Goal: Information Seeking & Learning: Learn about a topic

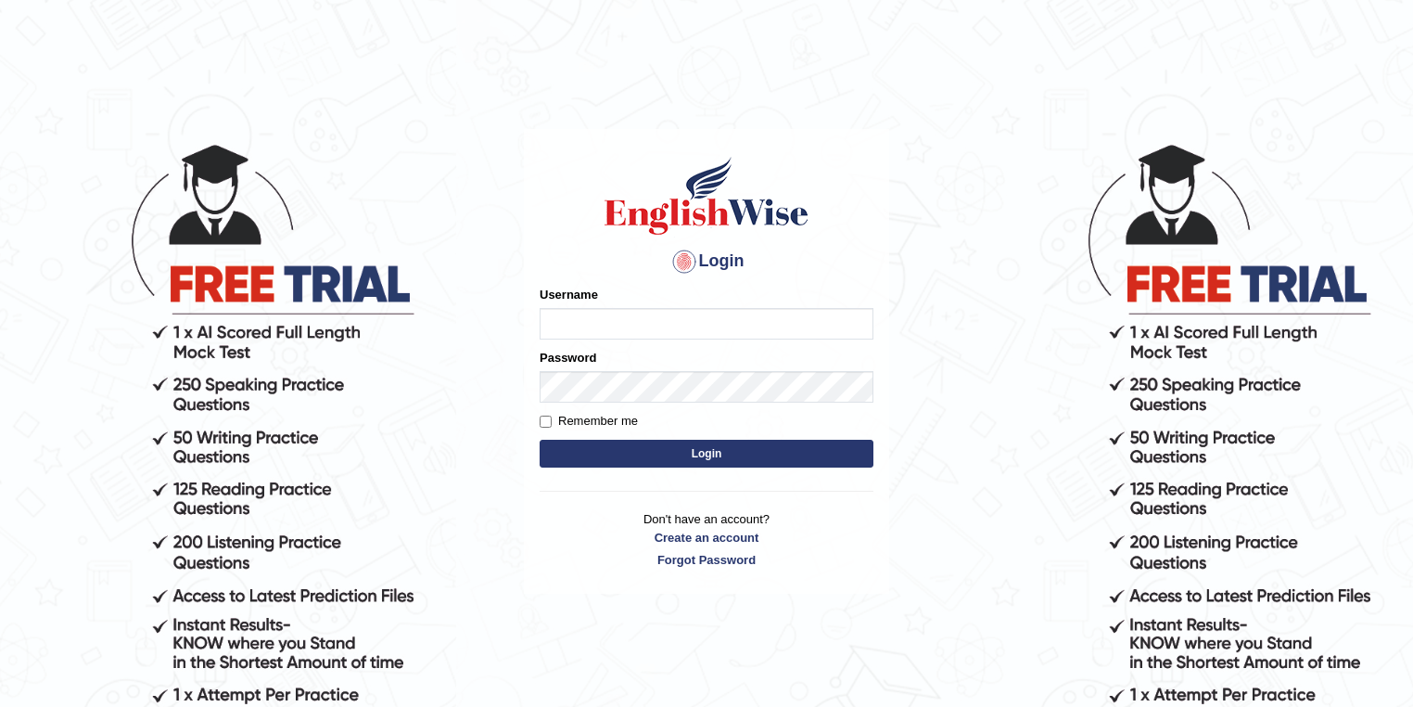
type input "maitree_parramatta"
drag, startPoint x: 714, startPoint y: 321, endPoint x: 526, endPoint y: 318, distance: 188.2
click at [528, 318] on div "Login Please fix the following errors: Username maitree_parramatta Password Rem…" at bounding box center [706, 361] width 365 height 465
type input "vanita_parramatta"
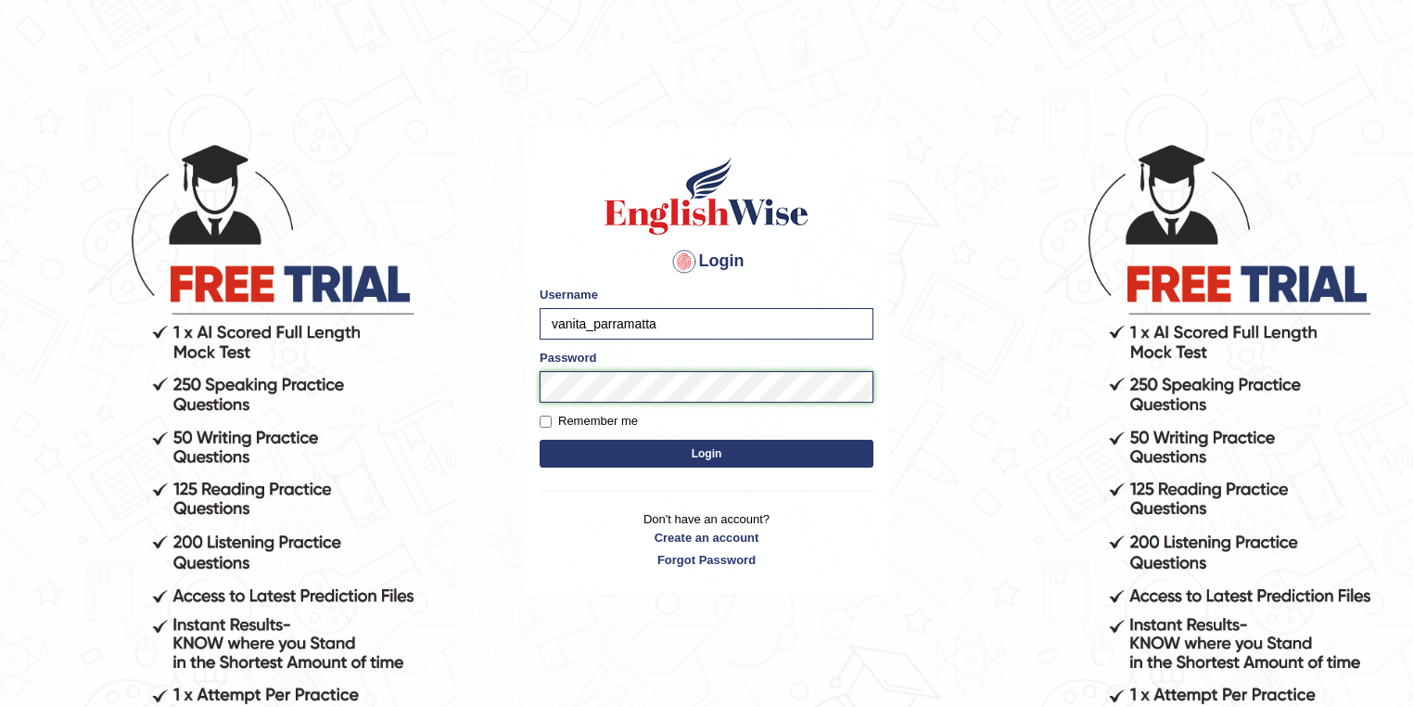
click at [540, 439] on button "Login" at bounding box center [707, 453] width 334 height 28
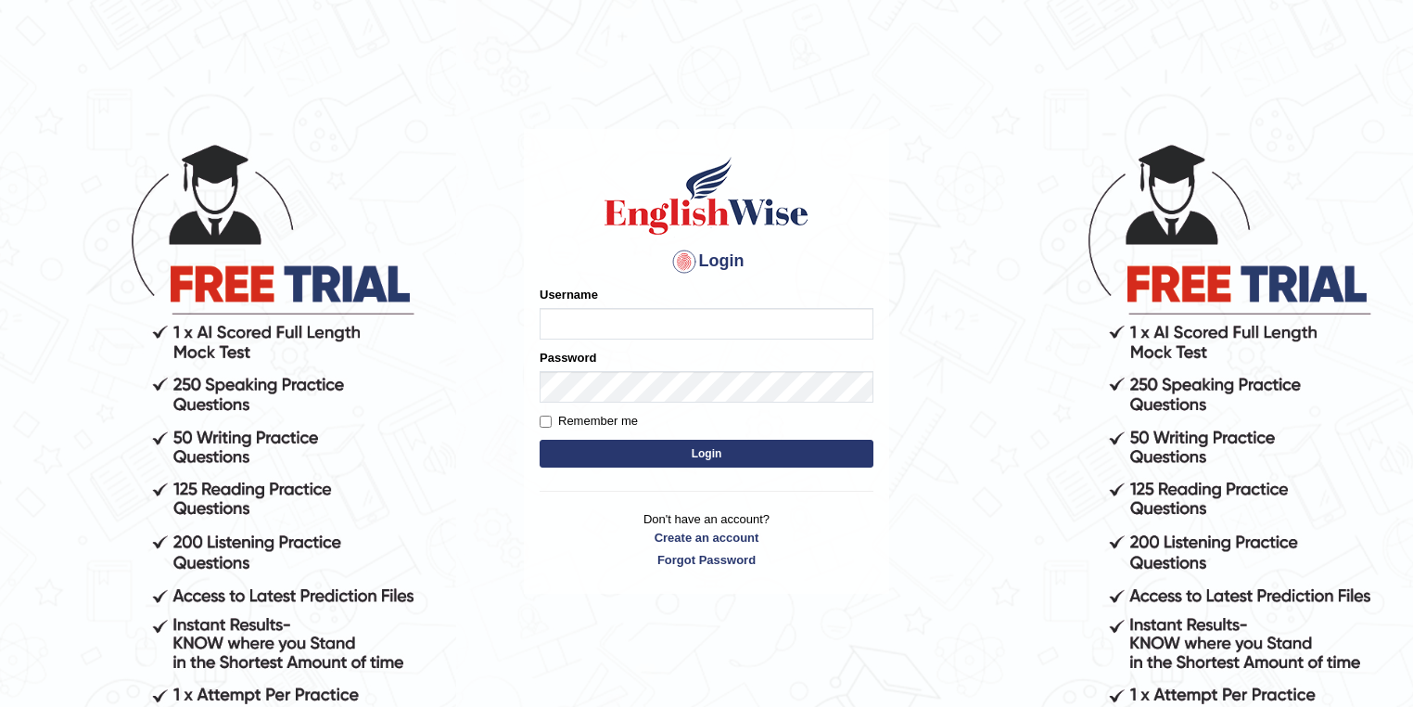
type input "maitree_parramatta"
drag, startPoint x: 736, startPoint y: 323, endPoint x: 386, endPoint y: 335, distance: 350.7
click at [386, 335] on body "Login Please fix the following errors: Username maitree_parramatta Password Rem…" at bounding box center [706, 423] width 1413 height 707
type input "vanita_parramatta"
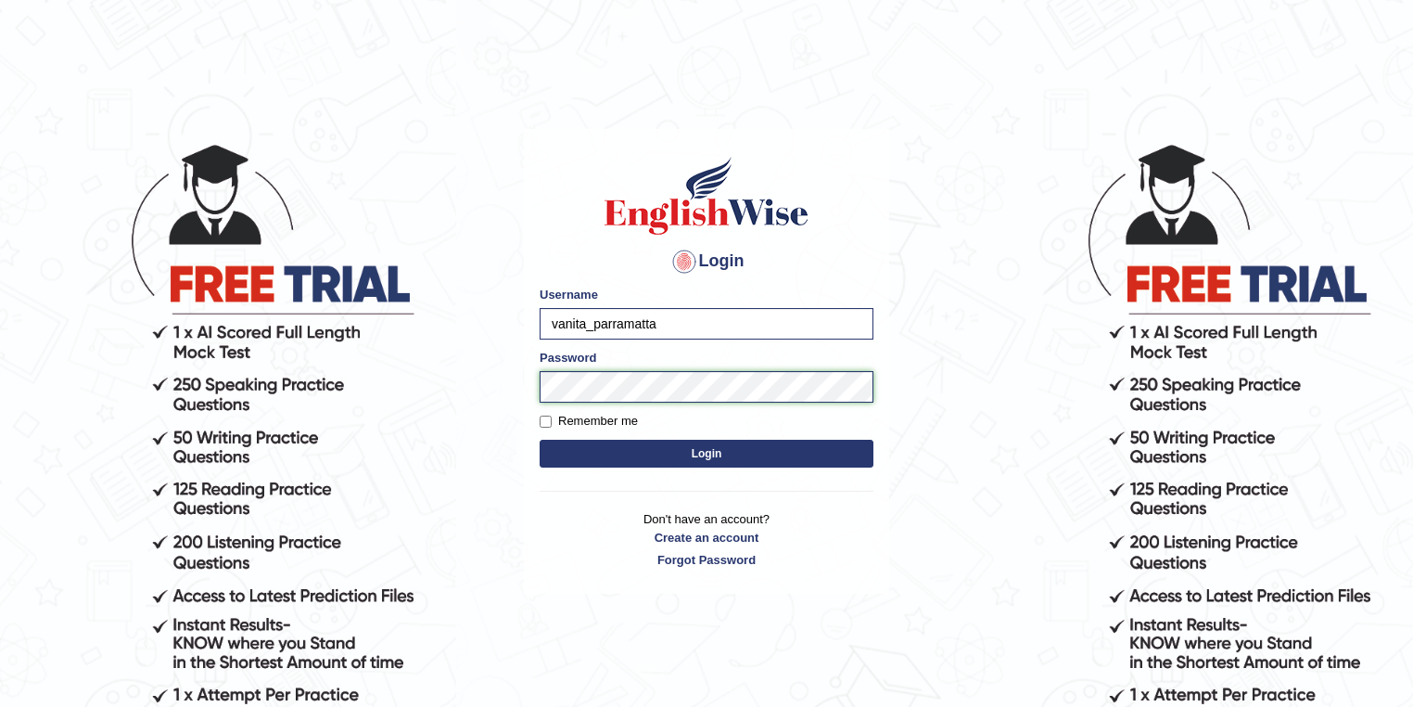
click at [515, 389] on body "Login Please fix the following errors: Username vanita_parramatta Password Reme…" at bounding box center [706, 423] width 1413 height 707
click at [540, 439] on button "Login" at bounding box center [707, 453] width 334 height 28
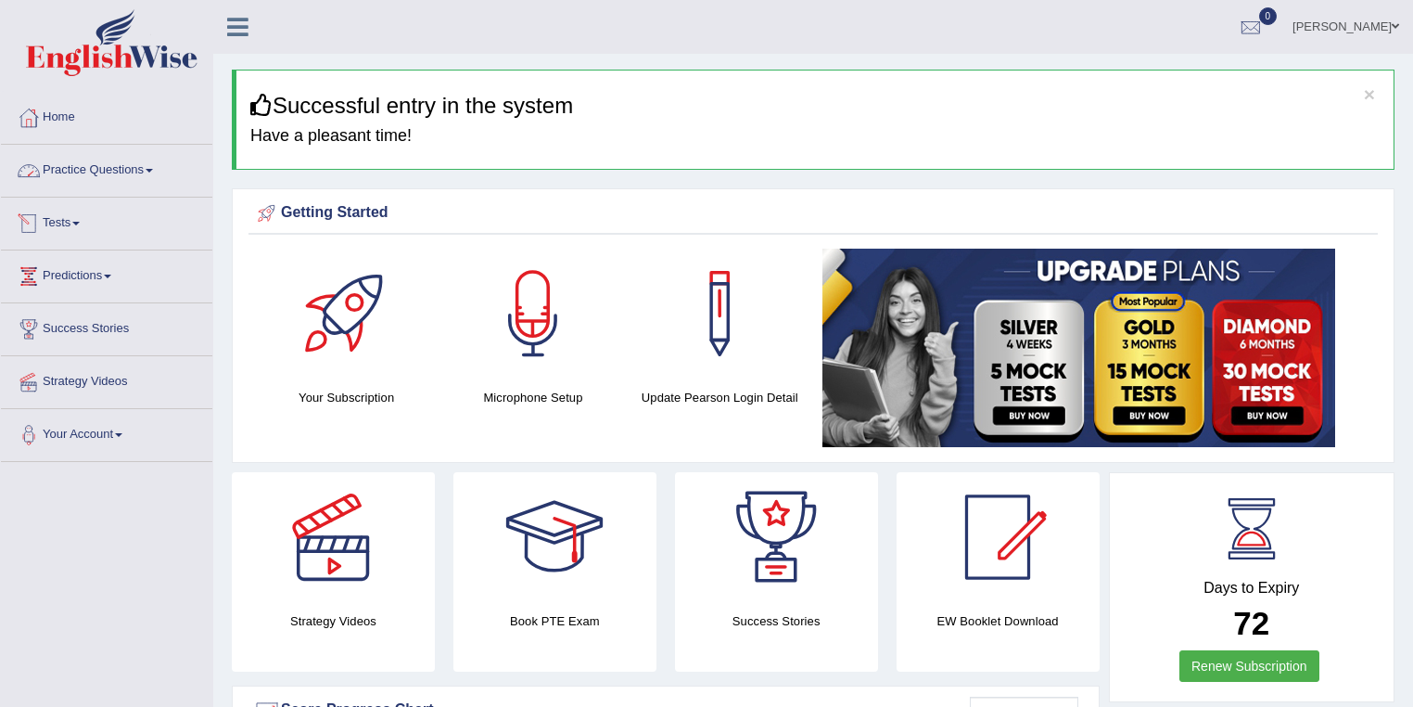
click at [110, 180] on link "Practice Questions" at bounding box center [106, 168] width 211 height 46
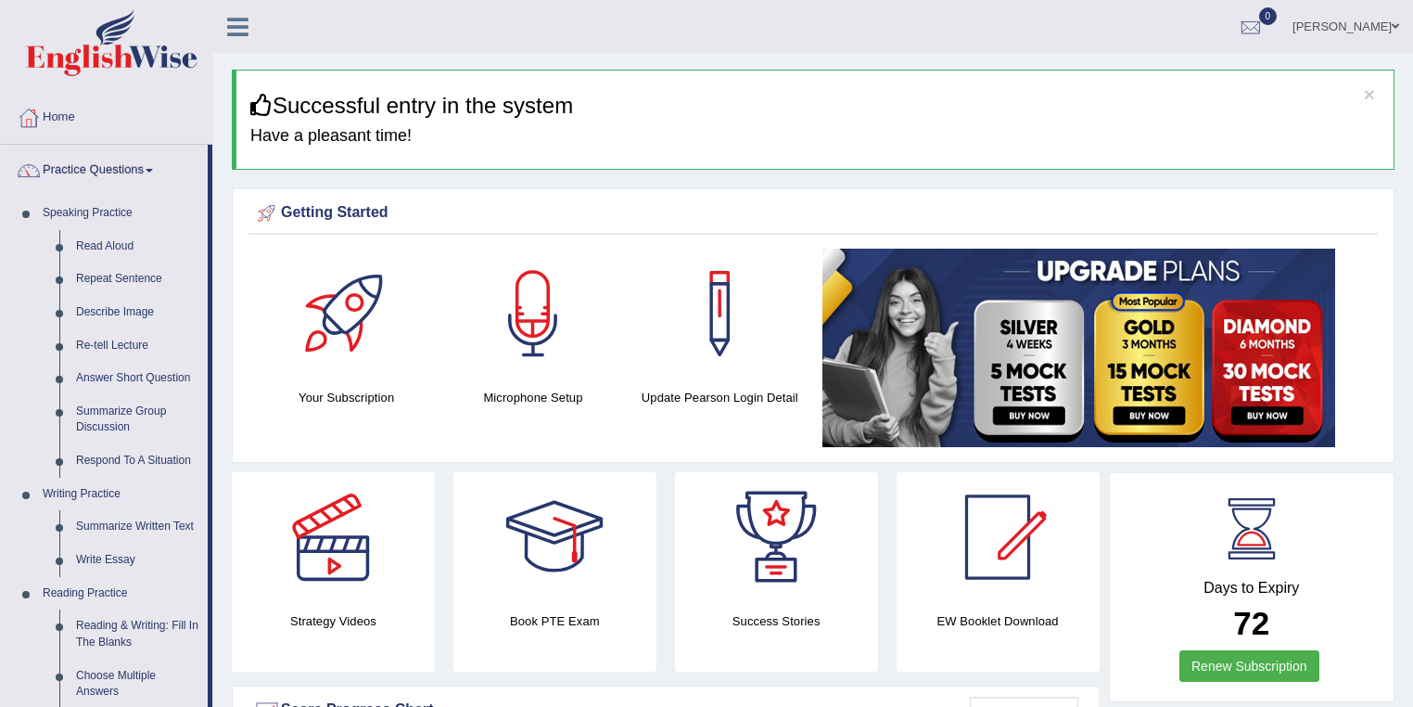
click at [707, 45] on ul "Vanita Hans Toggle navigation Username: vanita_parramatta Access Type: Online S…" at bounding box center [993, 26] width 840 height 53
click at [156, 537] on link "Summarize Written Text" at bounding box center [138, 526] width 140 height 33
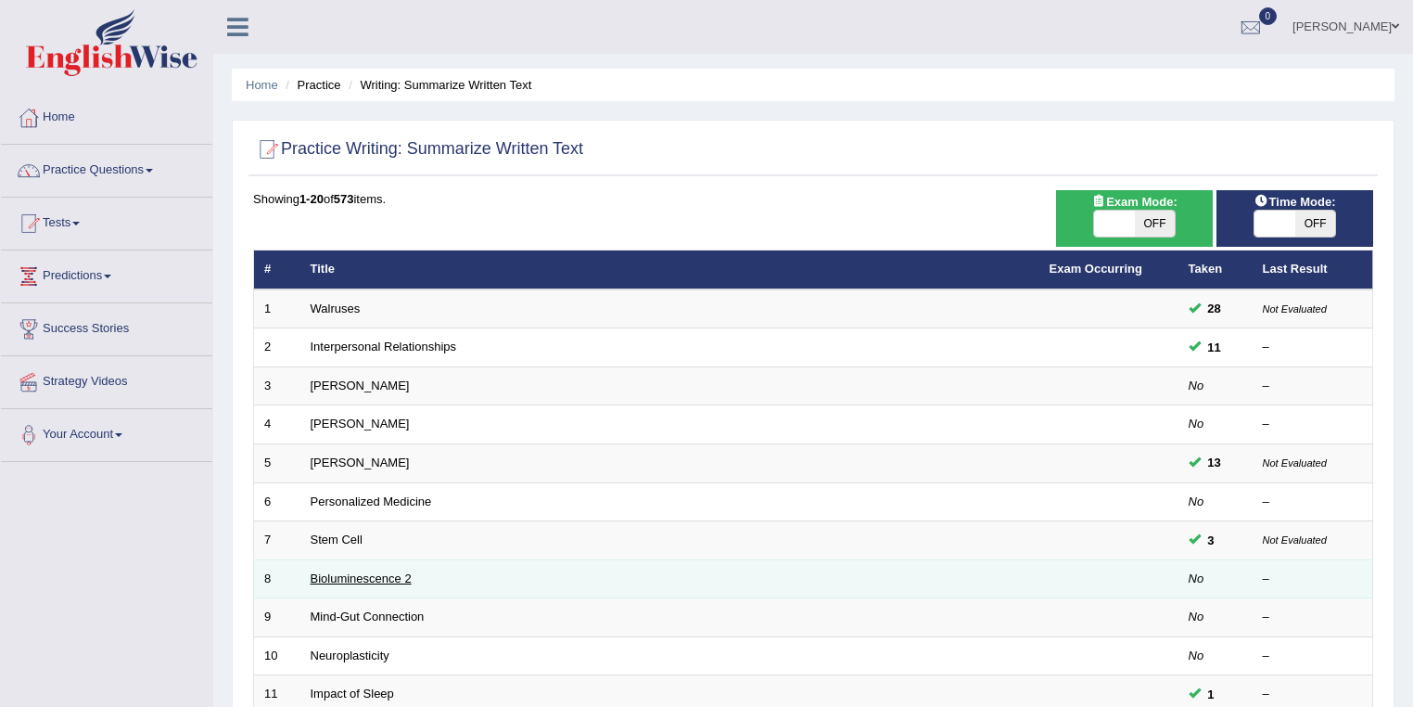
click at [363, 576] on link "Bioluminescence 2" at bounding box center [361, 578] width 101 height 14
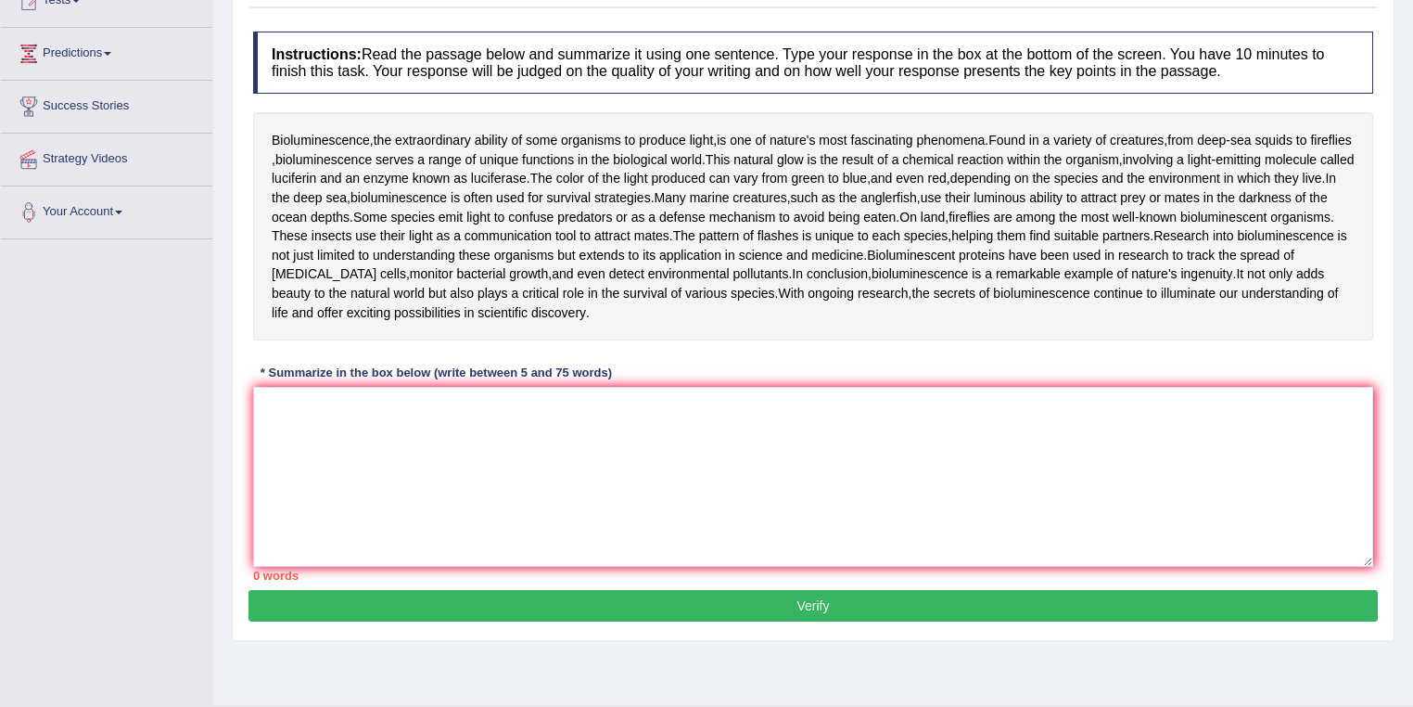
scroll to position [213, 0]
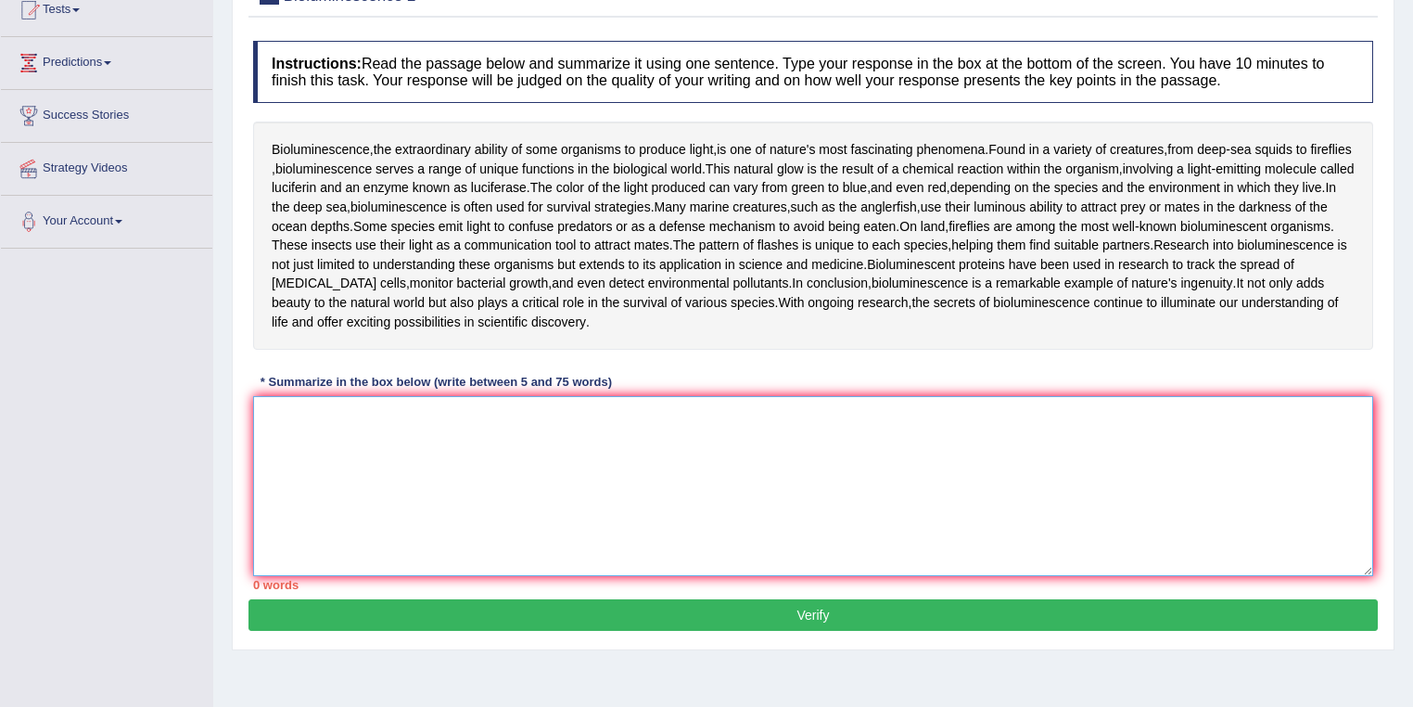
click at [502, 413] on textarea at bounding box center [813, 486] width 1120 height 180
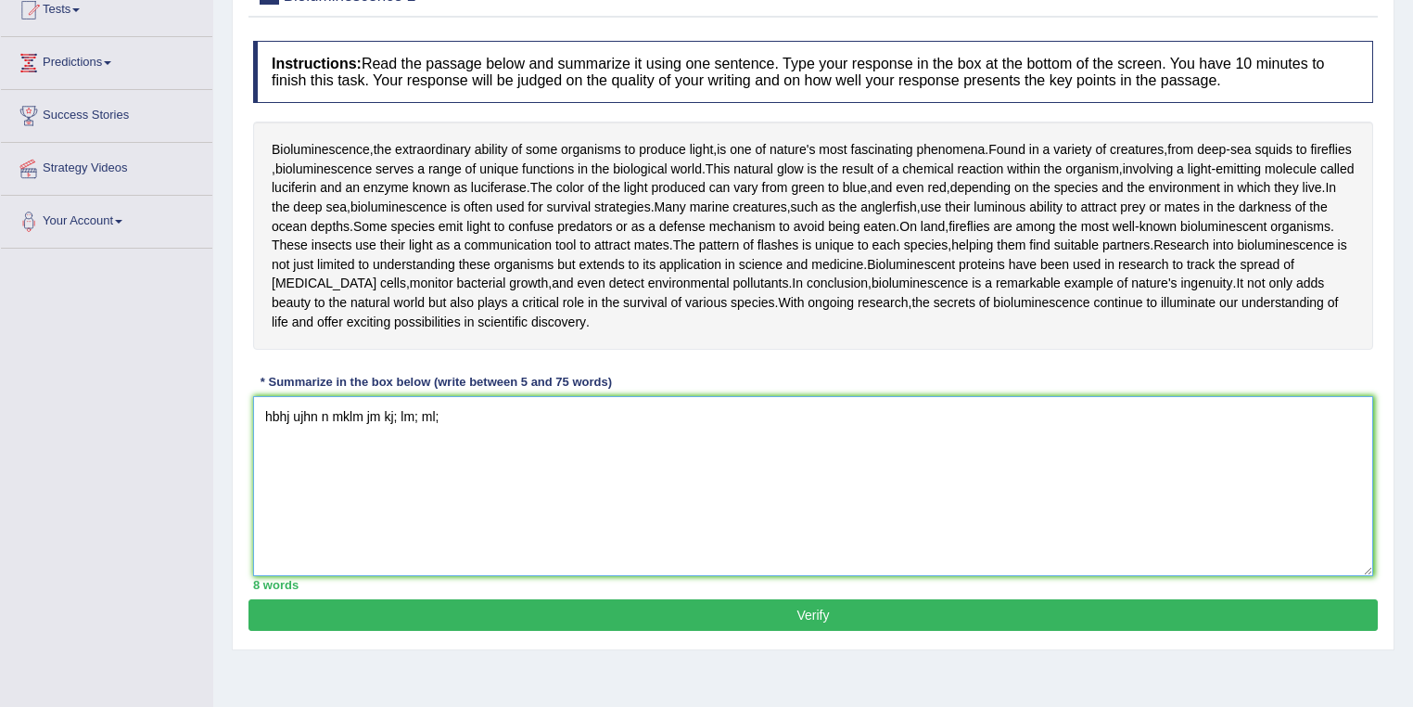
type textarea "hbhj ujhn n mklm jm kj; lm; ml;"
drag, startPoint x: 610, startPoint y: 394, endPoint x: 377, endPoint y: 434, distance: 236.1
click at [264, 434] on div "Instructions: Read the passage below and summarize it using one sentence. Type …" at bounding box center [812, 315] width 1129 height 567
drag, startPoint x: 455, startPoint y: 411, endPoint x: 214, endPoint y: 416, distance: 241.1
click at [214, 416] on div "Home Practice Writing: Summarize Written Text Bioluminescence 2 « Prev Next » R…" at bounding box center [813, 250] width 1200 height 927
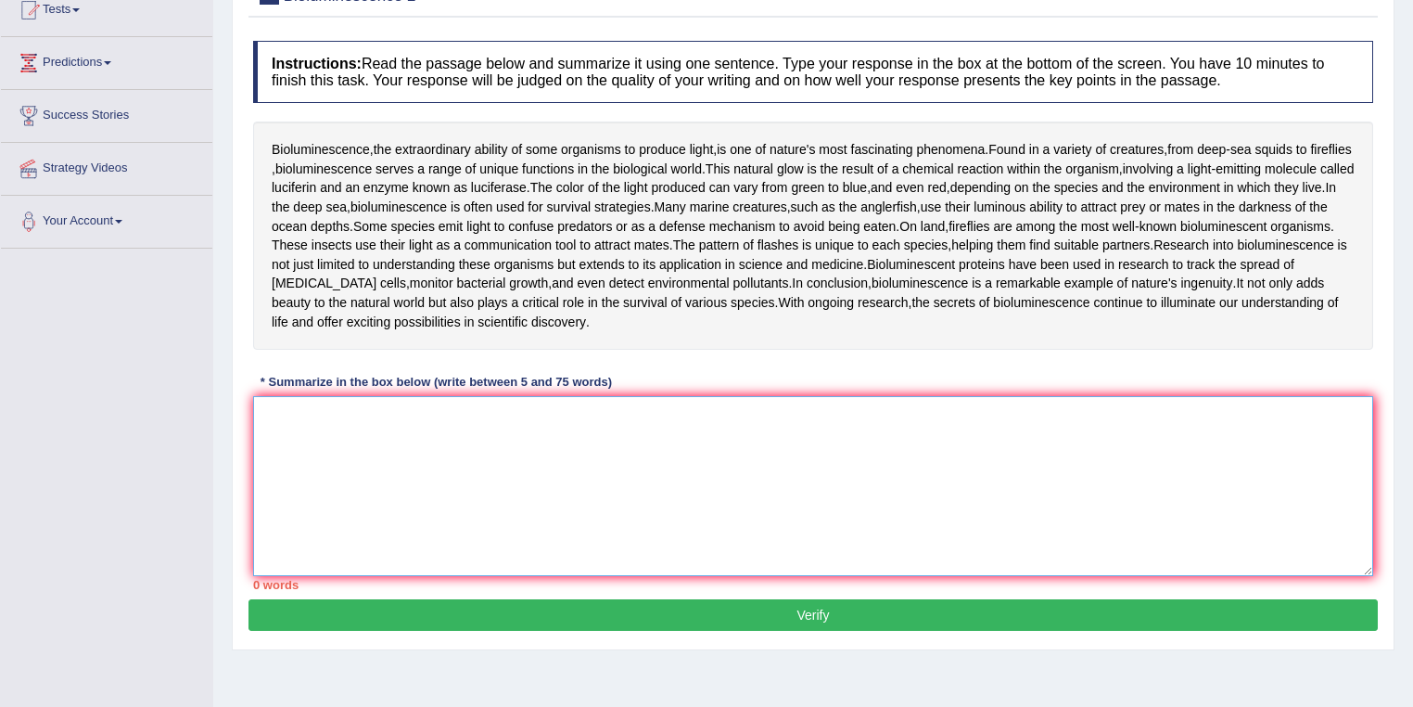
type textarea "B"
type textarea "biolumi"
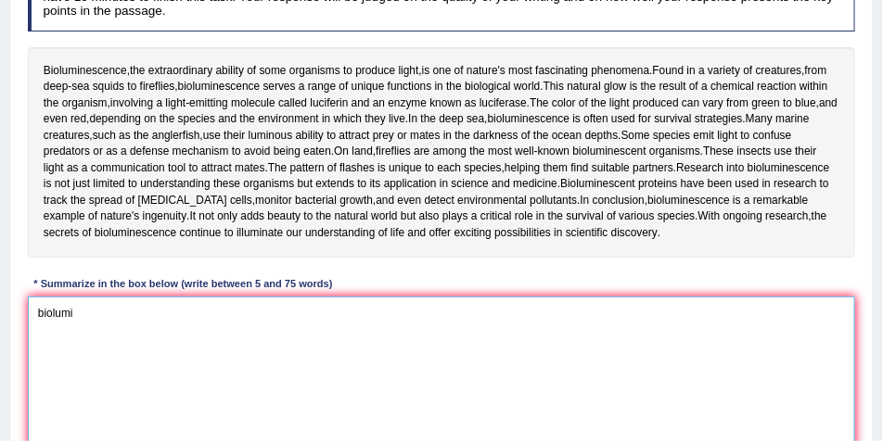
scroll to position [214, 0]
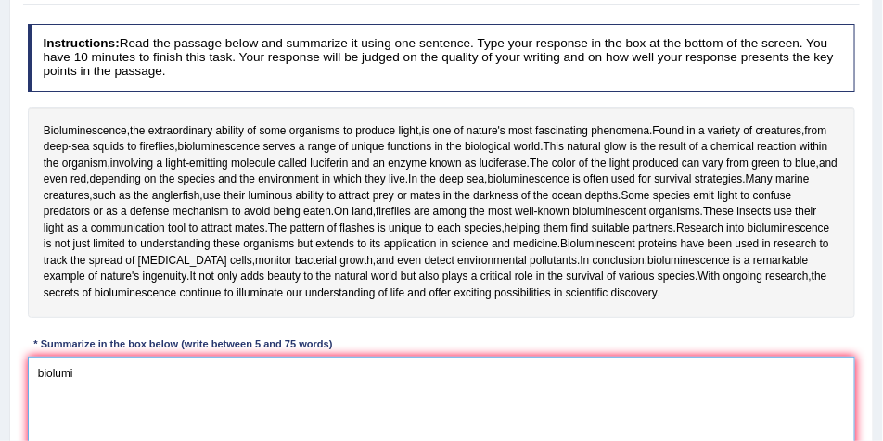
drag, startPoint x: 94, startPoint y: 373, endPoint x: 37, endPoint y: 372, distance: 56.6
click at [37, 372] on textarea "biolumi" at bounding box center [442, 433] width 828 height 153
click at [311, 115] on div "Bioluminescence , the extraordinary ability of some organisms to produce light …" at bounding box center [442, 213] width 828 height 210
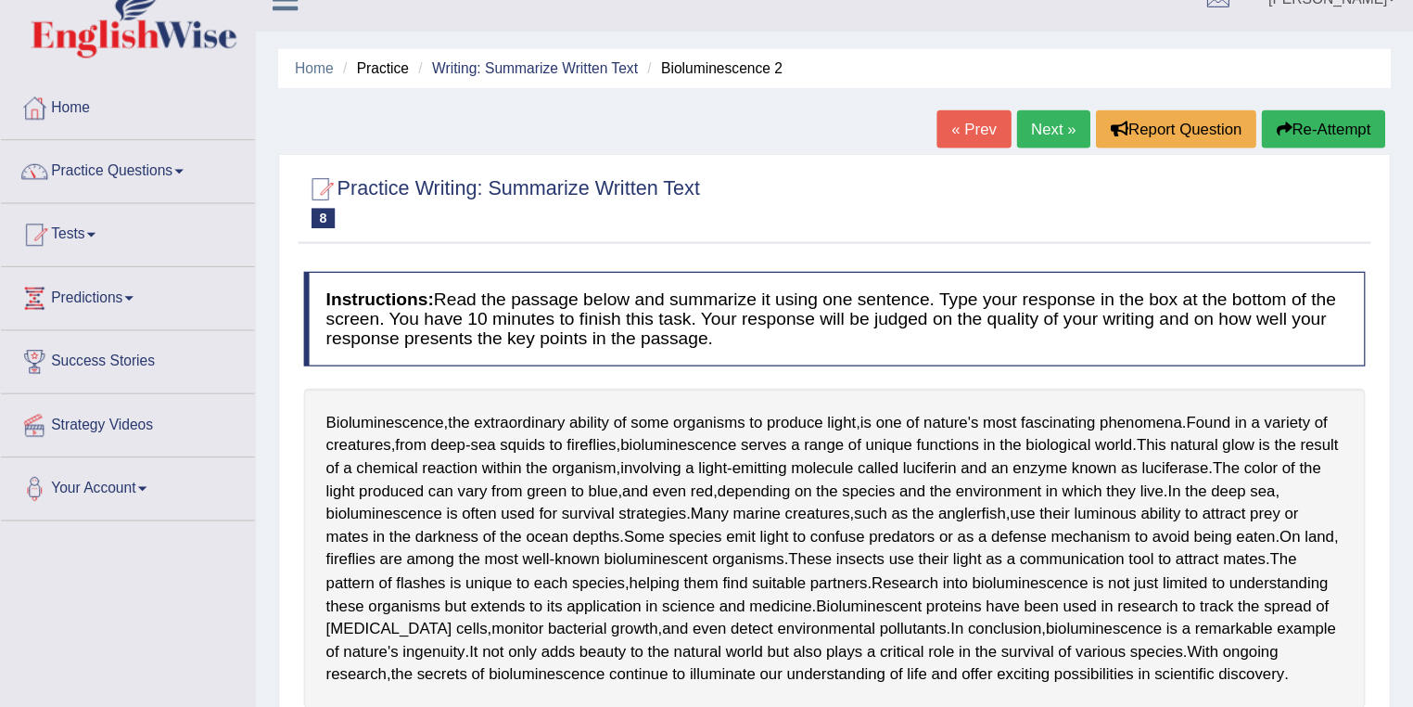
scroll to position [28, 0]
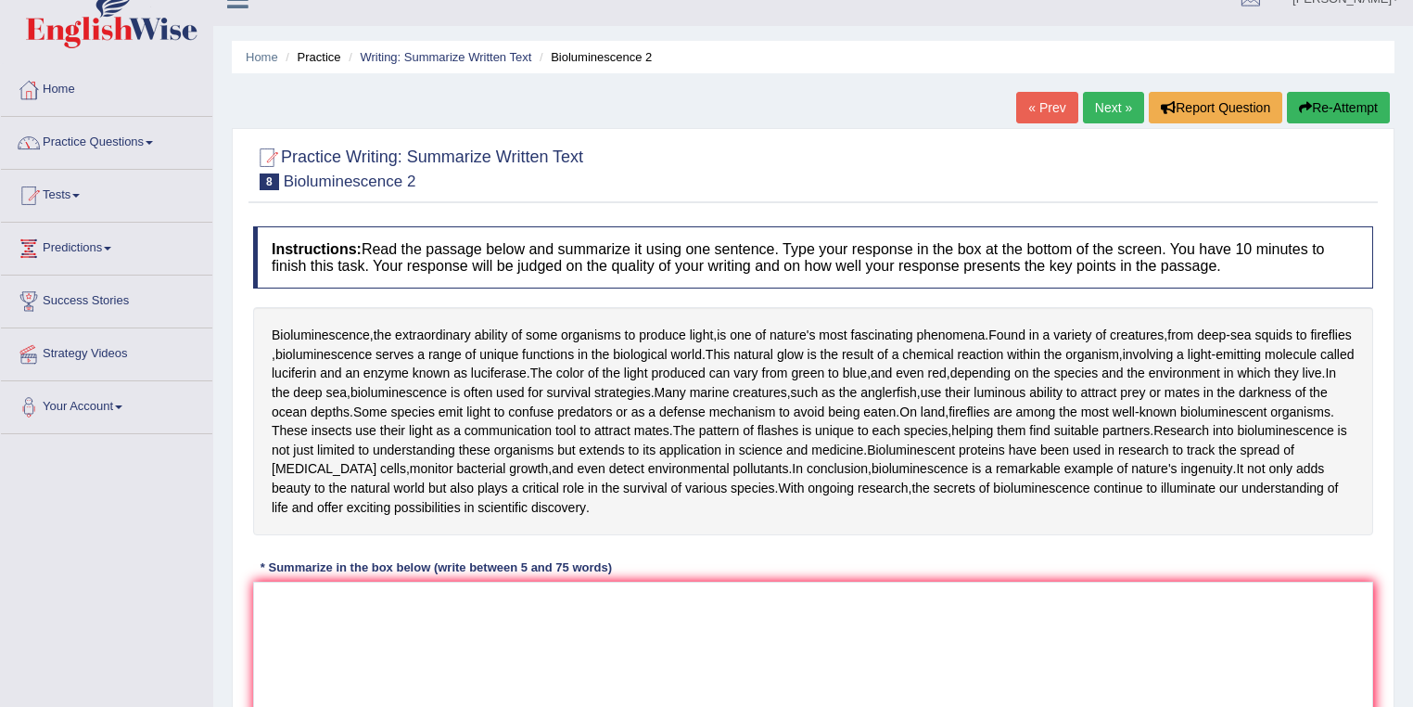
drag, startPoint x: 889, startPoint y: 2, endPoint x: 102, endPoint y: 136, distance: 798.6
click at [102, 136] on link "Practice Questions" at bounding box center [106, 140] width 211 height 46
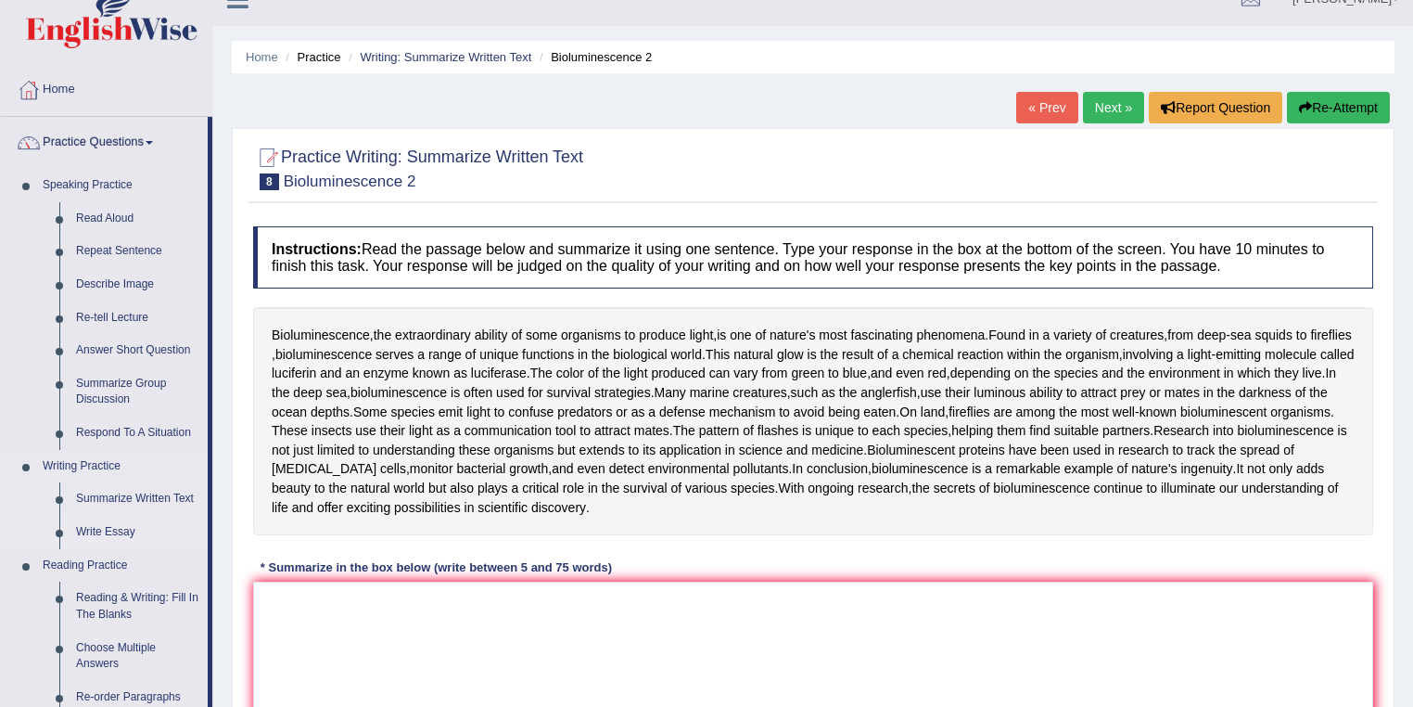
click at [120, 526] on link "Write Essay" at bounding box center [138, 532] width 140 height 33
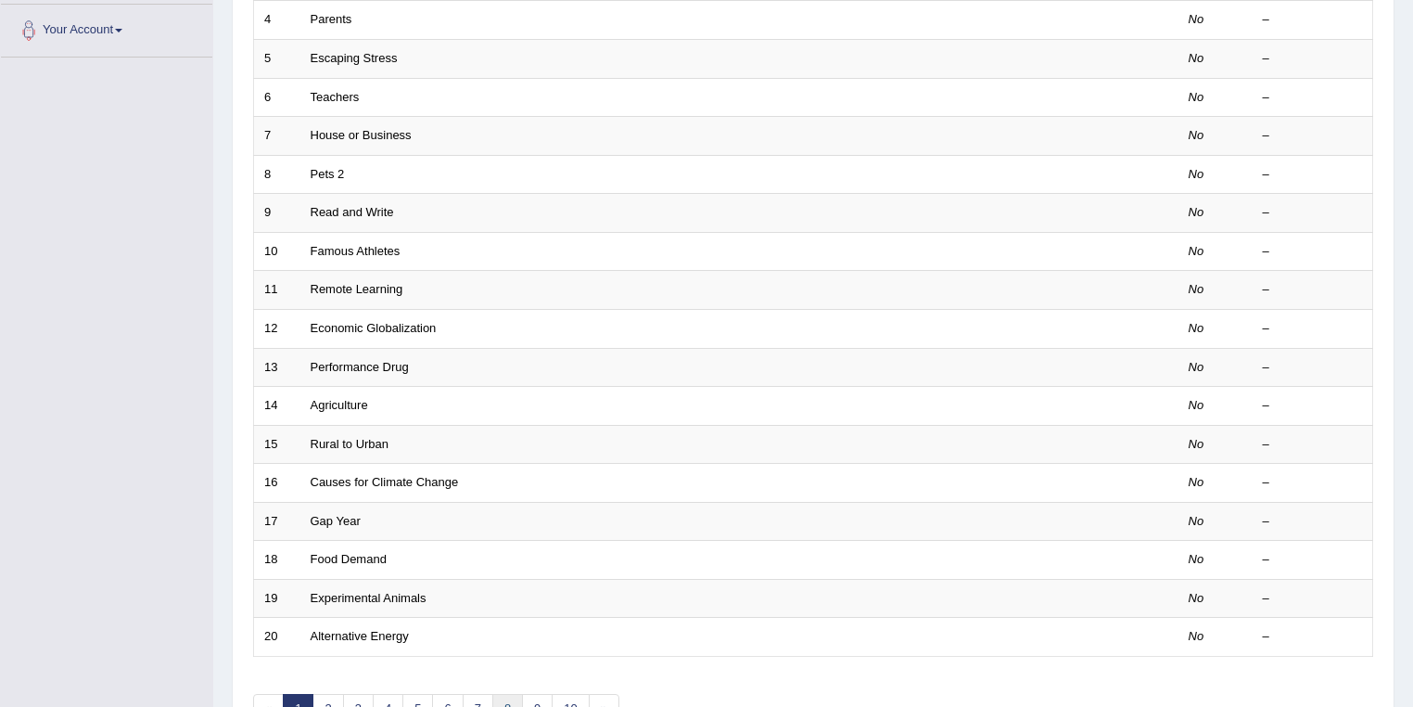
scroll to position [516, 0]
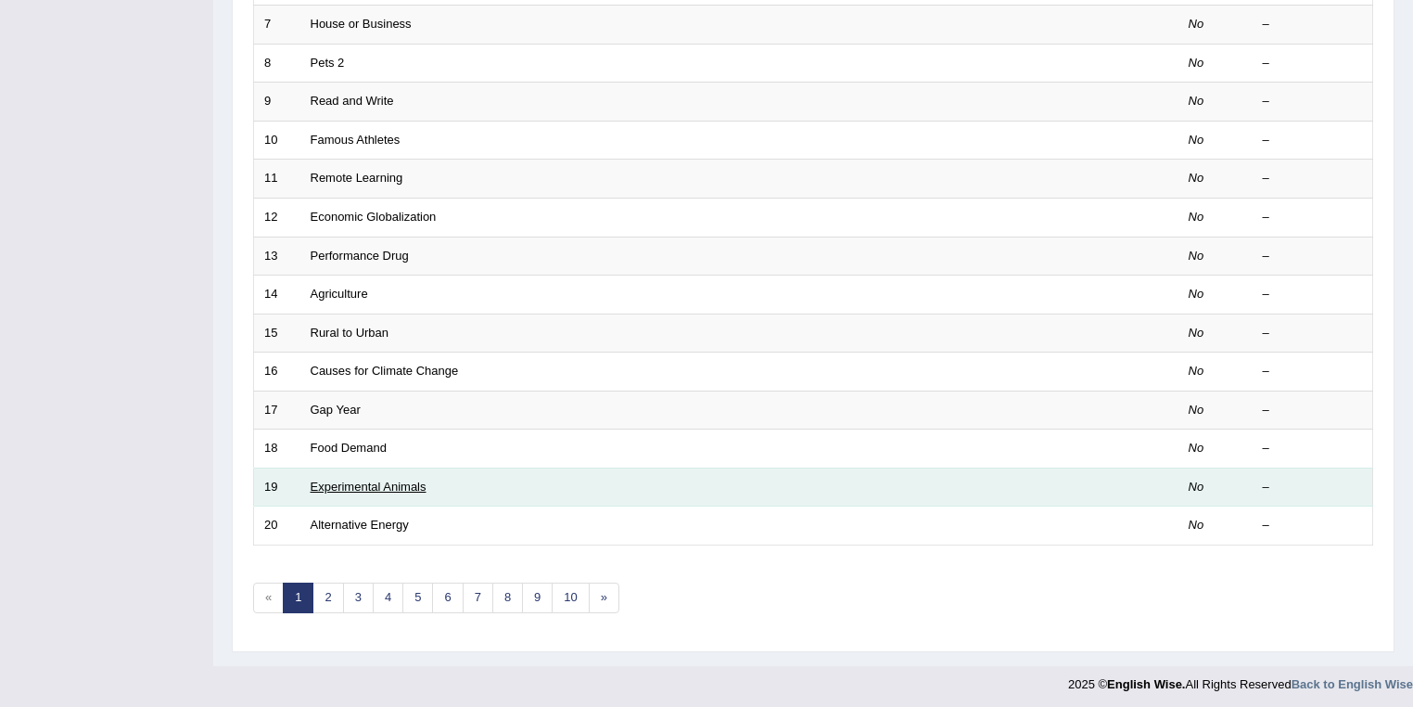
click at [370, 482] on link "Experimental Animals" at bounding box center [369, 486] width 116 height 14
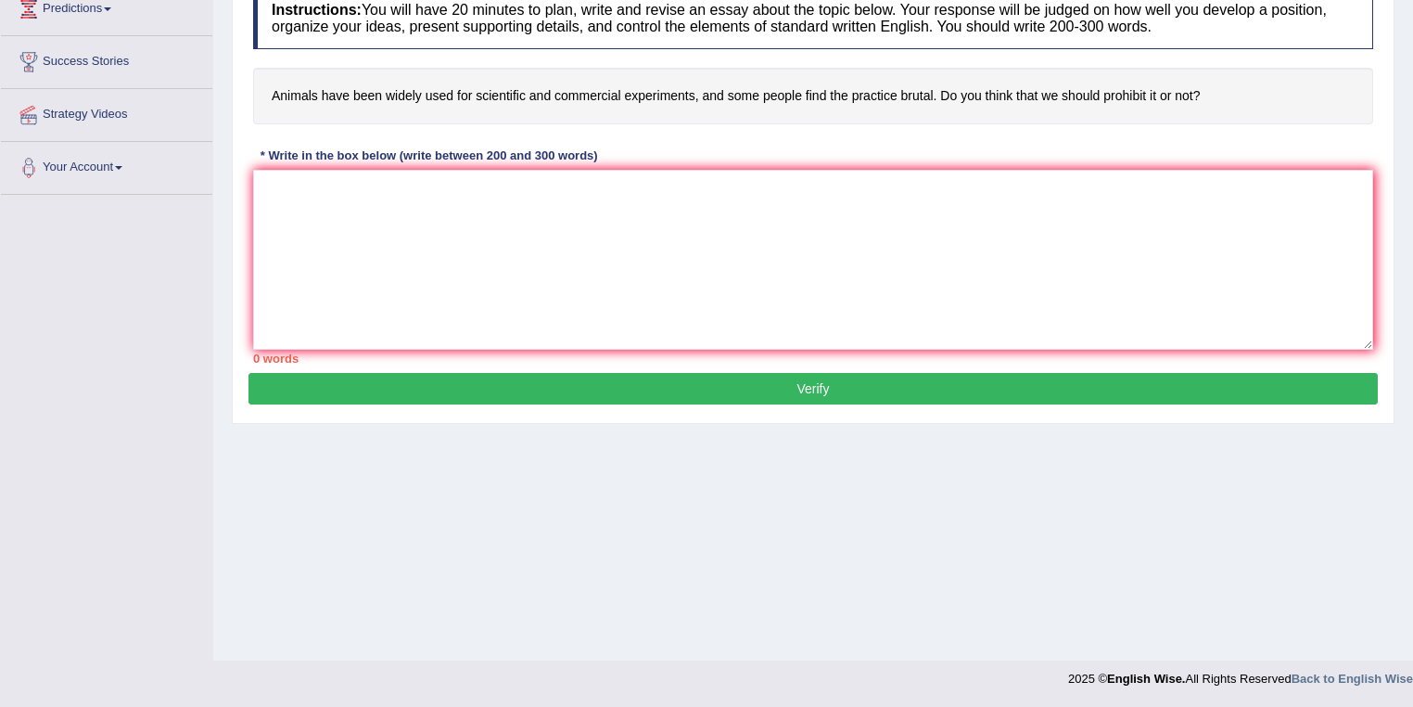
scroll to position [69, 0]
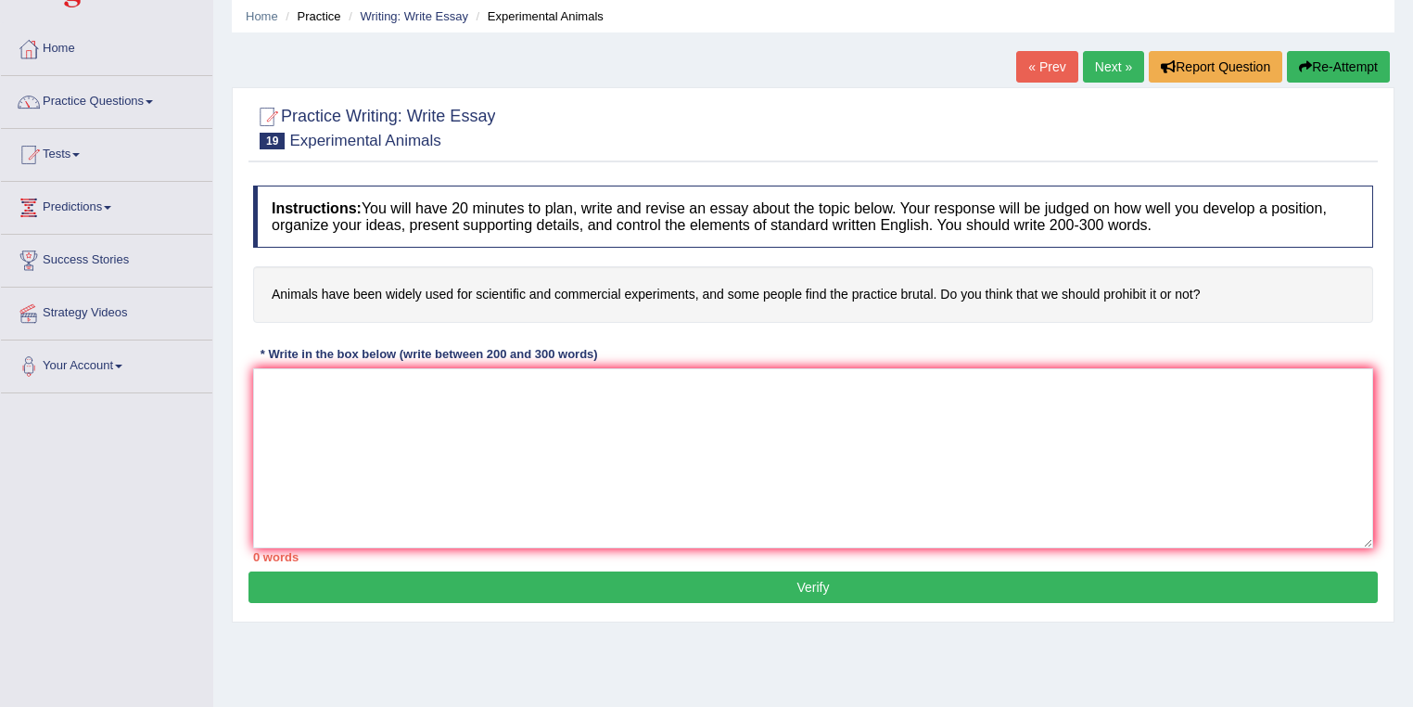
click at [1097, 58] on link "Next »" at bounding box center [1113, 67] width 61 height 32
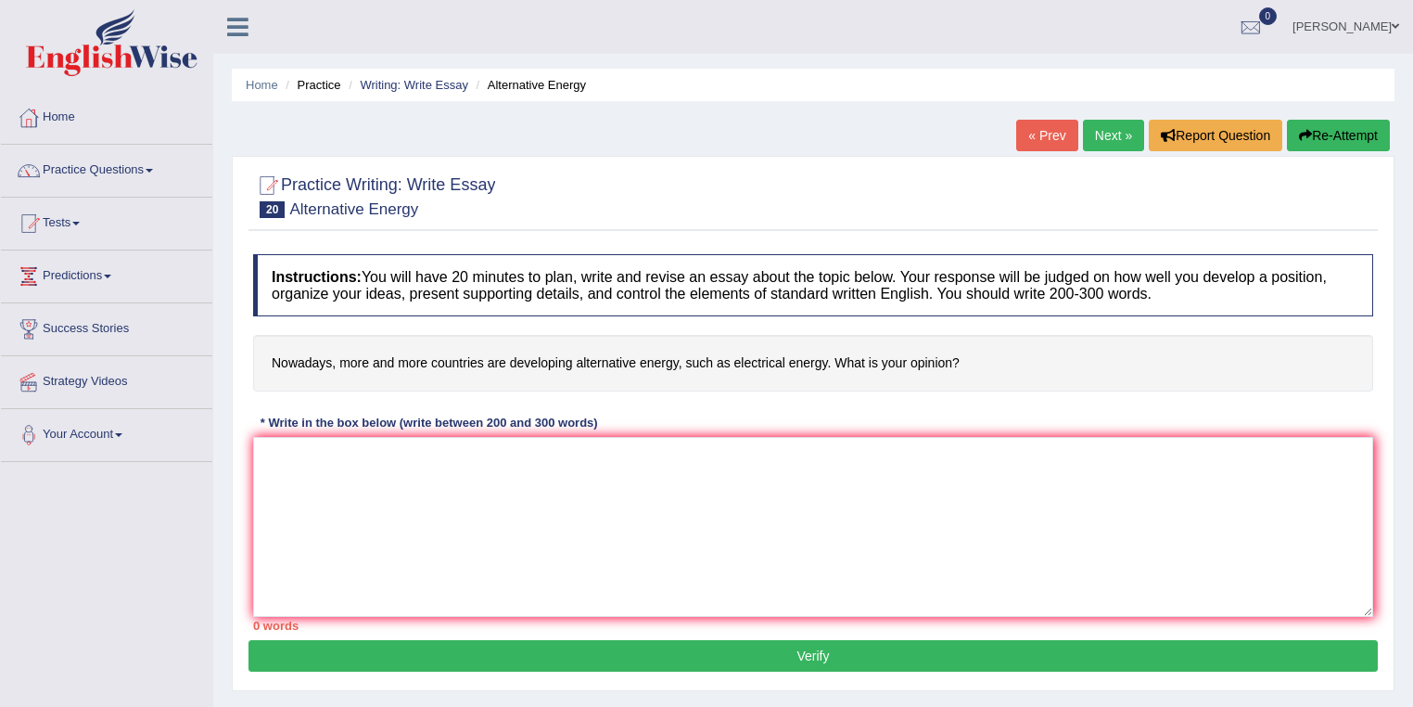
click at [1054, 144] on link "« Prev" at bounding box center [1046, 136] width 61 height 32
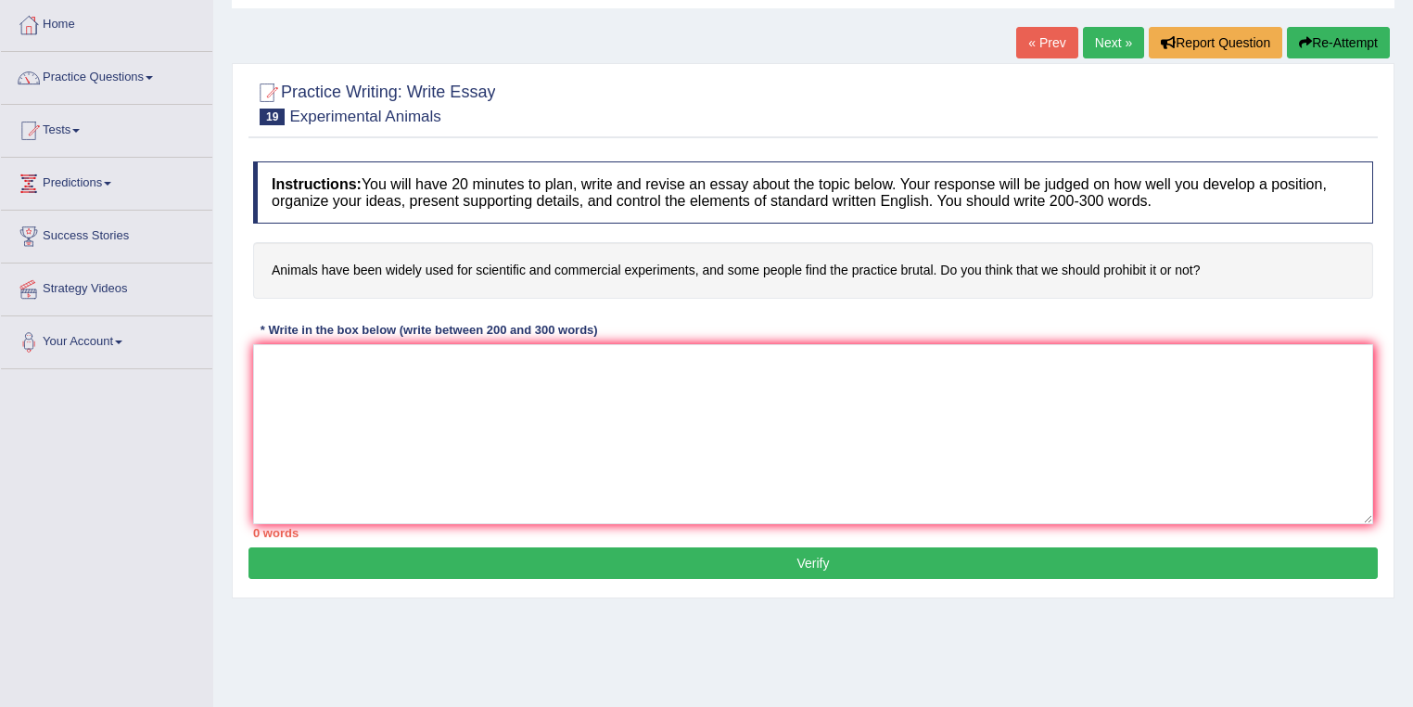
scroll to position [69, 0]
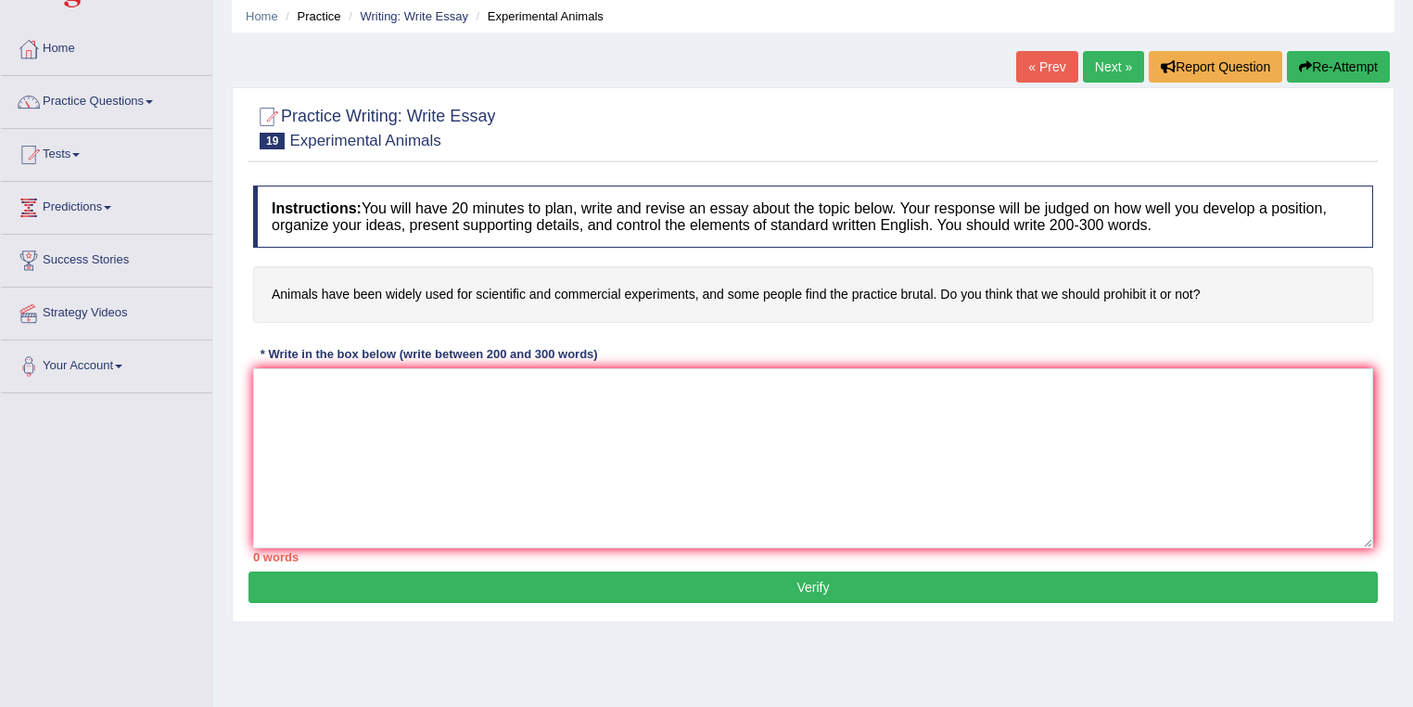
click at [1109, 70] on link "Next »" at bounding box center [1113, 67] width 61 height 32
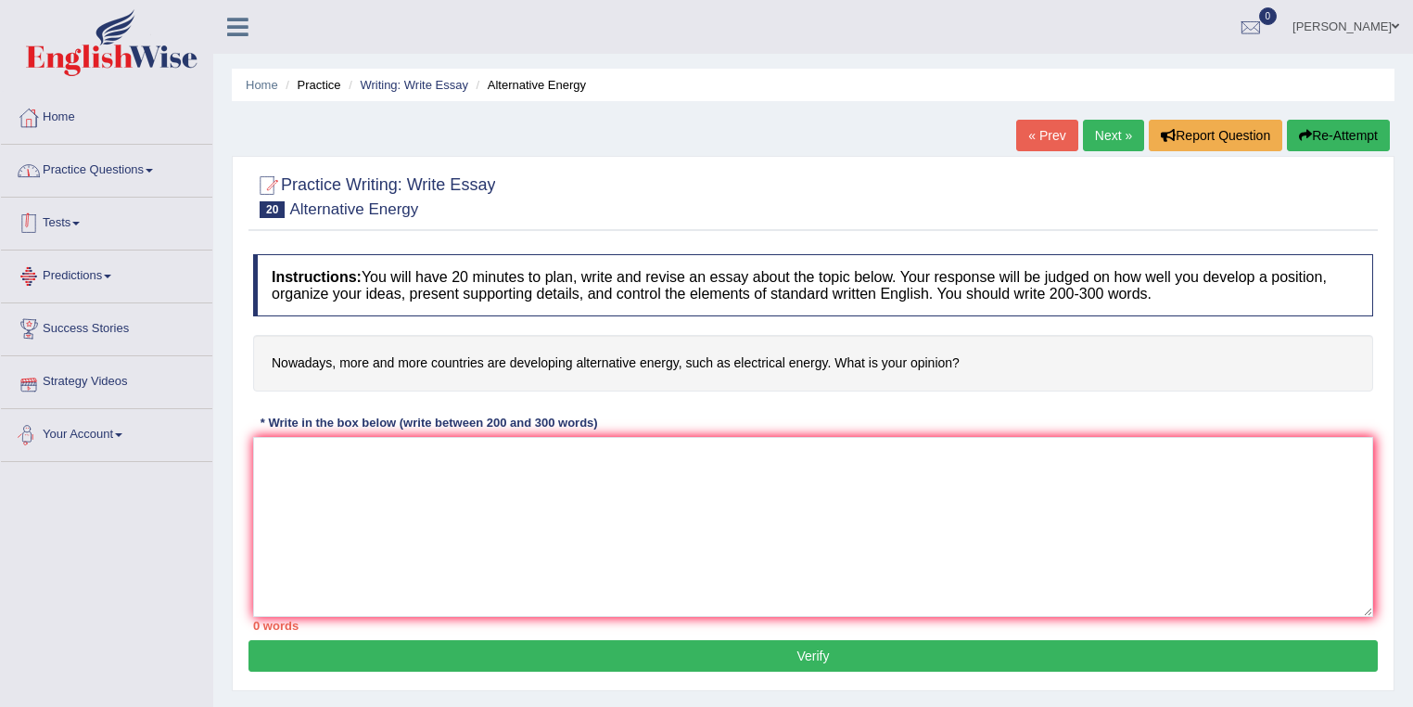
click at [93, 169] on link "Practice Questions" at bounding box center [106, 168] width 211 height 46
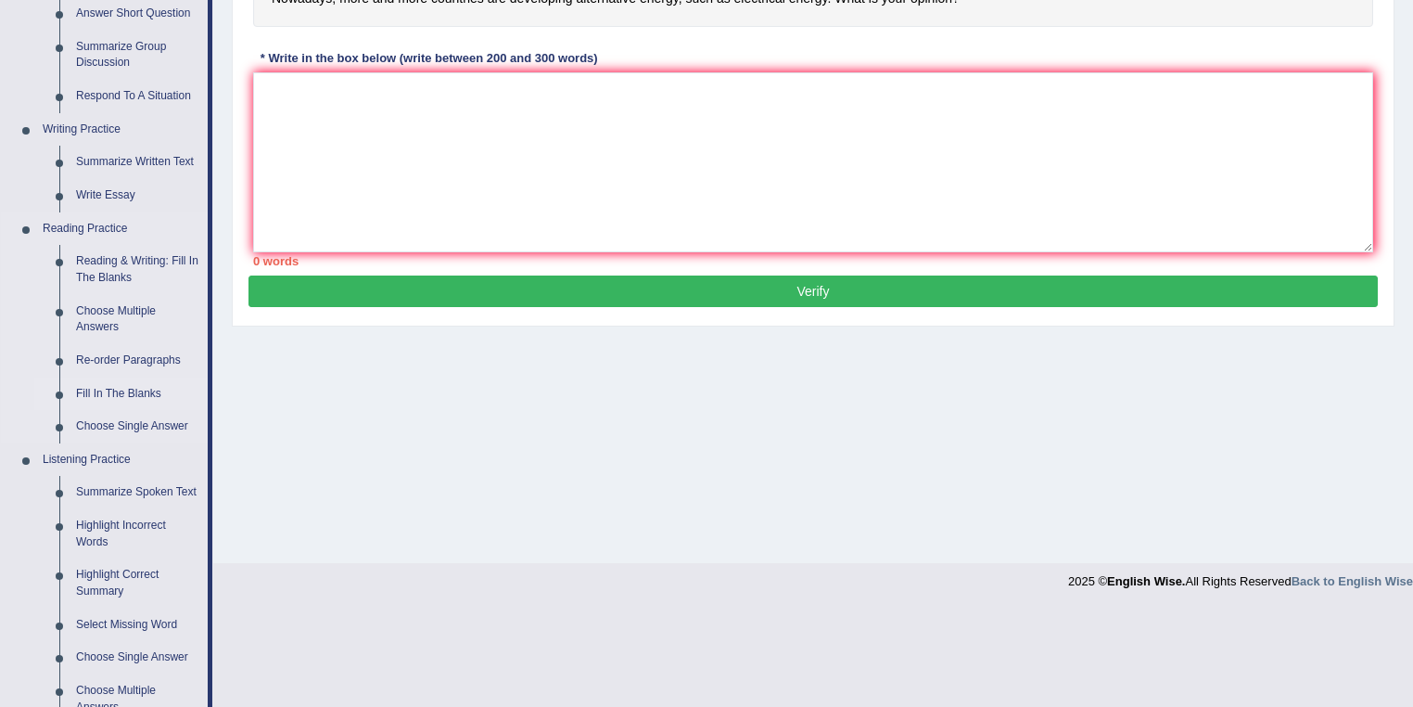
scroll to position [395, 0]
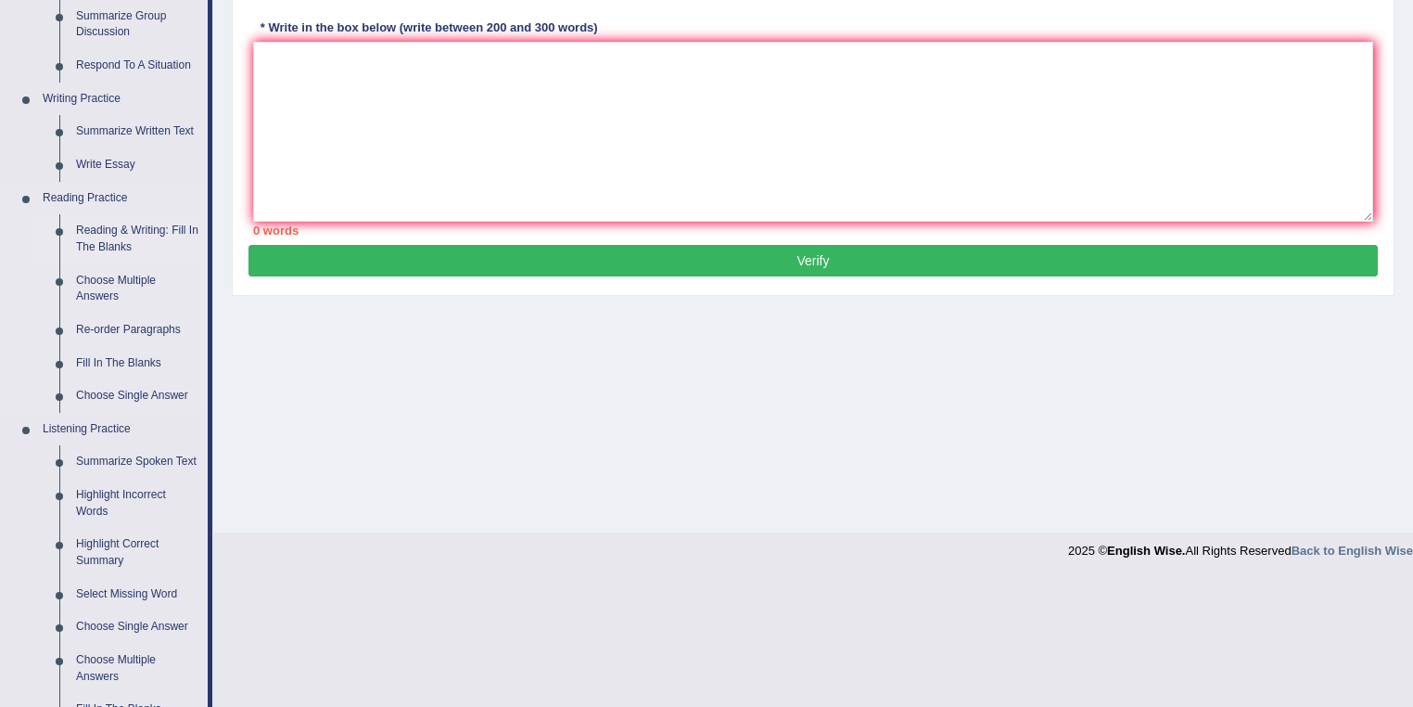
click at [136, 245] on link "Reading & Writing: Fill In The Blanks" at bounding box center [138, 238] width 140 height 49
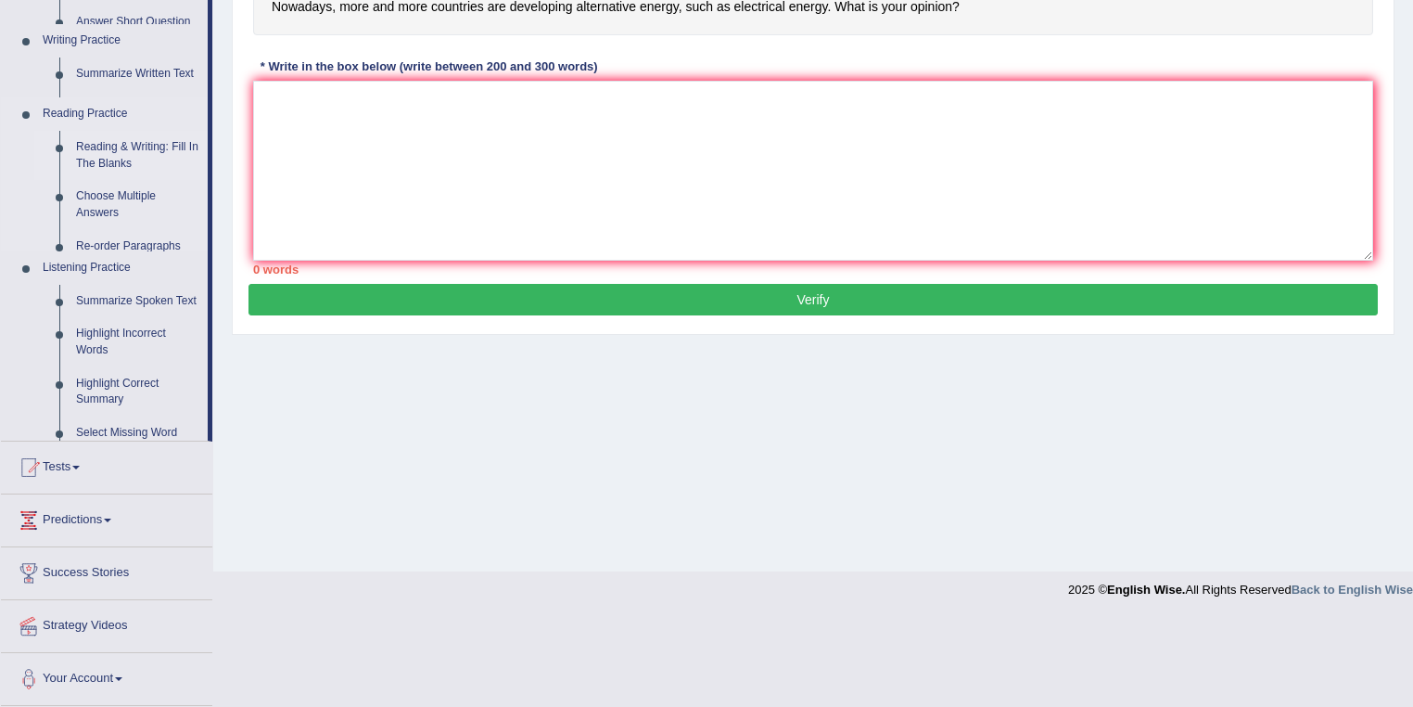
scroll to position [267, 0]
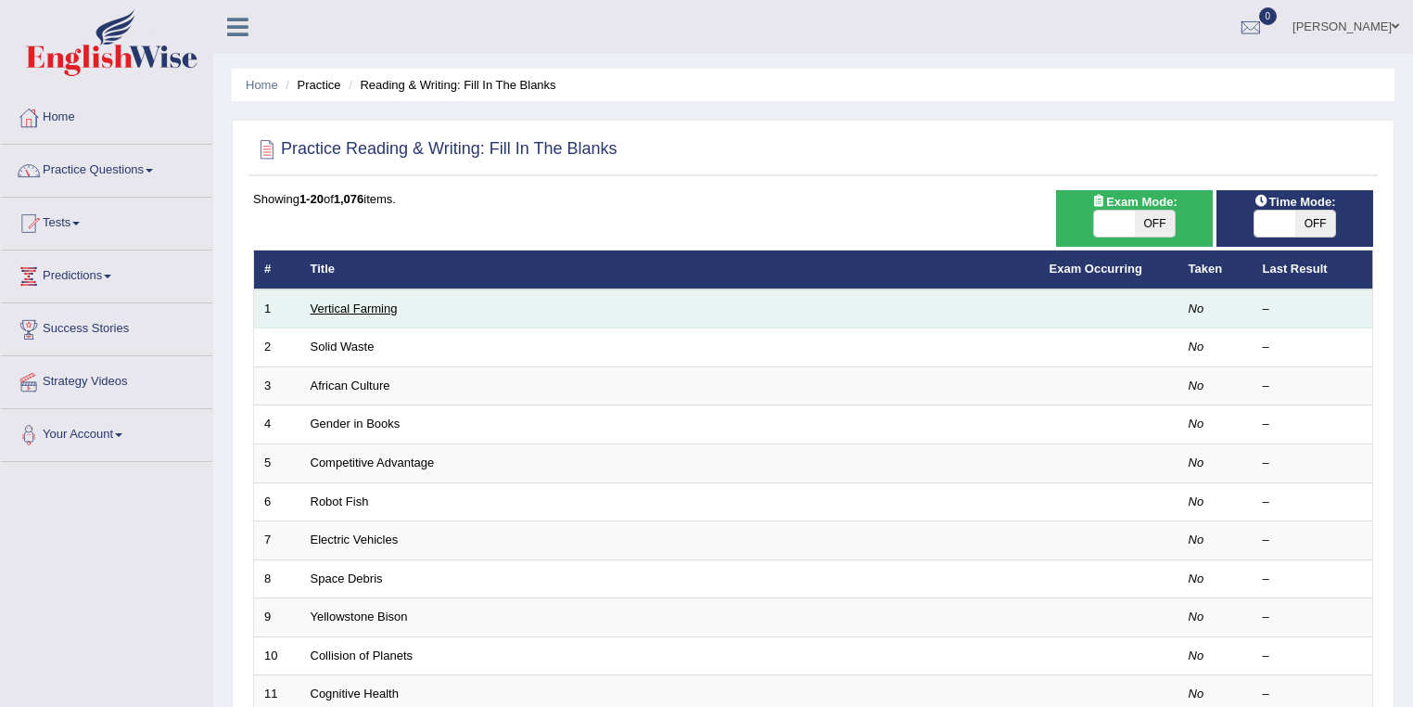
click at [383, 312] on link "Vertical Farming" at bounding box center [354, 308] width 87 height 14
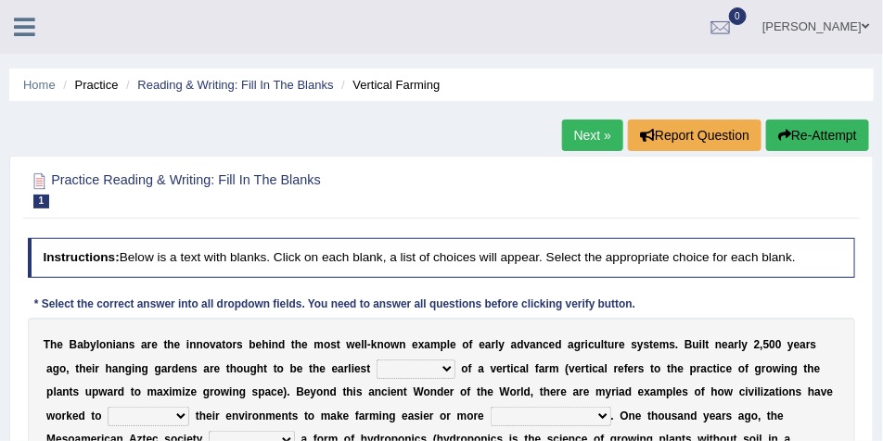
drag, startPoint x: 1416, startPoint y: 0, endPoint x: 697, endPoint y: 192, distance: 743.8
click at [598, 226] on div "Practice Reading & Writing: Fill In The Blanks 1 Vertical Farming Instructions:…" at bounding box center [441, 368] width 864 height 424
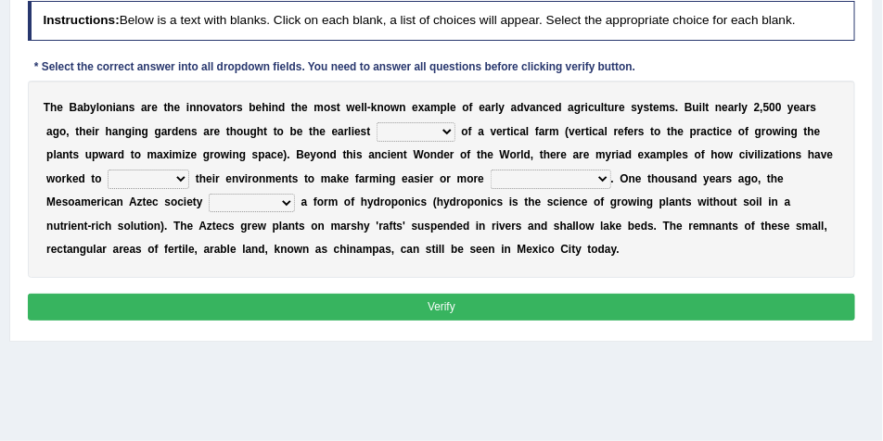
scroll to position [239, 0]
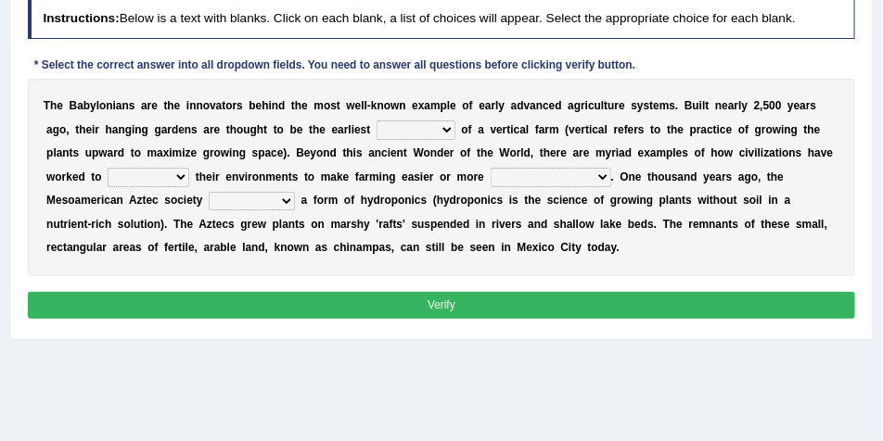
click at [446, 131] on select "prototype failure discredit protocol" at bounding box center [415, 130] width 79 height 19
select select "prototype"
click at [376, 121] on select "prototype failure discredit protocol" at bounding box center [415, 130] width 79 height 19
click at [177, 179] on select "manipulate escape respect disarrange" at bounding box center [149, 177] width 82 height 19
click at [108, 168] on select "manipulate escape respect disarrange" at bounding box center [149, 177] width 82 height 19
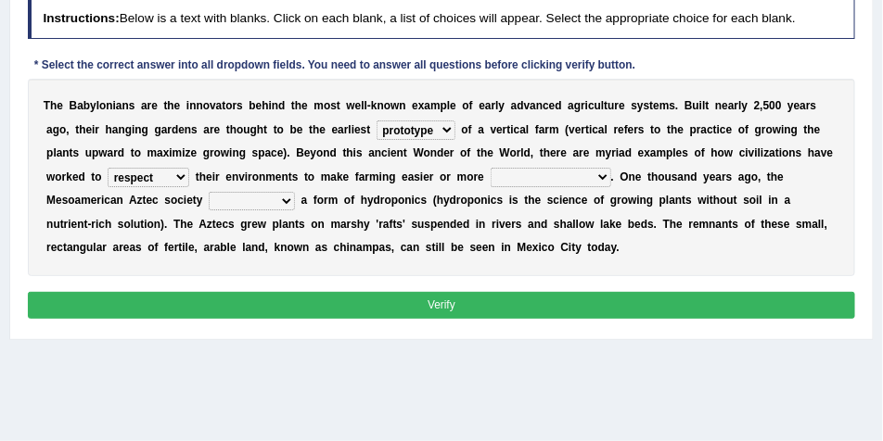
click at [183, 177] on select "manipulate escape respect disarrange" at bounding box center [149, 177] width 82 height 19
select select "manipulate"
click at [108, 168] on select "manipulate escape respect disarrange" at bounding box center [149, 177] width 82 height 19
click at [588, 179] on select "productive constructive connective counterproductive" at bounding box center [550, 177] width 121 height 19
select select "productive"
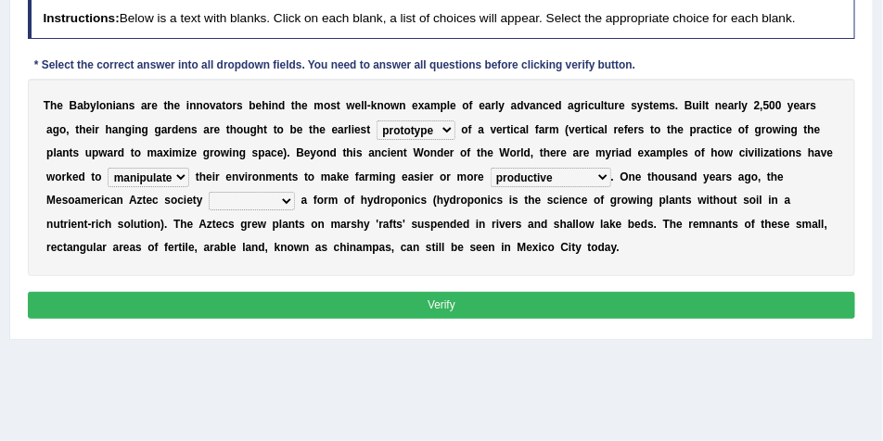
click at [490, 168] on select "productive constructive connective counterproductive" at bounding box center [550, 177] width 121 height 19
click at [278, 200] on select "domineered volunteered pioneered engineered" at bounding box center [252, 201] width 86 height 19
select select "pioneered"
click at [209, 192] on select "domineered volunteered pioneered engineered" at bounding box center [252, 201] width 86 height 19
click at [431, 301] on button "Verify" at bounding box center [442, 305] width 828 height 27
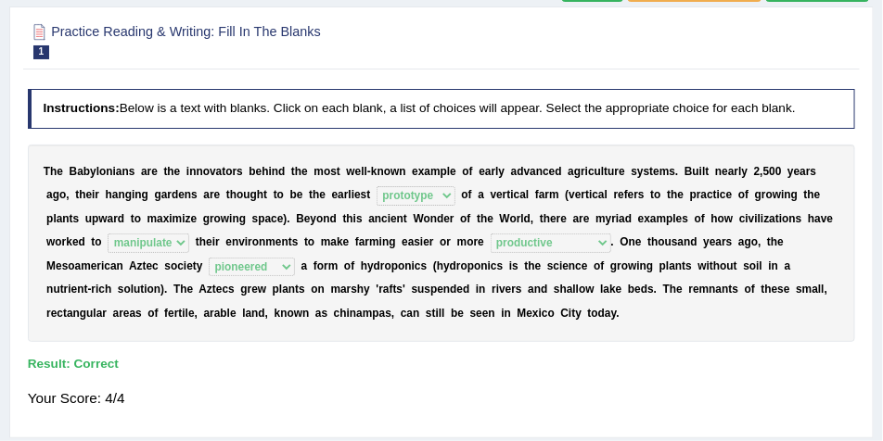
scroll to position [116, 0]
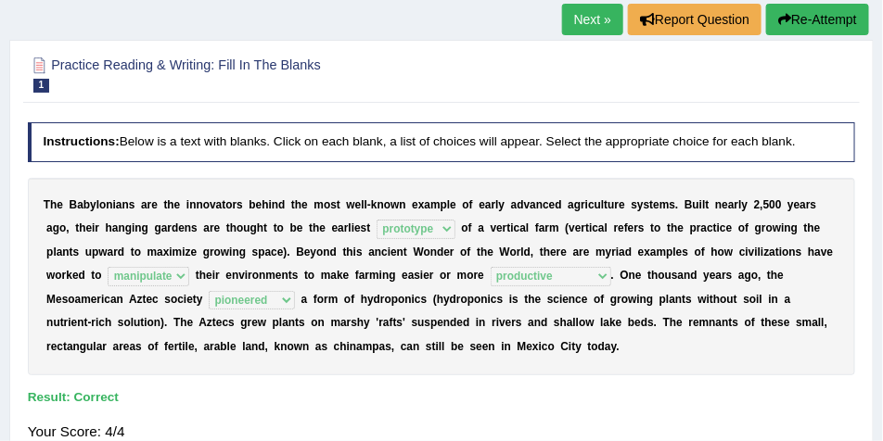
click at [571, 17] on link "Next »" at bounding box center [592, 20] width 61 height 32
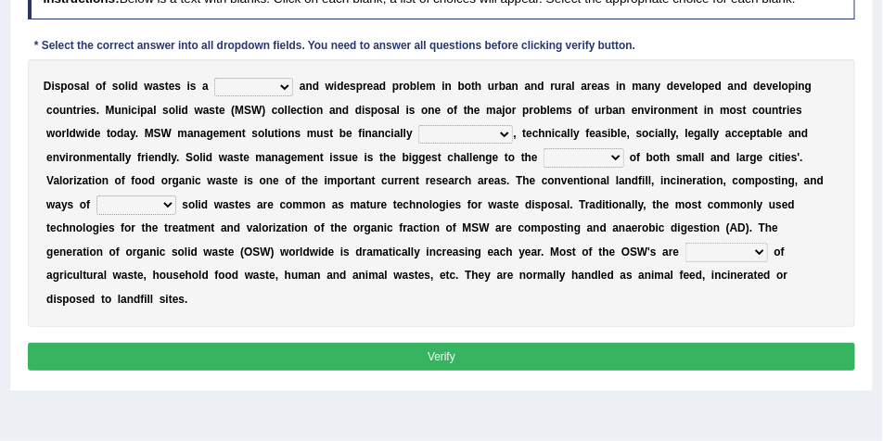
scroll to position [309, 0]
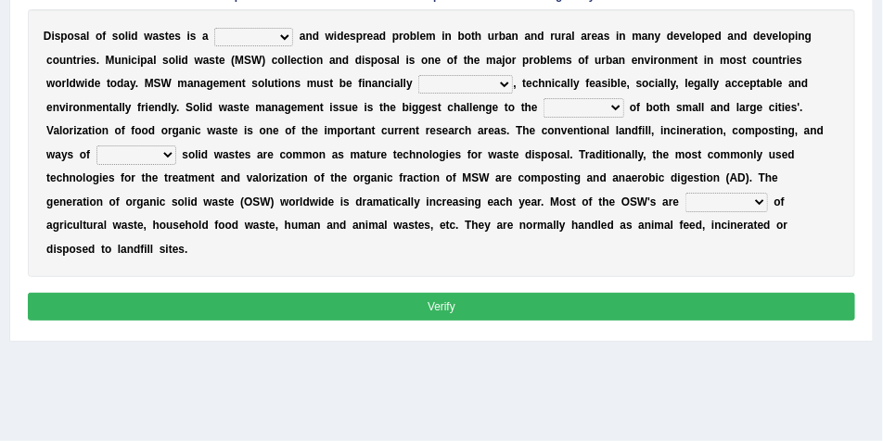
click at [273, 41] on select "slanting stinging stalling shafting" at bounding box center [253, 37] width 79 height 19
select select "shafting"
click at [214, 28] on select "slanting stinging stalling shafting" at bounding box center [253, 37] width 79 height 19
click at [454, 85] on select "unattainable sustainable objectionable treasonable" at bounding box center [465, 84] width 95 height 19
select select "sustainable"
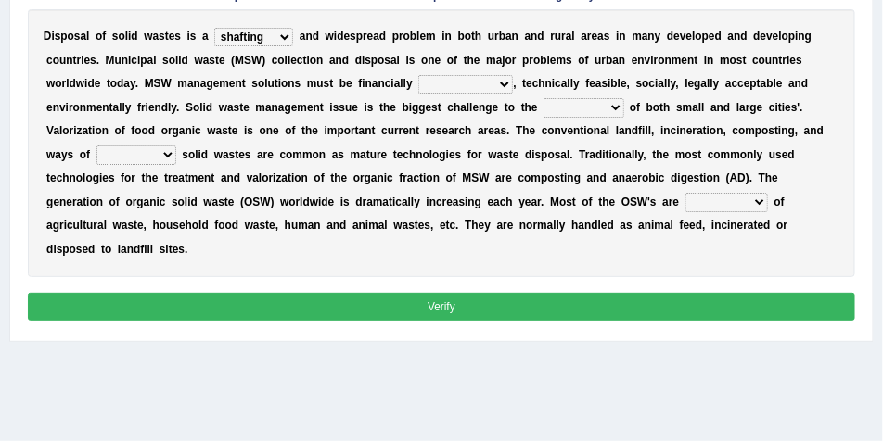
click at [418, 75] on select "unattainable sustainable objectionable treasonable" at bounding box center [465, 84] width 95 height 19
click at [605, 107] on select "plants culture authorities history" at bounding box center [583, 107] width 80 height 19
select select "culture"
click at [543, 98] on select "plants culture authorities history" at bounding box center [583, 107] width 80 height 19
click at [160, 148] on select "reserving preserving deserving handling" at bounding box center [136, 155] width 80 height 19
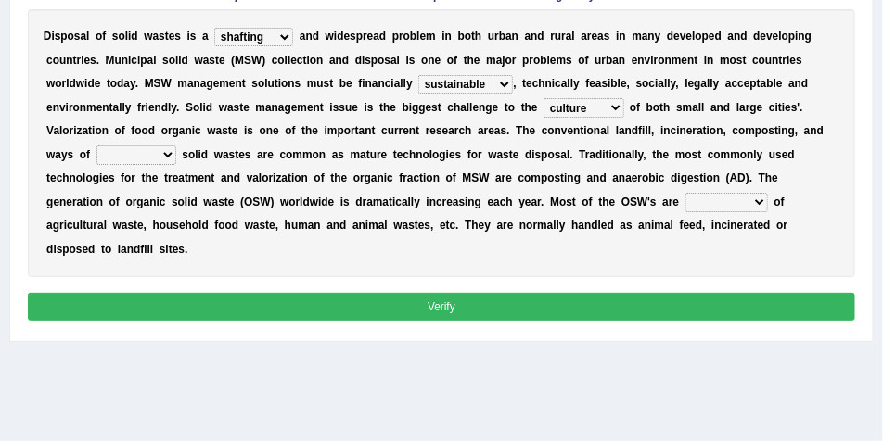
select select "preserving"
click at [96, 146] on select "reserving preserving deserving handling" at bounding box center [136, 155] width 80 height 19
click at [685, 198] on select "composed disposed composing disposing" at bounding box center [726, 202] width 83 height 19
select select "composed"
click at [685, 193] on select "composed disposed composing disposing" at bounding box center [726, 202] width 83 height 19
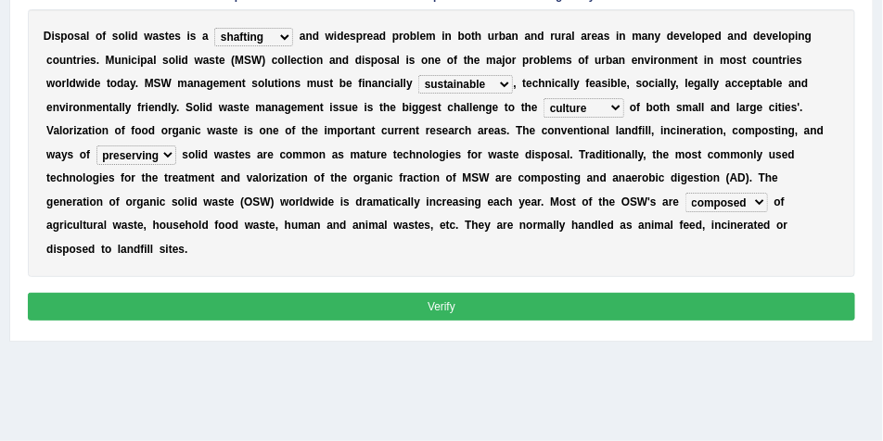
click at [437, 293] on button "Verify" at bounding box center [442, 306] width 828 height 27
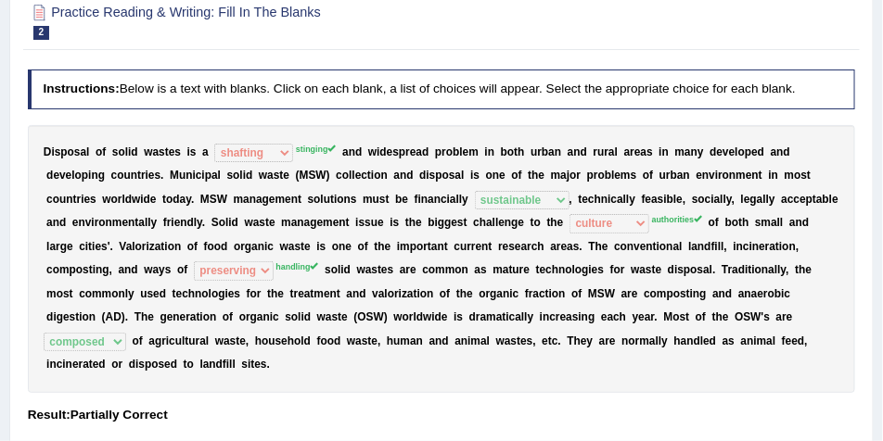
scroll to position [99, 0]
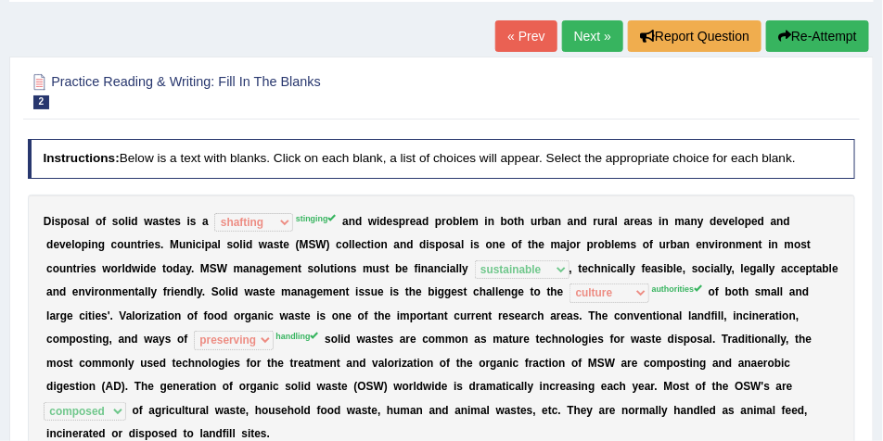
click at [583, 41] on link "Next »" at bounding box center [592, 36] width 61 height 32
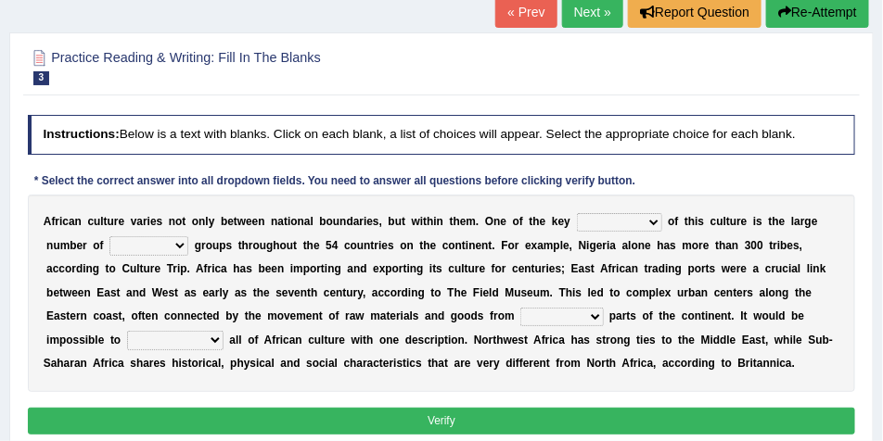
scroll to position [123, 0]
click at [644, 223] on select "conjectures features issues doubts" at bounding box center [619, 222] width 85 height 19
select select "features"
click at [577, 213] on select "conjectures features issues doubts" at bounding box center [619, 222] width 85 height 19
click at [177, 248] on select "ethic ethnic eugenic epic" at bounding box center [148, 245] width 79 height 19
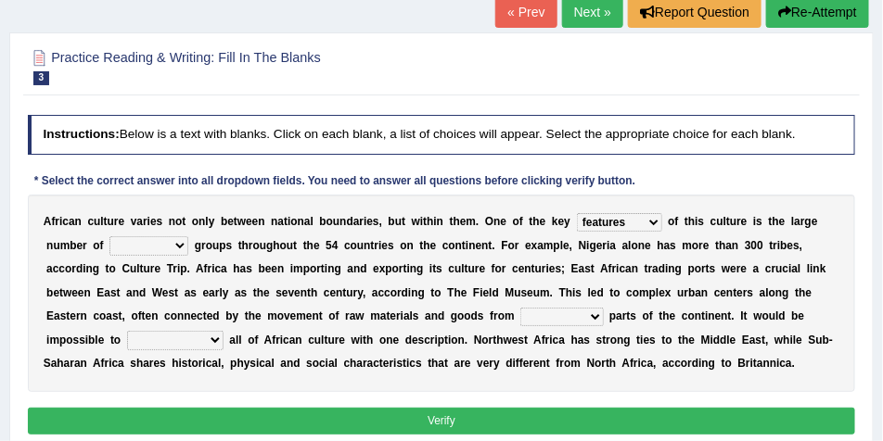
select select "ethnic"
click at [109, 236] on select "ethic ethnic eugenic epic" at bounding box center [148, 245] width 79 height 19
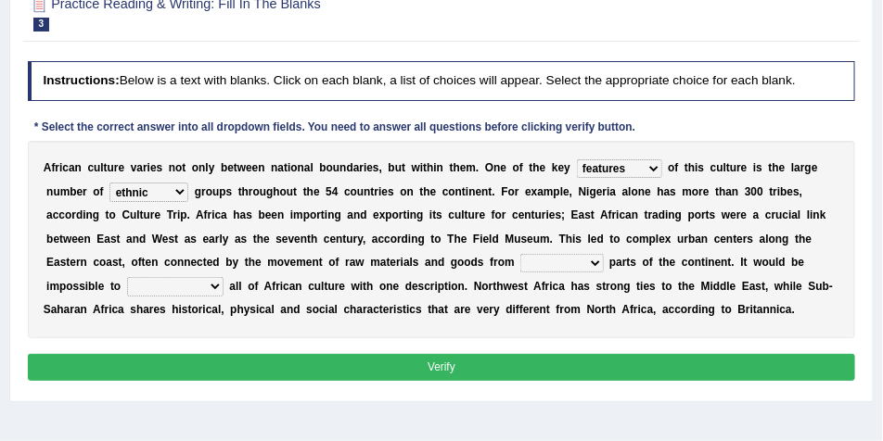
scroll to position [247, 0]
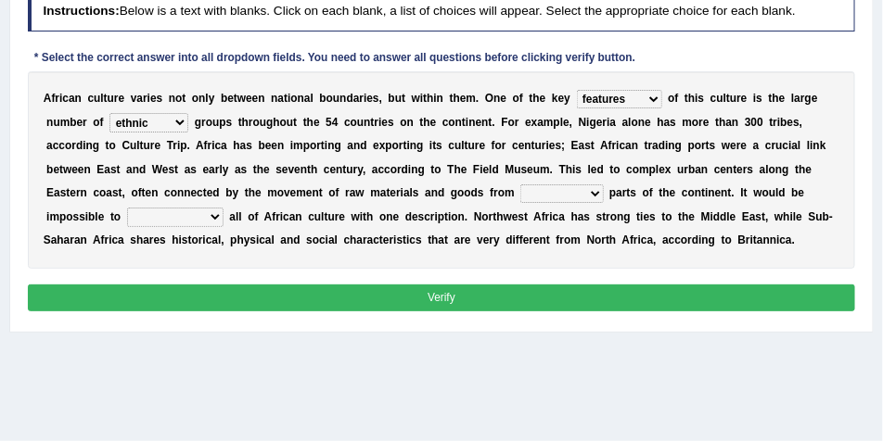
click at [562, 198] on select "forelocked interlocked unlocked landlocked" at bounding box center [561, 194] width 83 height 19
select select "landlocked"
click at [520, 185] on select "forelocked interlocked unlocked landlocked" at bounding box center [561, 194] width 83 height 19
click at [207, 217] on select "characterize conceptualize symbolize synthesize" at bounding box center [175, 217] width 96 height 19
select select "characterize"
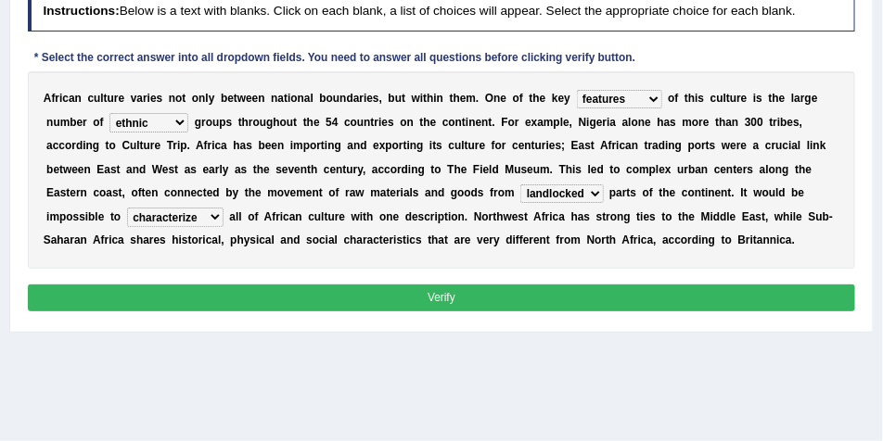
click at [127, 208] on select "characterize conceptualize symbolize synthesize" at bounding box center [175, 217] width 96 height 19
click at [449, 295] on button "Verify" at bounding box center [442, 298] width 828 height 27
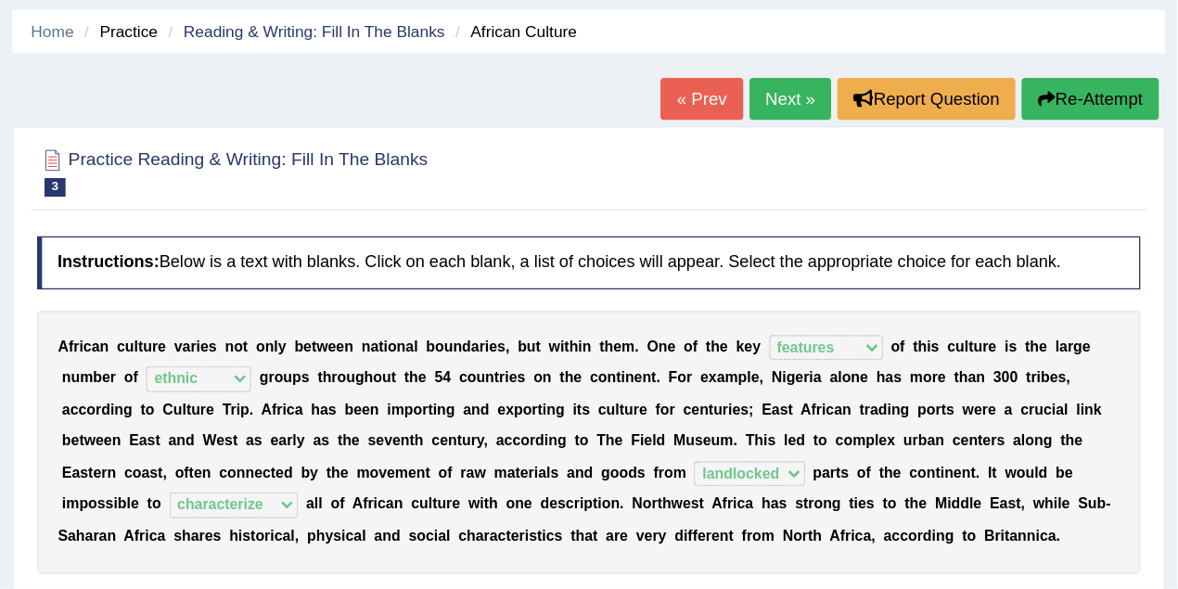
scroll to position [0, 0]
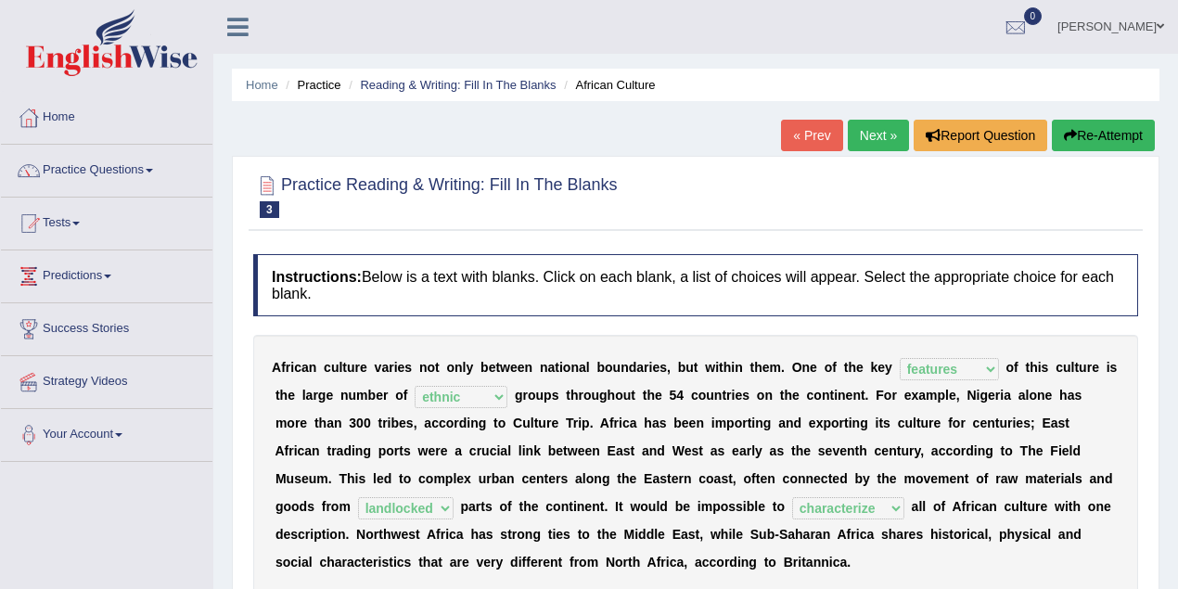
drag, startPoint x: 861, startPoint y: 1, endPoint x: 335, endPoint y: 134, distance: 543.3
click at [335, 134] on div "Home Practice Reading & Writing: Fill In The Blanks African Culture « Prev Next…" at bounding box center [695, 463] width 964 height 927
click at [116, 166] on link "Practice Questions" at bounding box center [106, 168] width 211 height 46
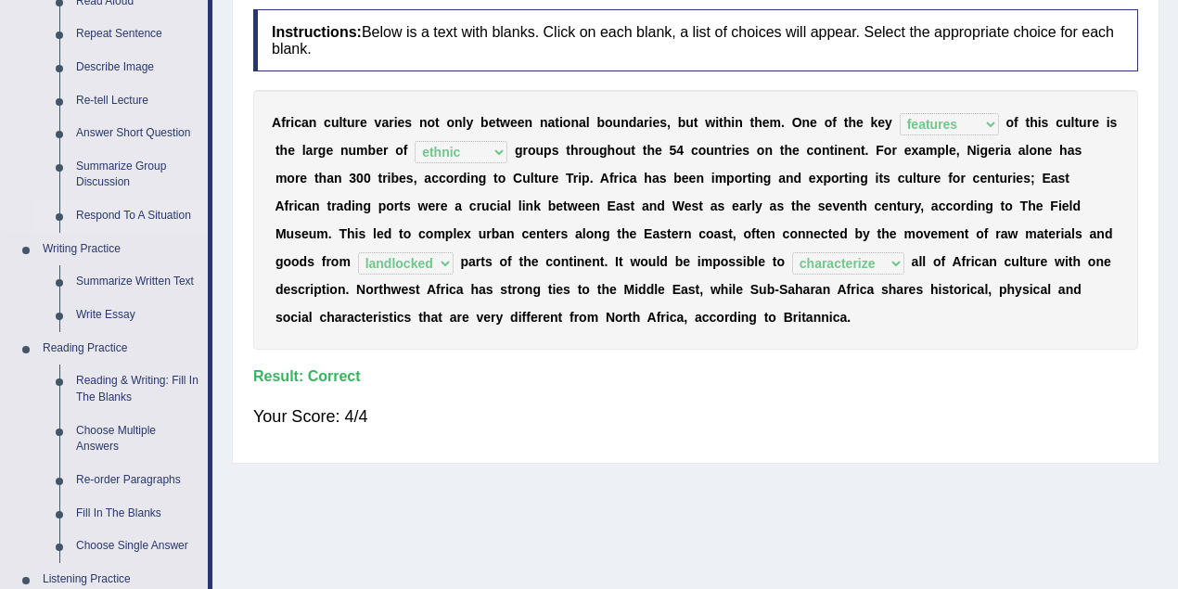
scroll to position [329, 0]
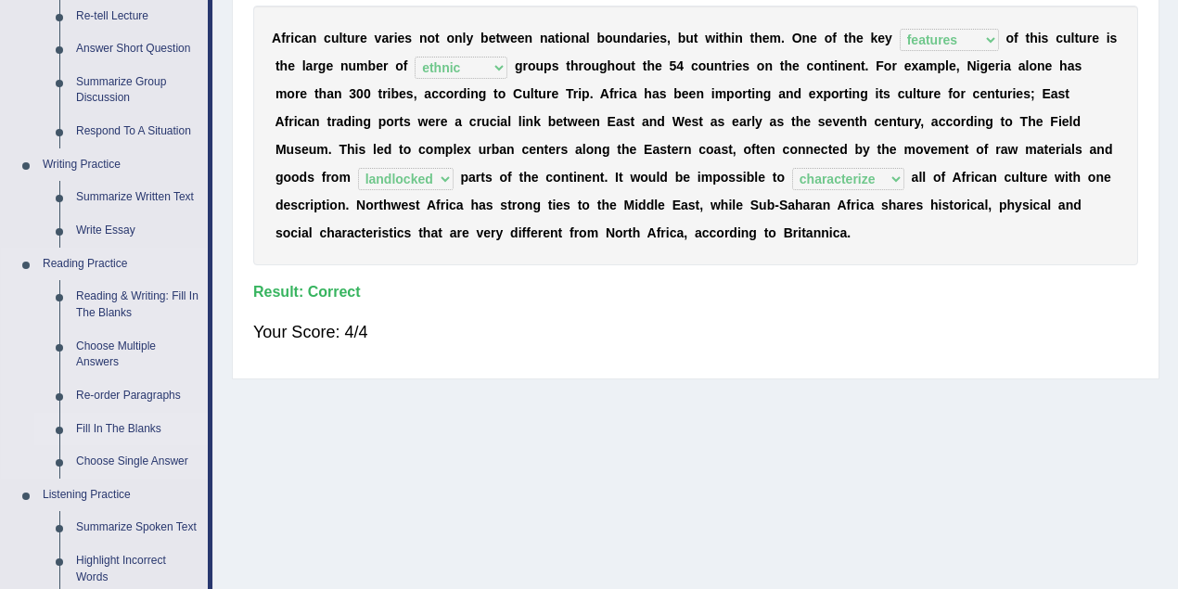
click at [121, 424] on link "Fill In The Blanks" at bounding box center [138, 429] width 140 height 33
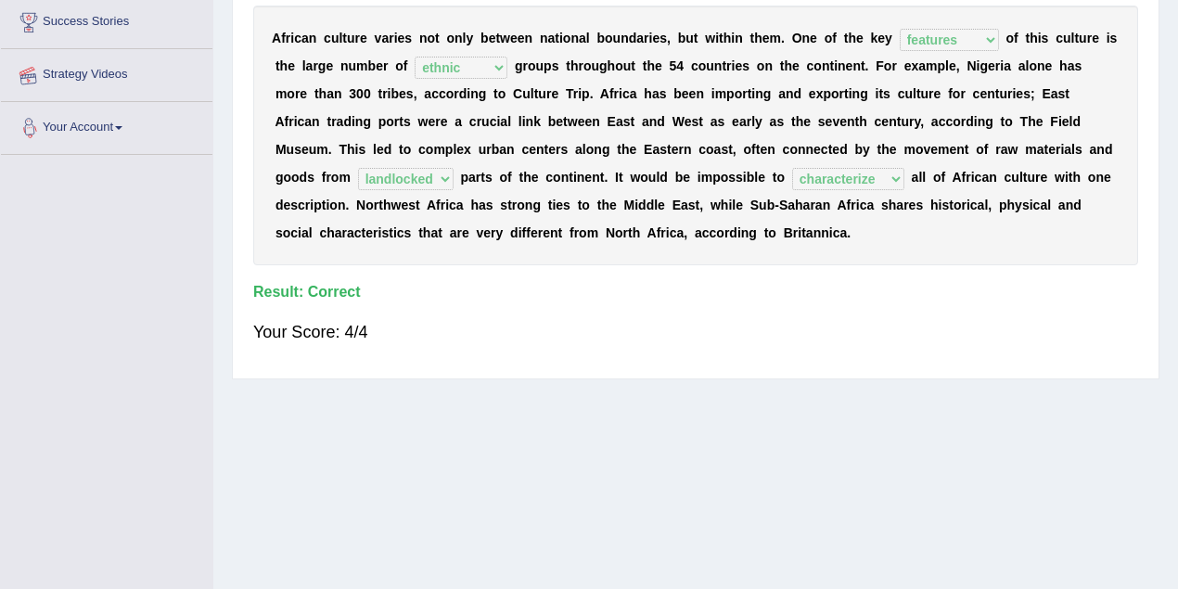
scroll to position [384, 0]
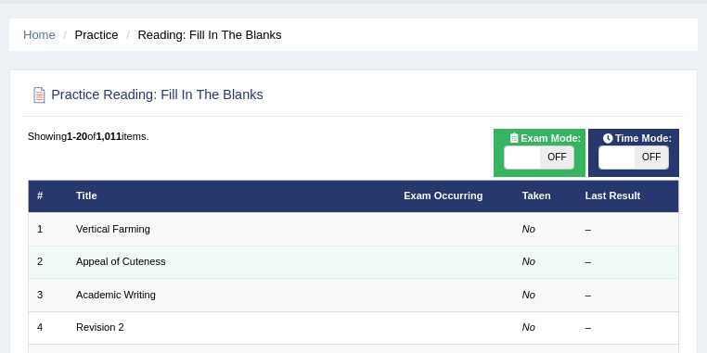
scroll to position [148, 0]
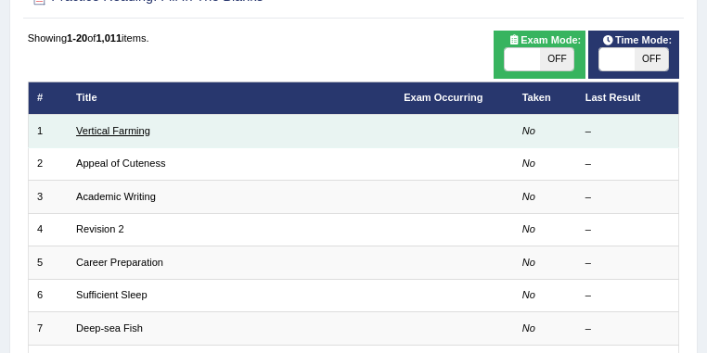
click at [129, 134] on link "Vertical Farming" at bounding box center [113, 130] width 74 height 11
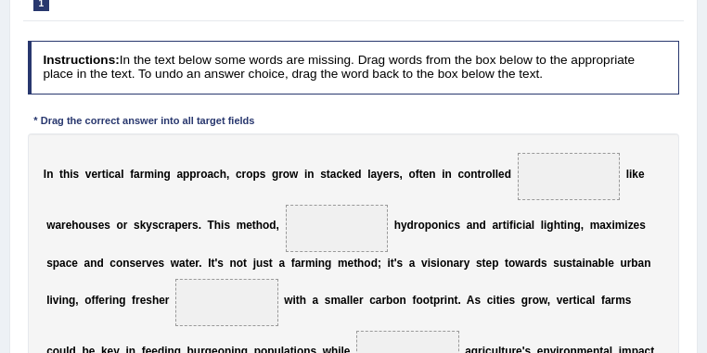
scroll to position [98, 0]
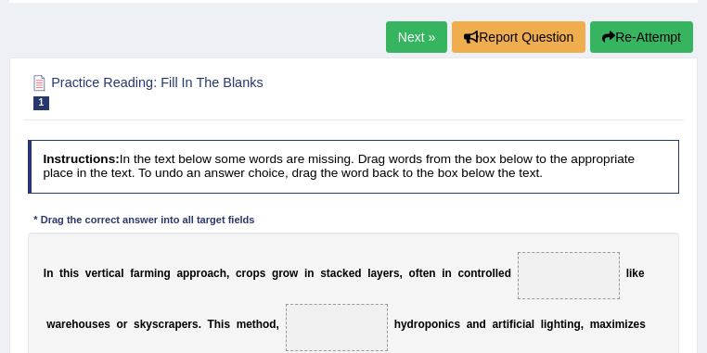
click at [415, 42] on link "Next »" at bounding box center [416, 37] width 61 height 32
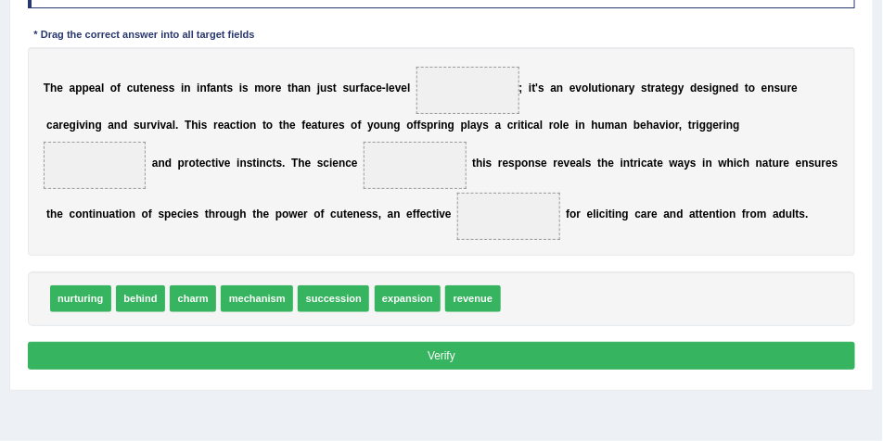
scroll to position [223, 0]
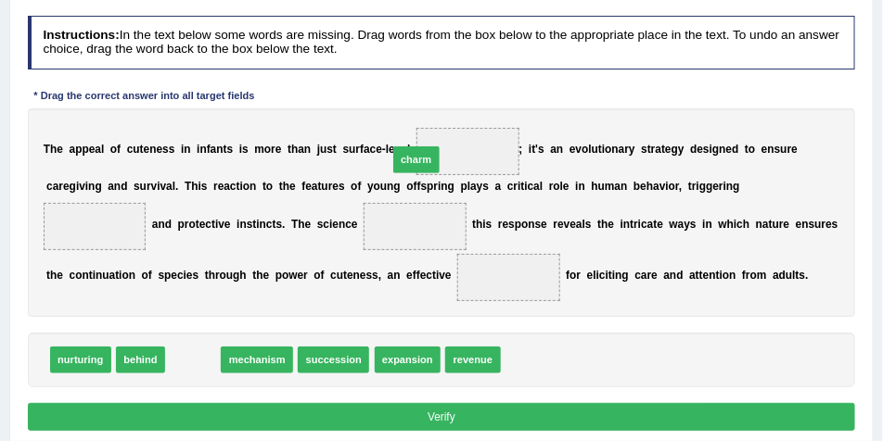
drag, startPoint x: 192, startPoint y: 354, endPoint x: 455, endPoint y: 120, distance: 352.7
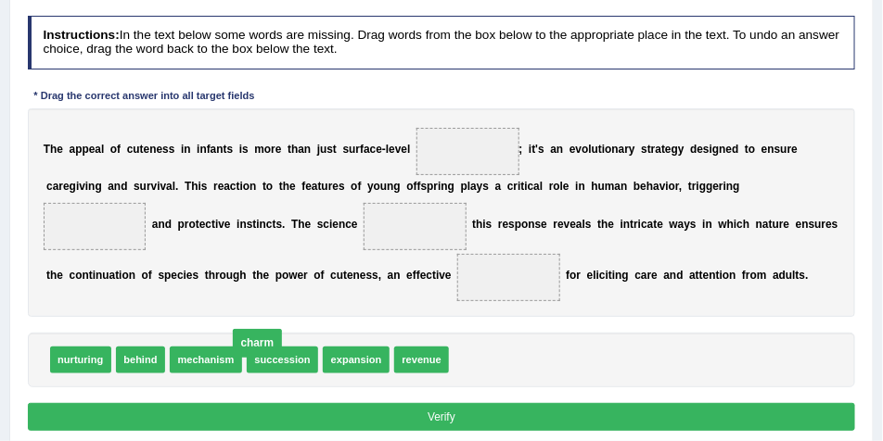
drag, startPoint x: 468, startPoint y: 154, endPoint x: 221, endPoint y: 381, distance: 336.0
click at [666, 299] on div "T h e a p p e a l o f c u t e n e s s i n i n f a n t s i s m o r e t h a n j u…" at bounding box center [442, 213] width 828 height 210
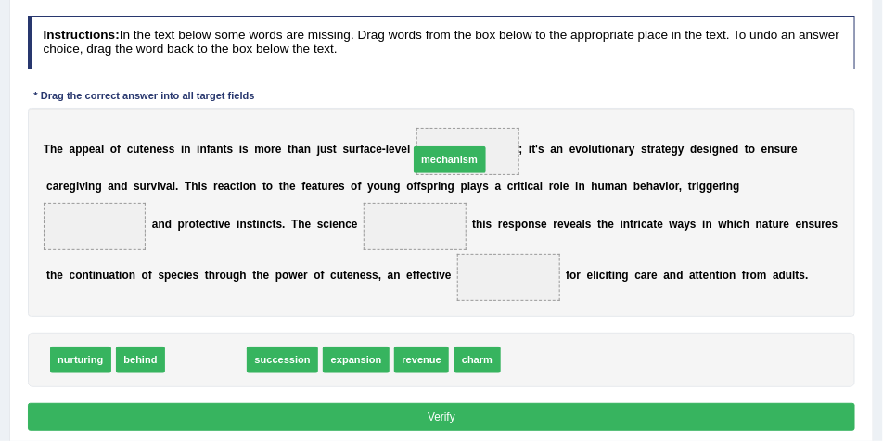
drag, startPoint x: 206, startPoint y: 363, endPoint x: 492, endPoint y: 127, distance: 370.9
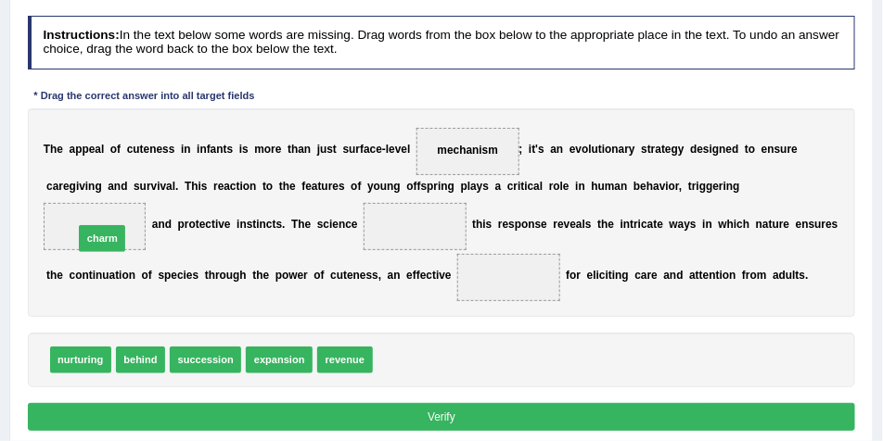
drag, startPoint x: 407, startPoint y: 356, endPoint x: 57, endPoint y: 212, distance: 378.8
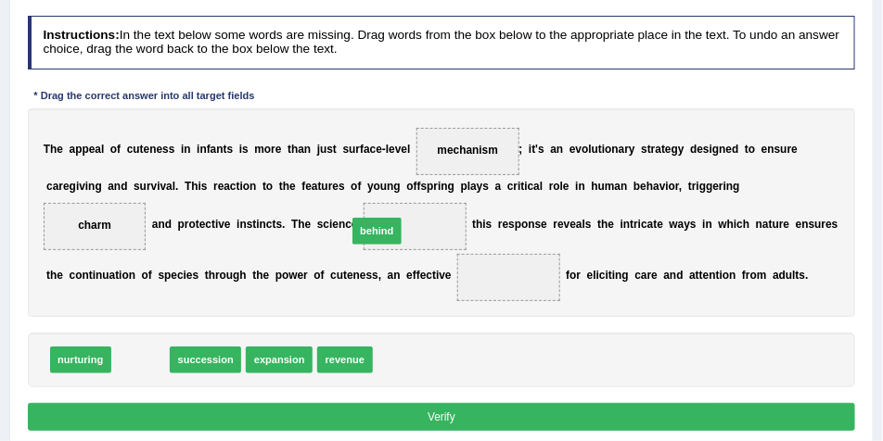
drag, startPoint x: 142, startPoint y: 358, endPoint x: 420, endPoint y: 206, distance: 317.0
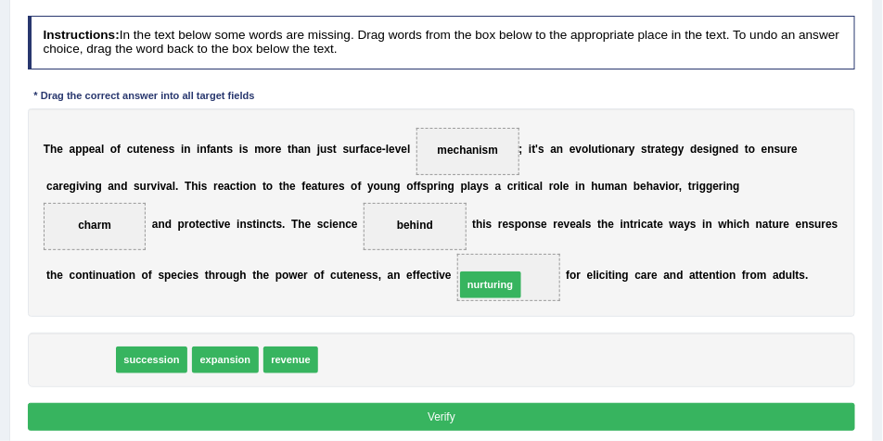
drag, startPoint x: 70, startPoint y: 363, endPoint x: 554, endPoint y: 273, distance: 492.3
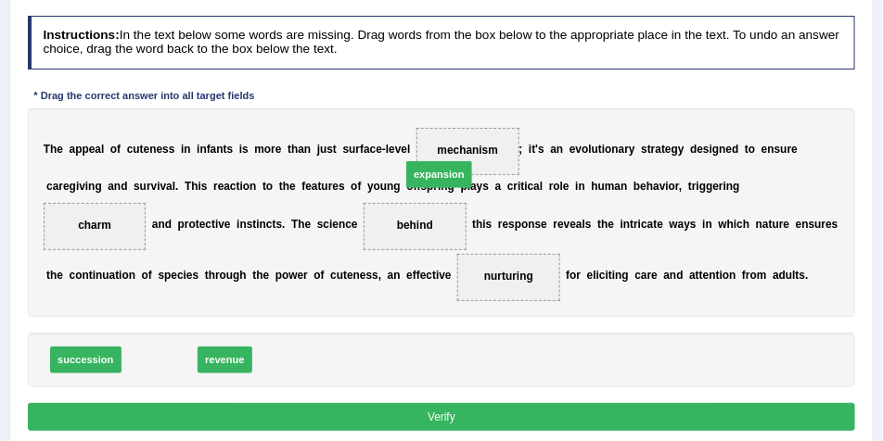
drag, startPoint x: 160, startPoint y: 356, endPoint x: 490, endPoint y: 137, distance: 395.3
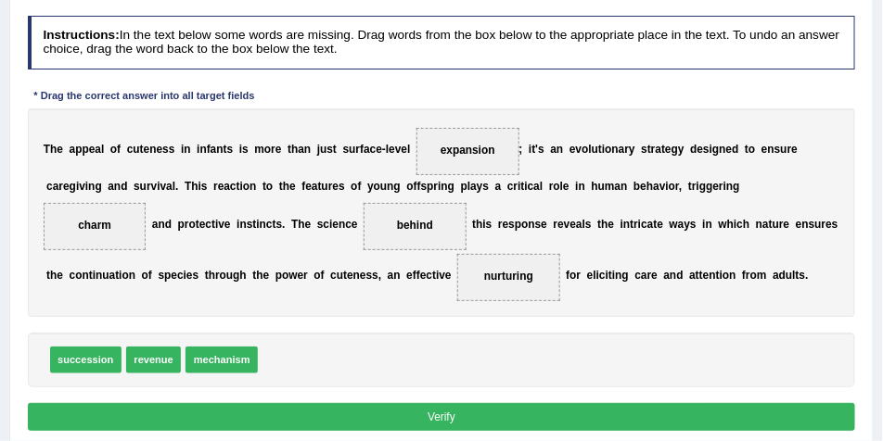
click at [438, 352] on button "Verify" at bounding box center [442, 416] width 828 height 27
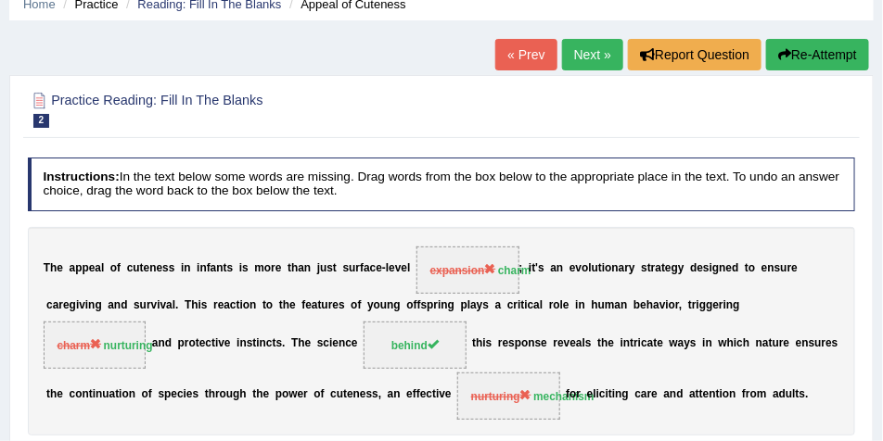
scroll to position [37, 0]
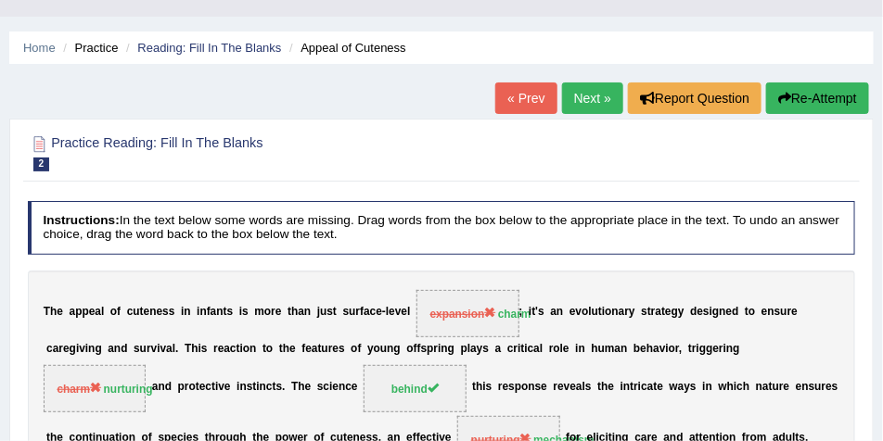
click at [580, 107] on link "Next »" at bounding box center [592, 99] width 61 height 32
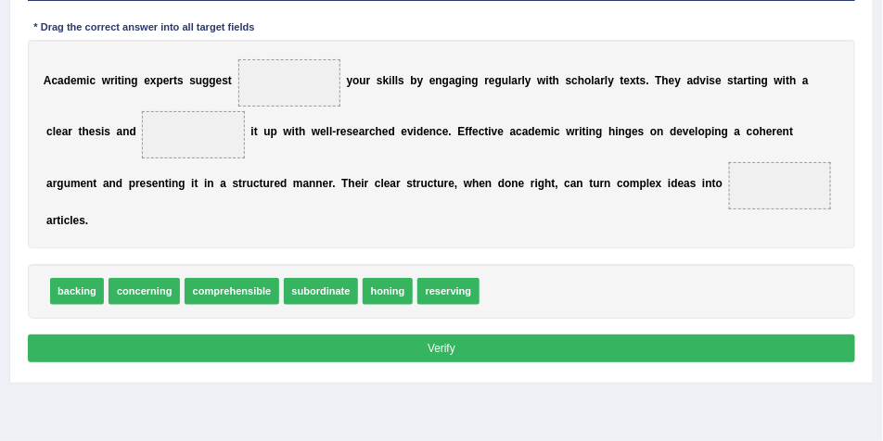
scroll to position [309, 0]
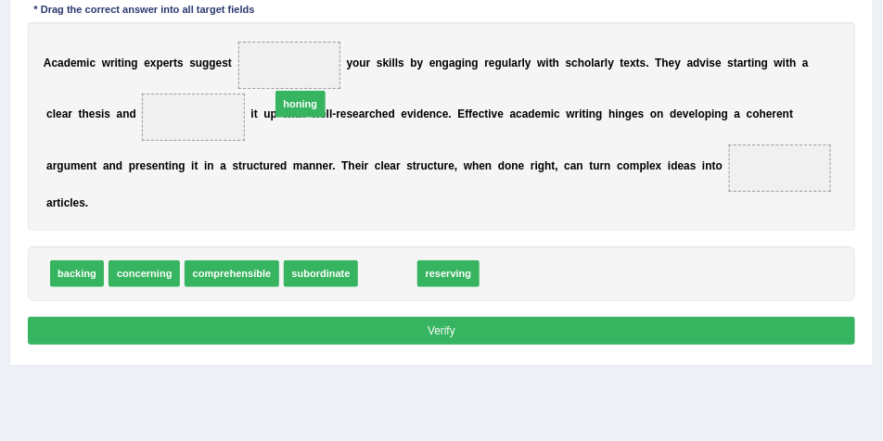
drag, startPoint x: 397, startPoint y: 248, endPoint x: 293, endPoint y: 47, distance: 226.4
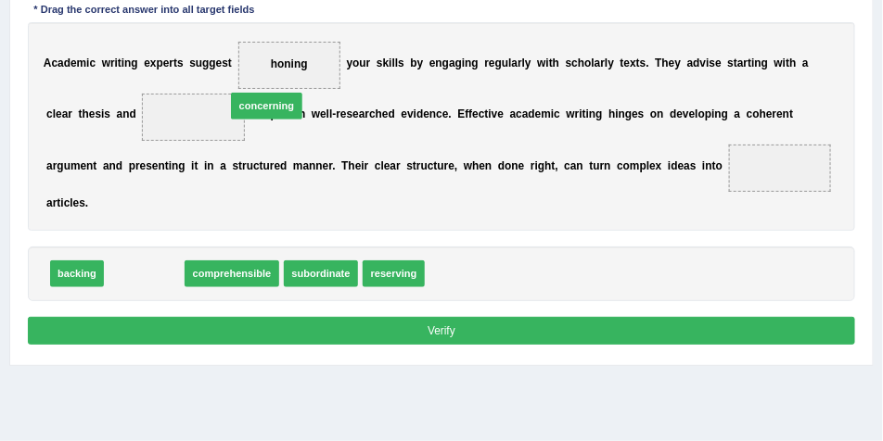
drag, startPoint x: 147, startPoint y: 244, endPoint x: 291, endPoint y: 46, distance: 244.3
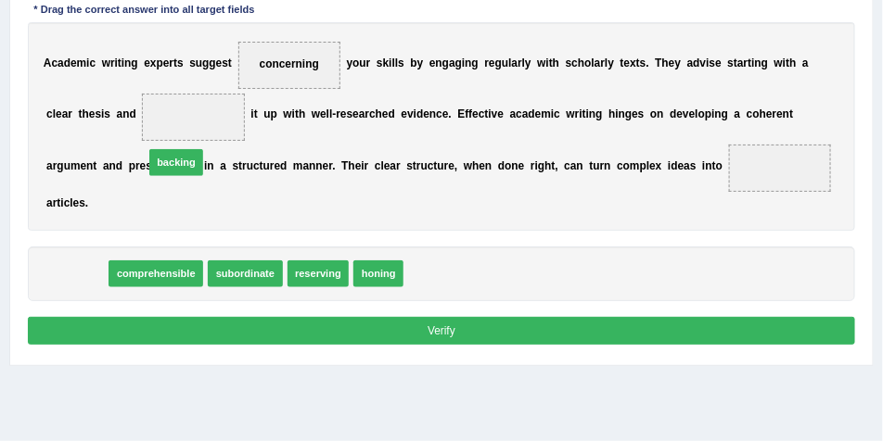
drag, startPoint x: 80, startPoint y: 246, endPoint x: 197, endPoint y: 115, distance: 175.3
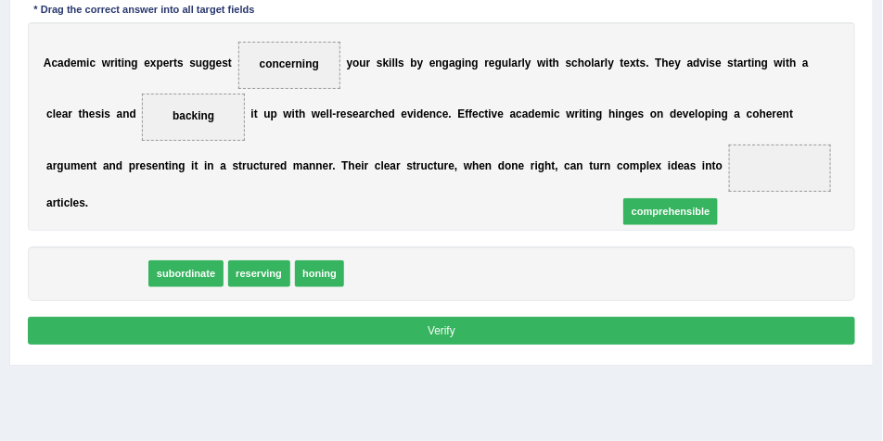
drag, startPoint x: 111, startPoint y: 255, endPoint x: 786, endPoint y: 183, distance: 678.9
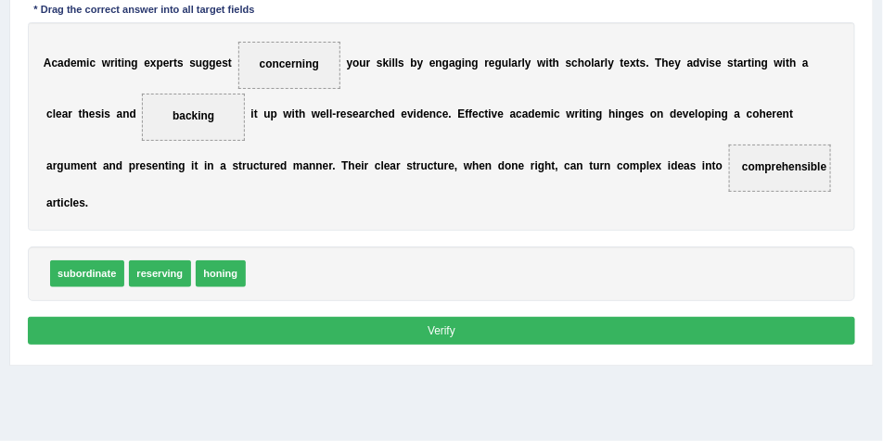
click at [468, 317] on button "Verify" at bounding box center [442, 330] width 828 height 27
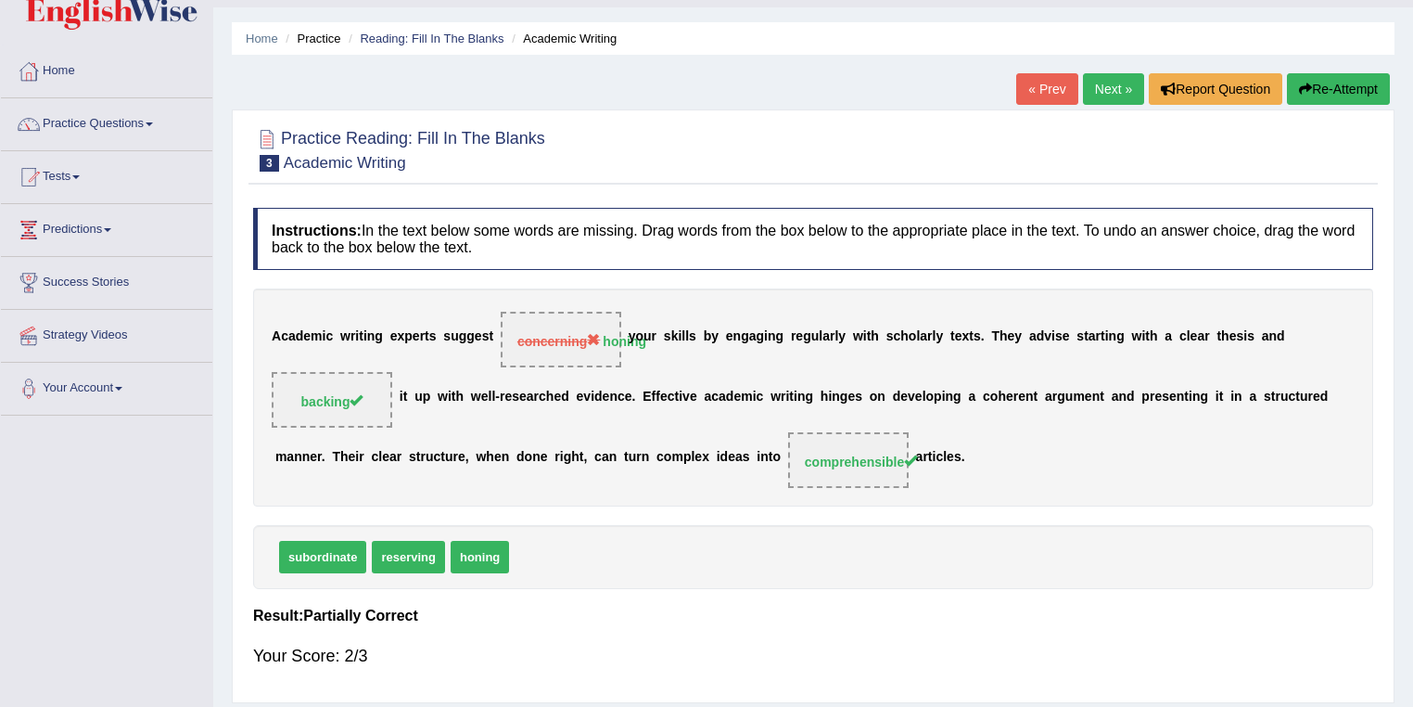
scroll to position [27, 0]
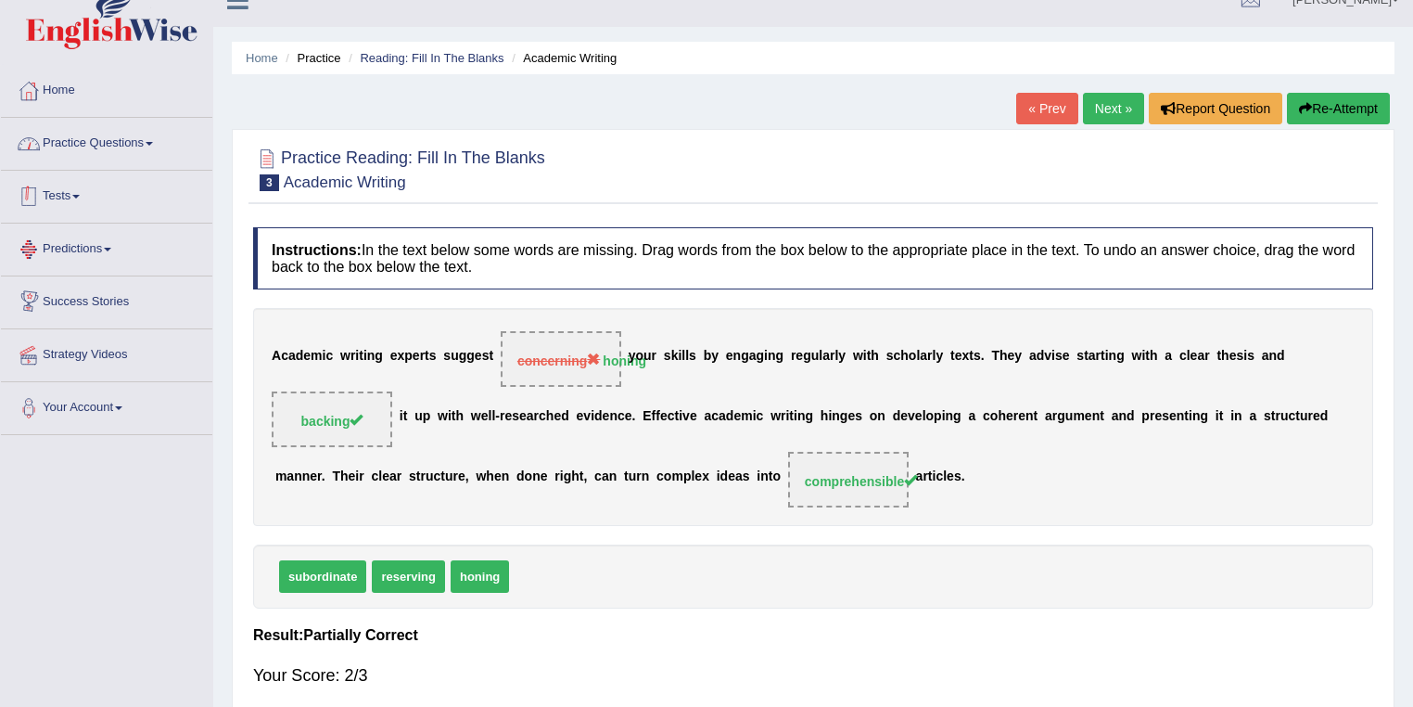
click at [101, 141] on link "Practice Questions" at bounding box center [106, 141] width 211 height 46
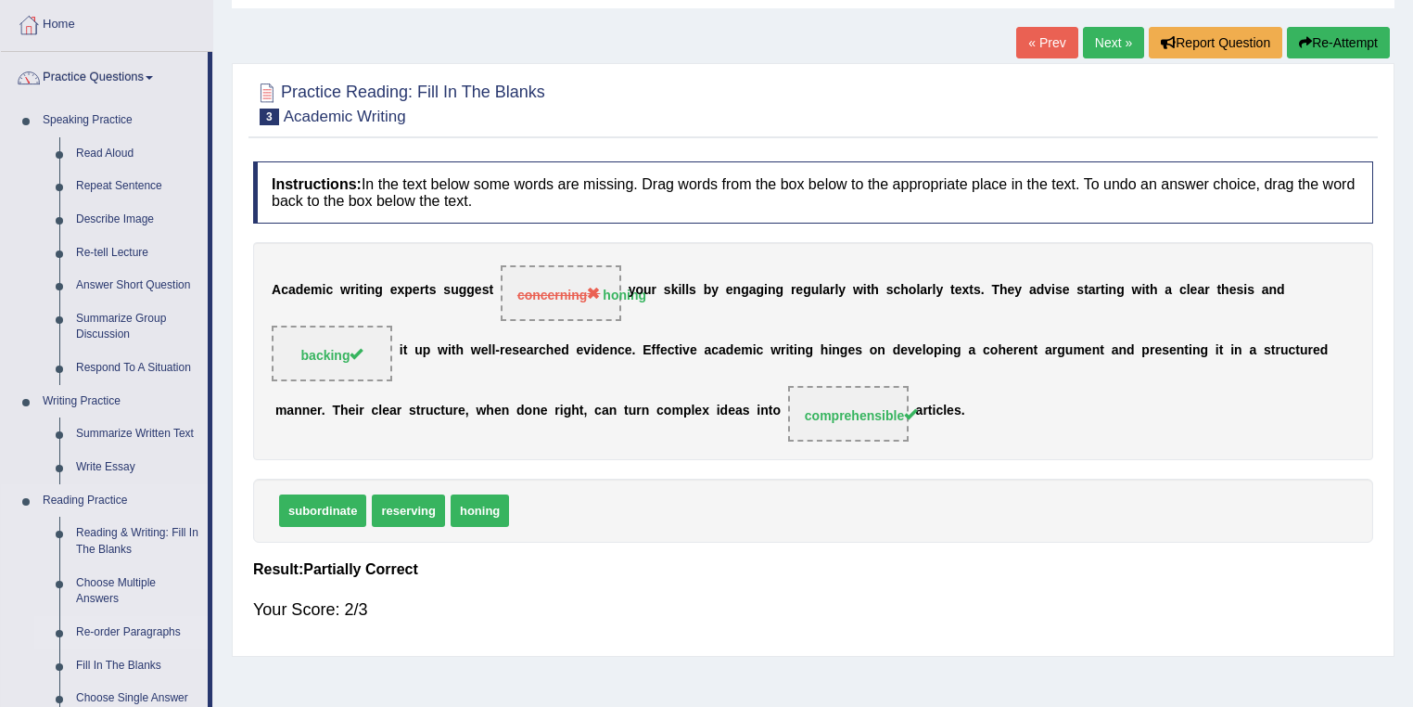
scroll to position [126, 0]
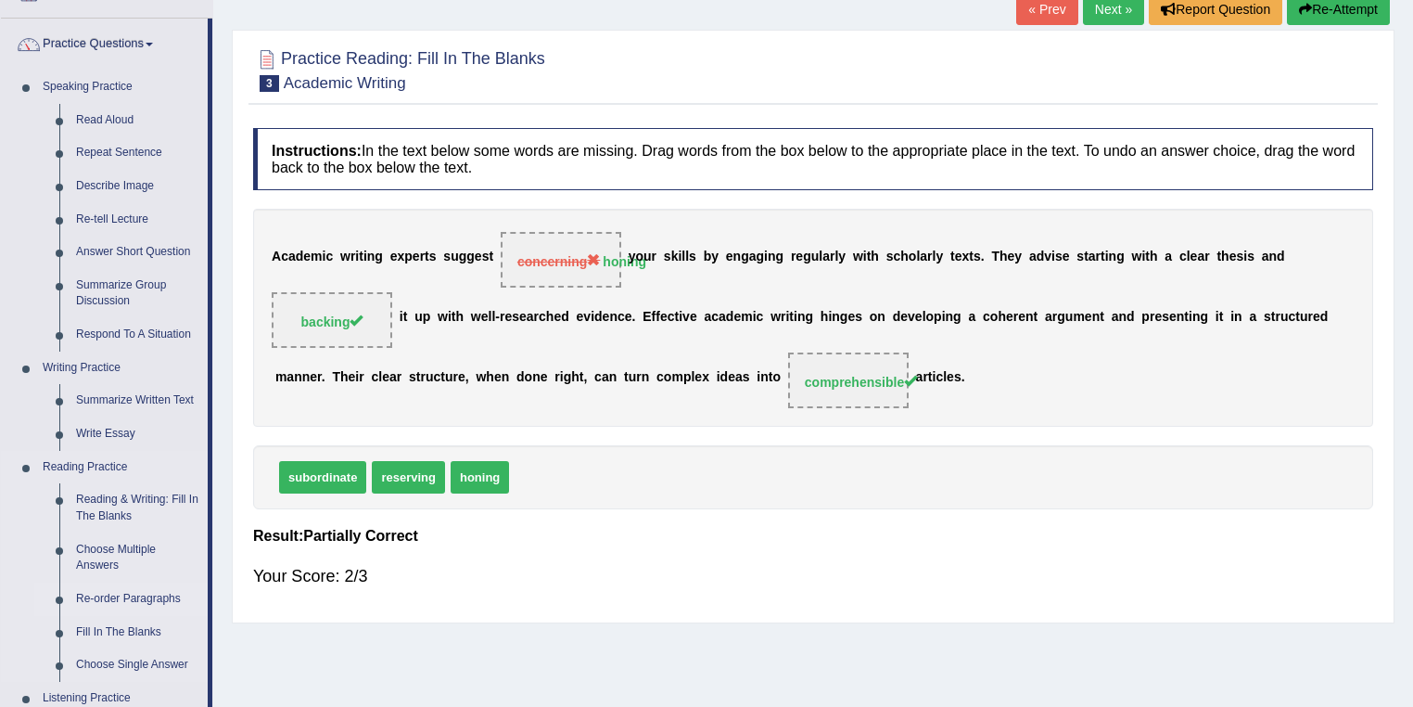
click at [112, 440] on link "Re-order Paragraphs" at bounding box center [138, 598] width 140 height 33
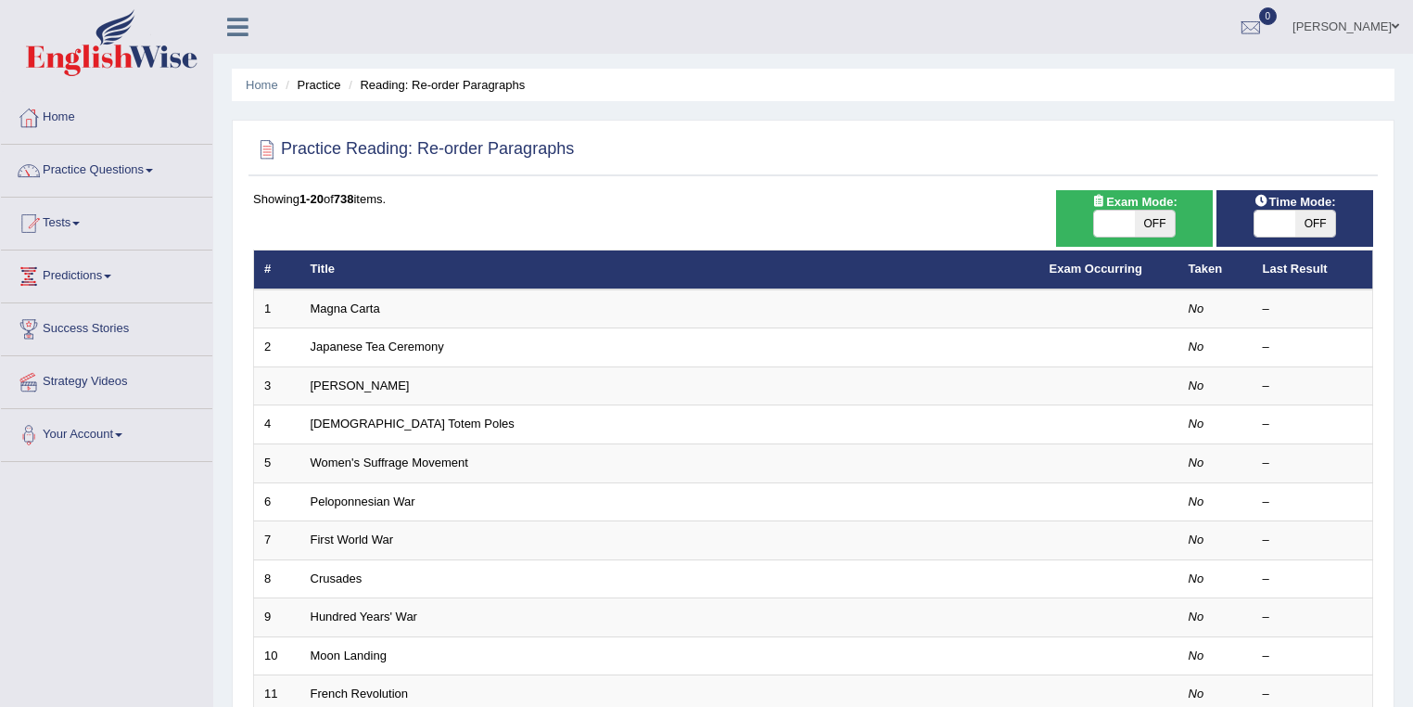
click at [350, 305] on link "Magna Carta" at bounding box center [346, 308] width 70 height 14
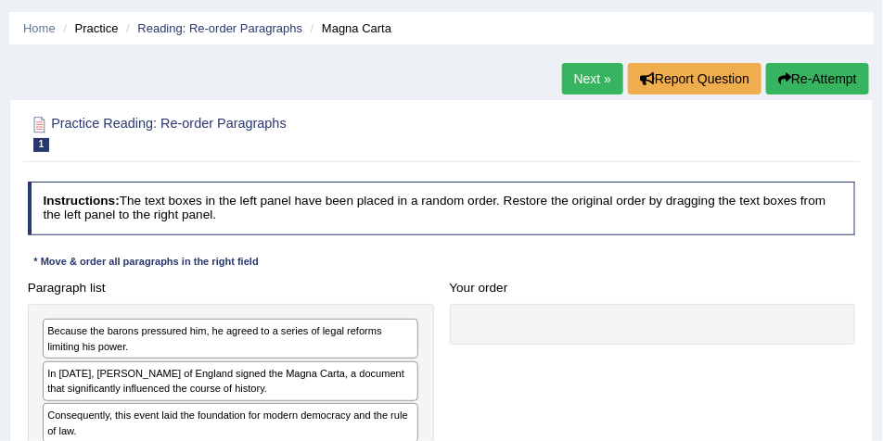
scroll to position [185, 0]
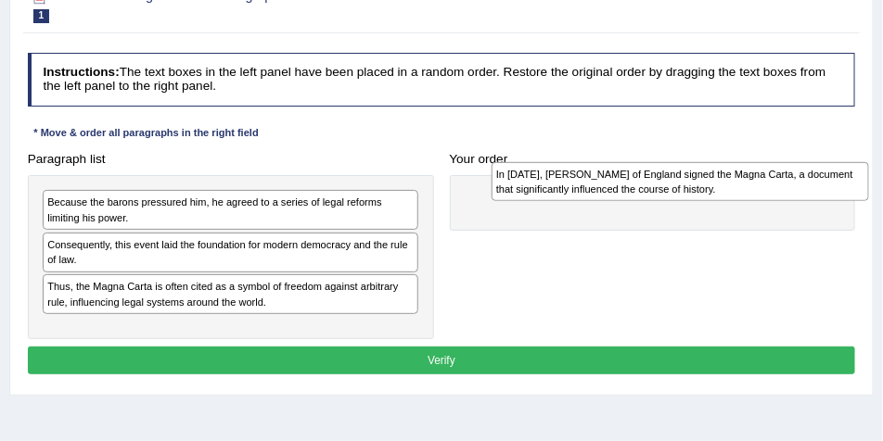
drag, startPoint x: 164, startPoint y: 261, endPoint x: 694, endPoint y: 191, distance: 534.0
click at [694, 191] on div "In 1215, King John of England signed the Magna Carta, a document that significa…" at bounding box center [679, 181] width 377 height 39
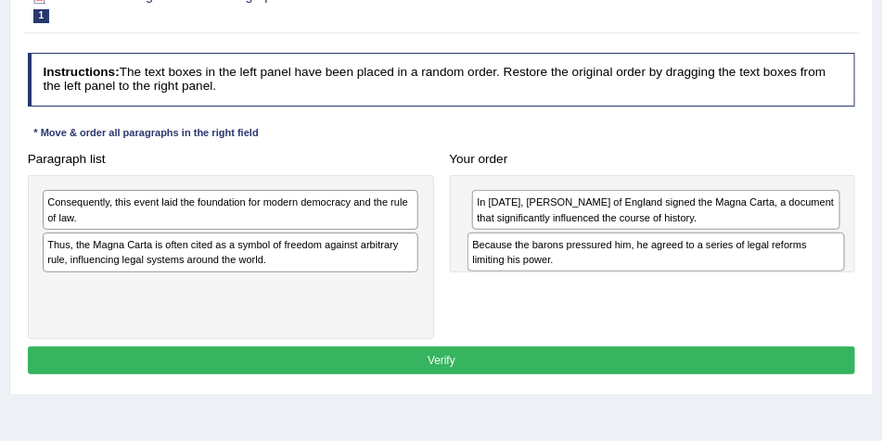
drag, startPoint x: 122, startPoint y: 213, endPoint x: 627, endPoint y: 272, distance: 507.8
click at [627, 272] on div "Paragraph list Because the barons pressured him, he agreed to a series of legal…" at bounding box center [441, 243] width 844 height 194
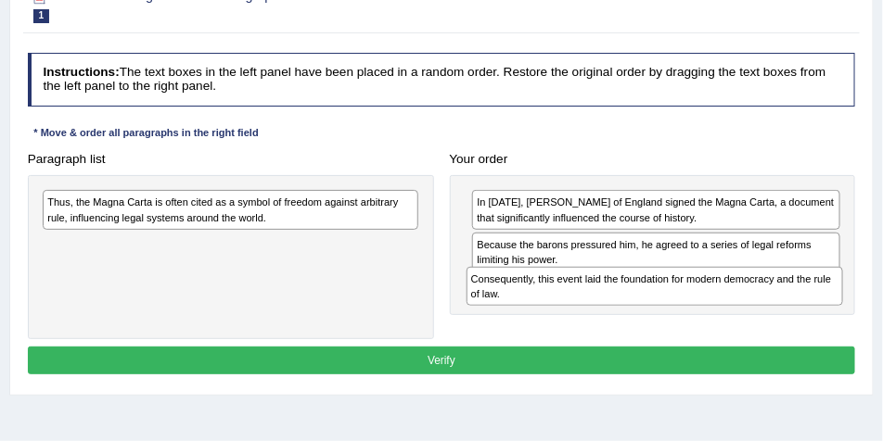
drag, startPoint x: 210, startPoint y: 220, endPoint x: 713, endPoint y: 318, distance: 512.1
click at [713, 318] on div "Paragraph list Consequently, this event laid the foundation for modern democrac…" at bounding box center [441, 243] width 844 height 194
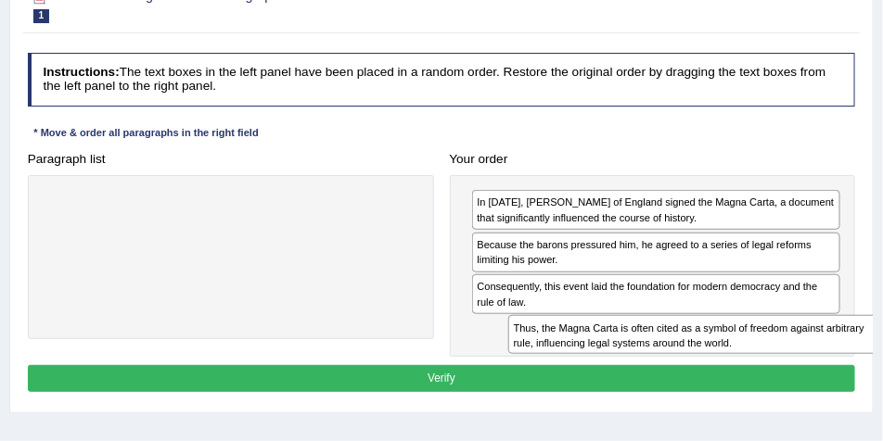
drag, startPoint x: 283, startPoint y: 210, endPoint x: 835, endPoint y: 366, distance: 574.1
click at [835, 366] on div "Instructions: The text boxes in the left panel have been placed in a random ord…" at bounding box center [440, 225] width 835 height 360
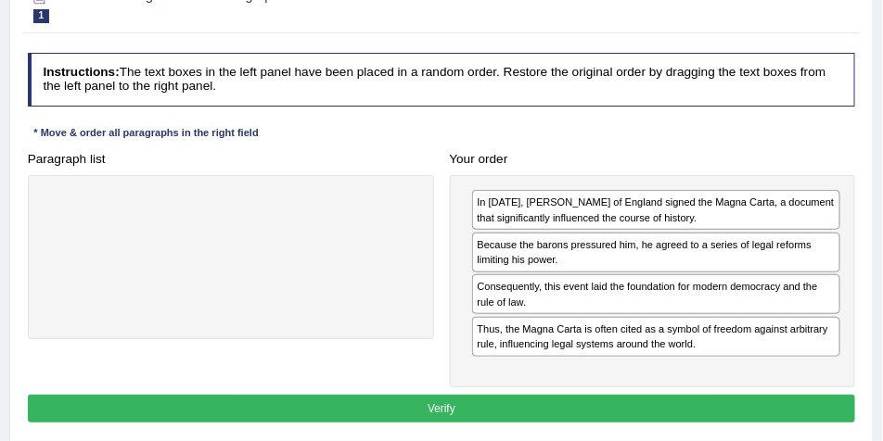
click at [461, 403] on button "Verify" at bounding box center [442, 408] width 828 height 27
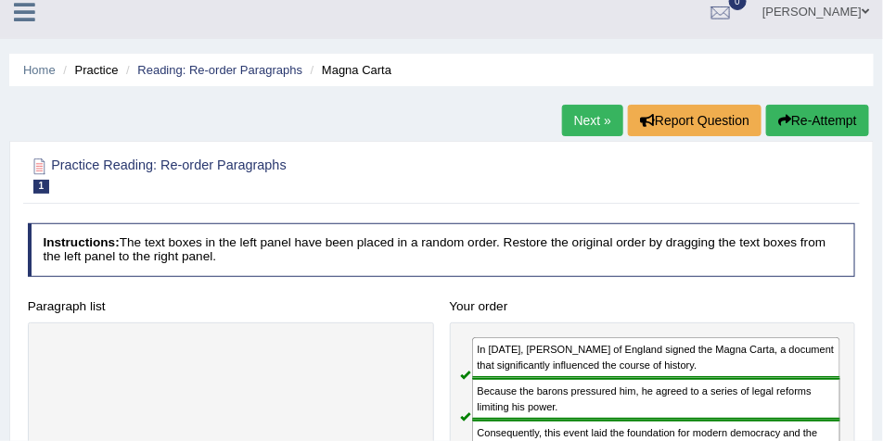
scroll to position [0, 0]
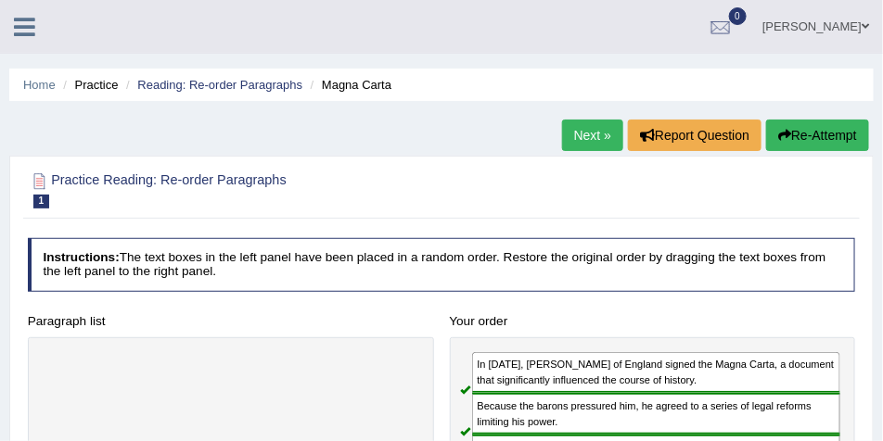
click at [570, 145] on link "Next »" at bounding box center [592, 136] width 61 height 32
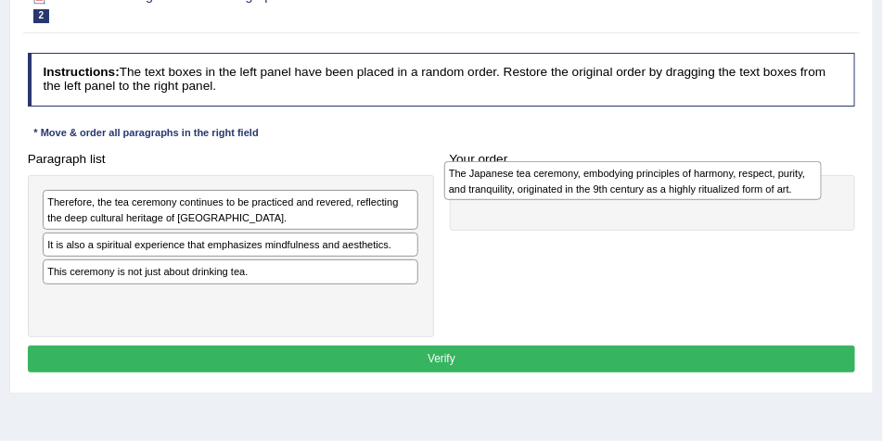
drag, startPoint x: 182, startPoint y: 246, endPoint x: 657, endPoint y: 179, distance: 480.3
click at [657, 179] on div "The Japanese tea ceremony, embodying principles of harmony, respect, purity, an…" at bounding box center [632, 180] width 377 height 39
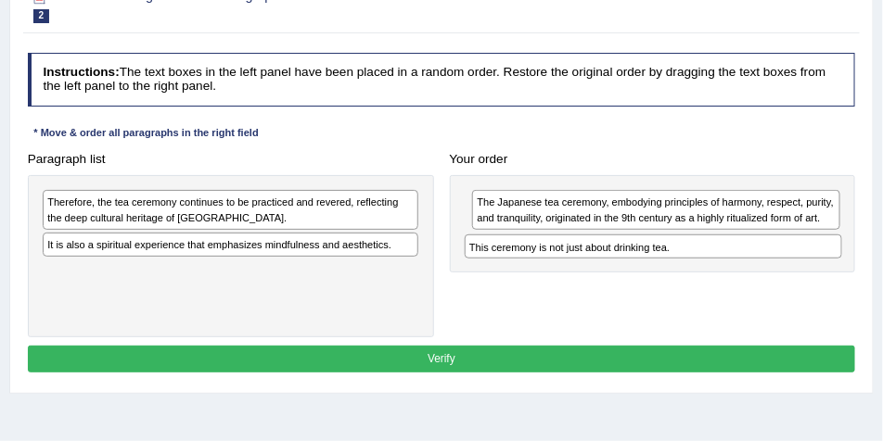
drag, startPoint x: 199, startPoint y: 272, endPoint x: 701, endPoint y: 264, distance: 501.7
click at [701, 264] on div "Paragraph list Therefore, the tea ceremony continues to be practiced and revere…" at bounding box center [441, 242] width 844 height 193
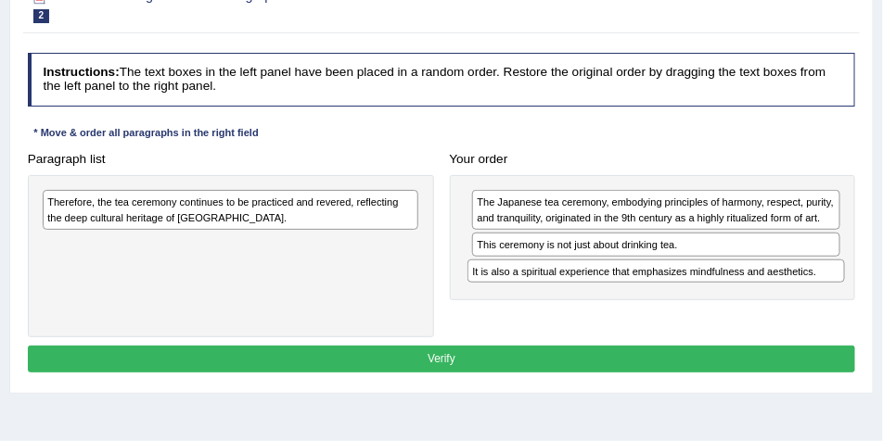
drag, startPoint x: 94, startPoint y: 248, endPoint x: 600, endPoint y: 295, distance: 508.4
click at [600, 295] on div "Paragraph list Therefore, the tea ceremony continues to be practiced and revere…" at bounding box center [441, 242] width 844 height 193
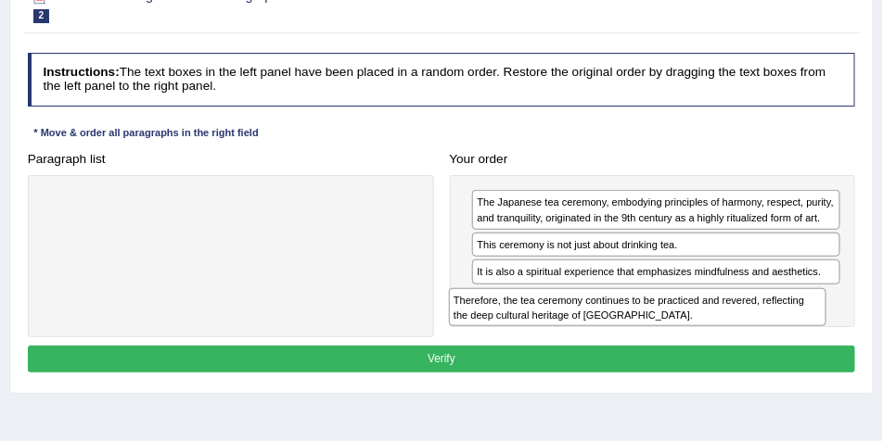
drag, startPoint x: 148, startPoint y: 212, endPoint x: 630, endPoint y: 336, distance: 497.7
click at [630, 336] on div "Paragraph list Therefore, the tea ceremony continues to be practiced and revere…" at bounding box center [441, 242] width 844 height 193
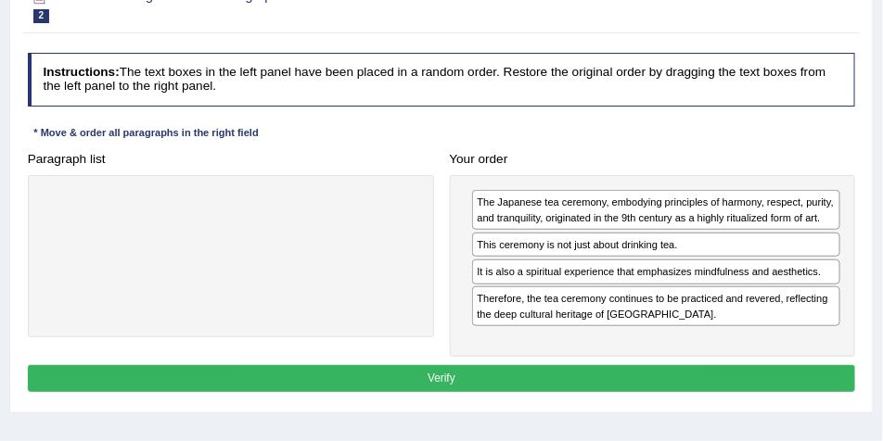
click at [472, 374] on button "Verify" at bounding box center [442, 378] width 828 height 27
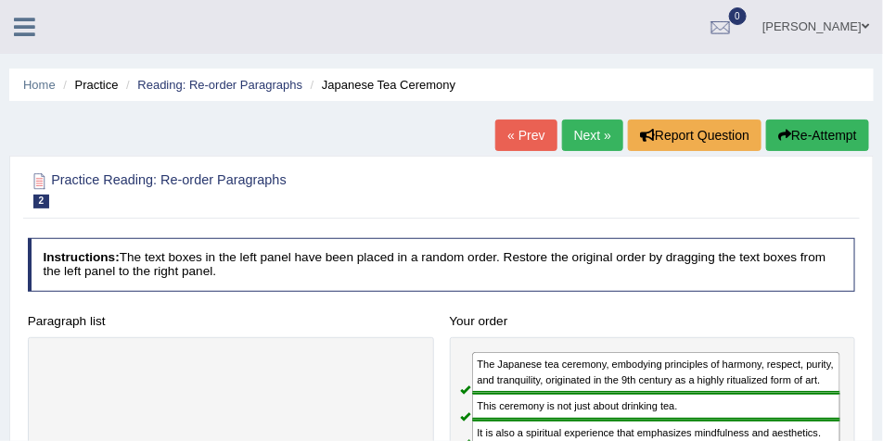
click at [568, 138] on link "Next »" at bounding box center [592, 136] width 61 height 32
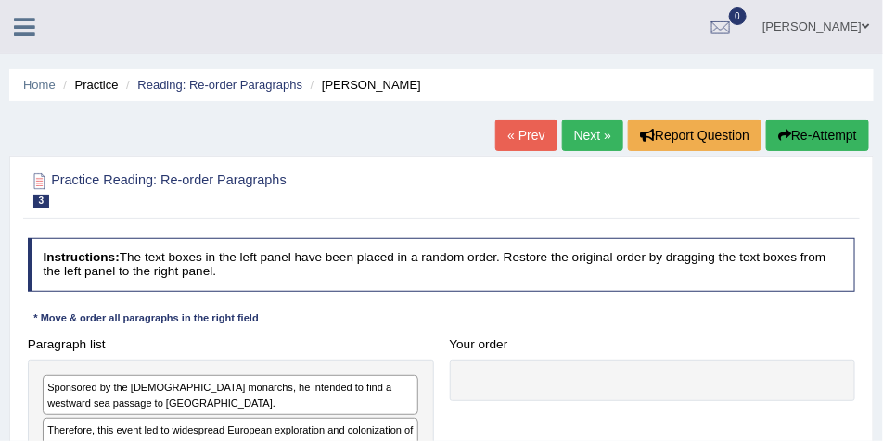
click at [586, 134] on link "Next »" at bounding box center [592, 136] width 61 height 32
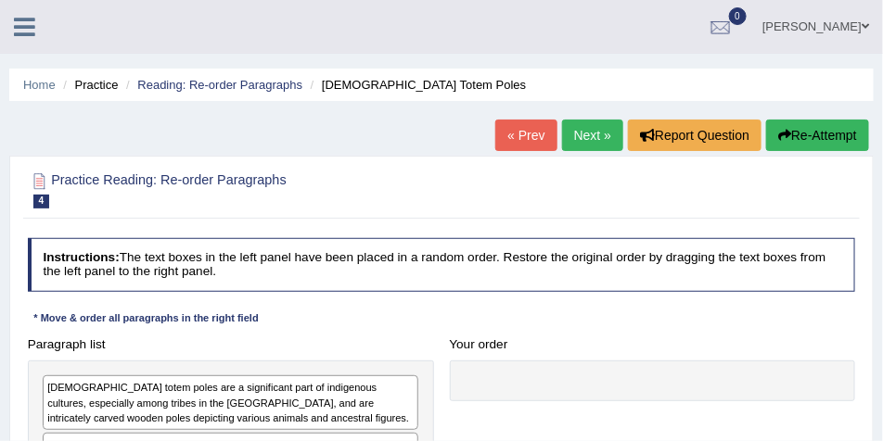
click at [583, 146] on link "Next »" at bounding box center [592, 136] width 61 height 32
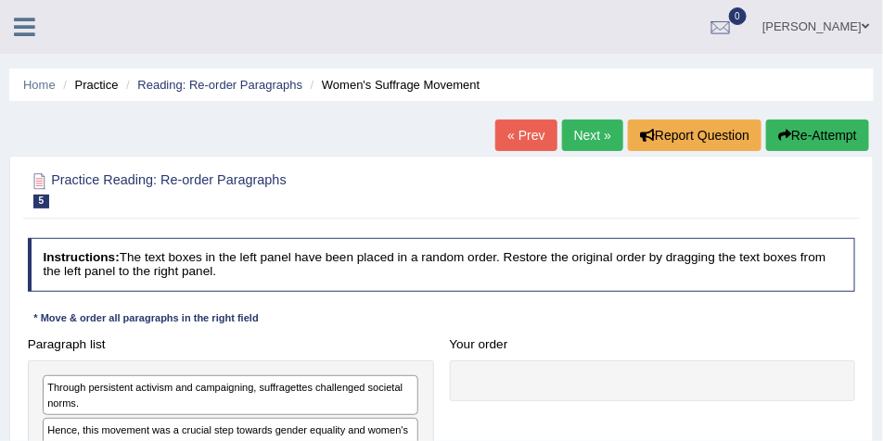
click at [584, 141] on link "Next »" at bounding box center [592, 136] width 61 height 32
click at [590, 137] on link "Next »" at bounding box center [592, 136] width 61 height 32
click at [586, 135] on link "Next »" at bounding box center [592, 136] width 61 height 32
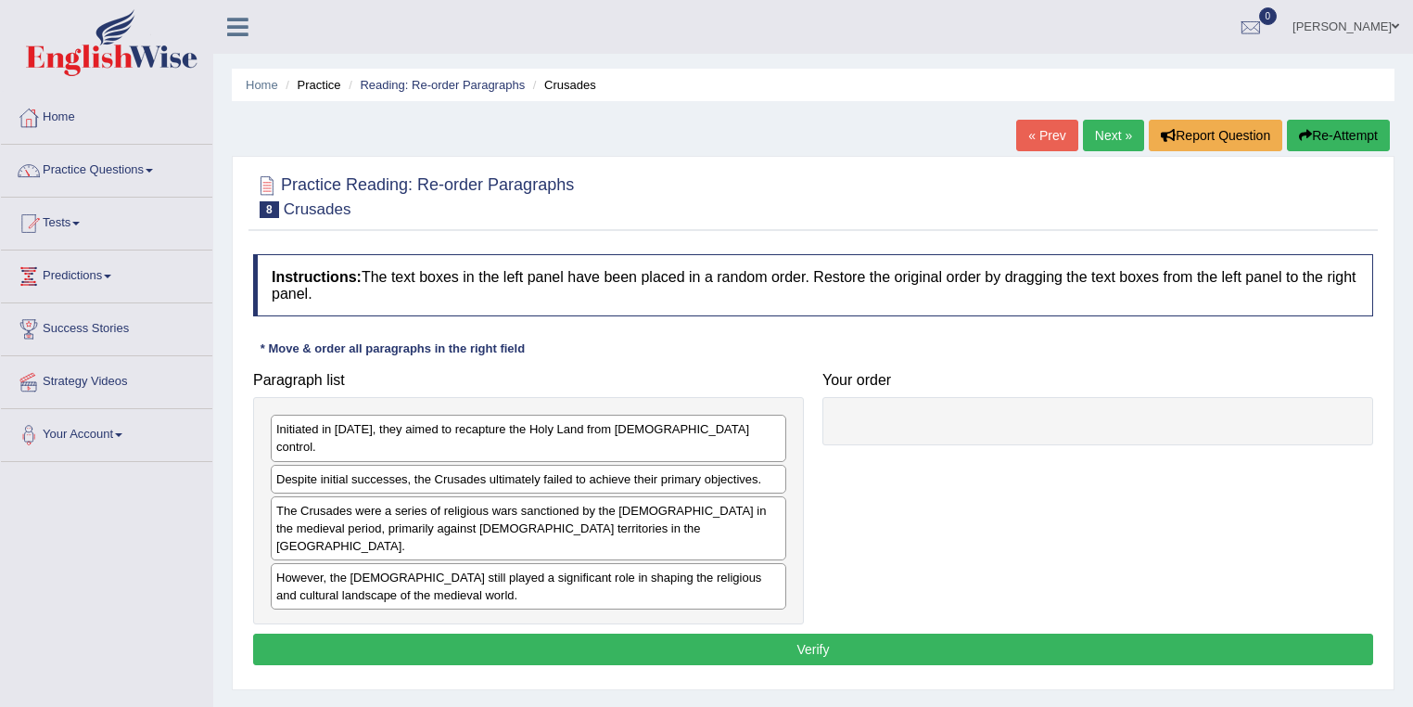
drag, startPoint x: 869, startPoint y: 2, endPoint x: 78, endPoint y: 172, distance: 808.9
click at [78, 172] on link "Practice Questions" at bounding box center [106, 168] width 211 height 46
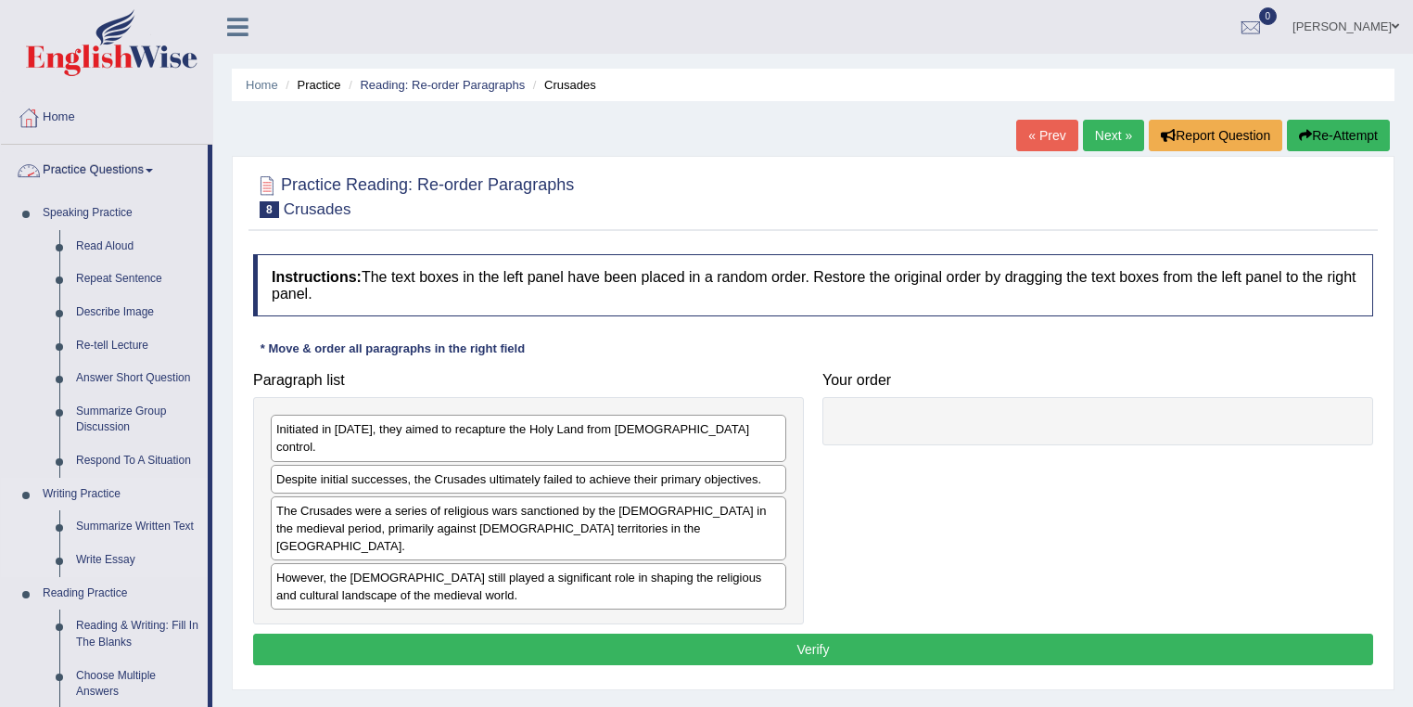
scroll to position [297, 0]
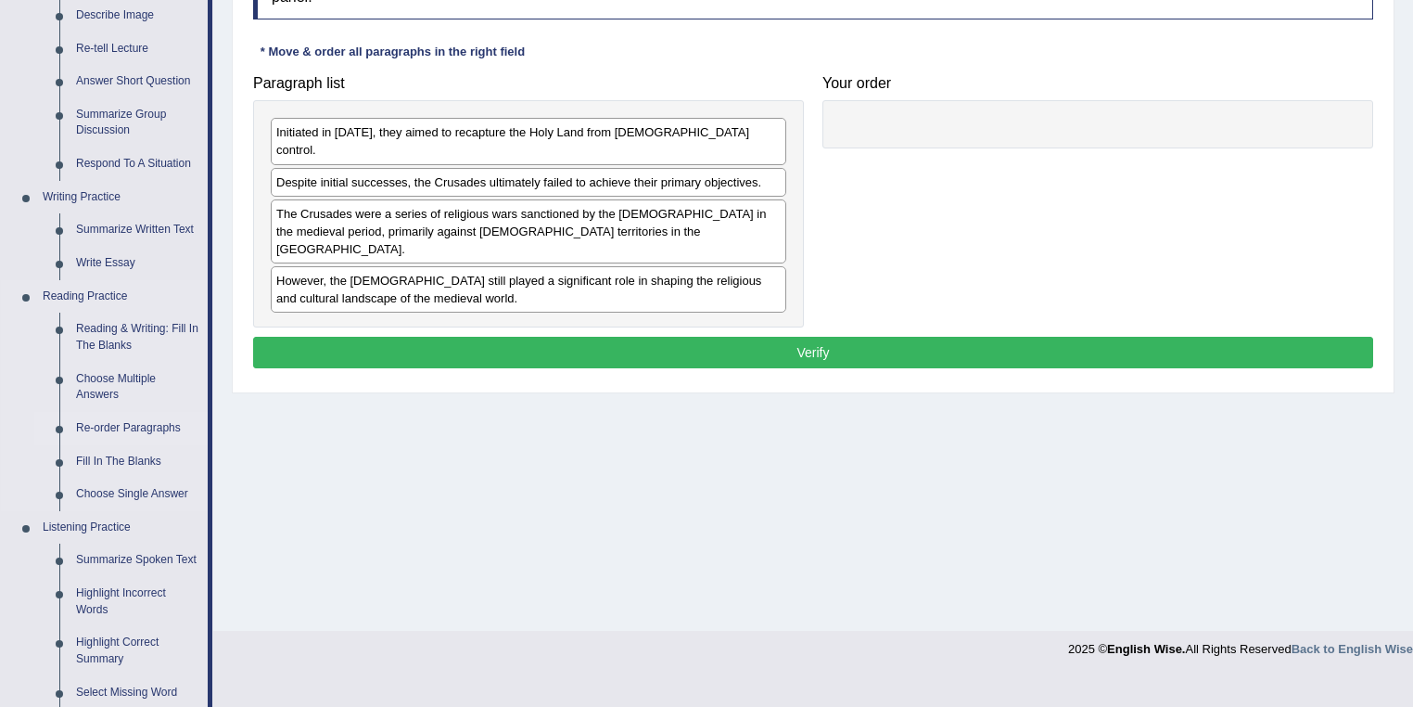
click at [139, 422] on link "Re-order Paragraphs" at bounding box center [138, 428] width 140 height 33
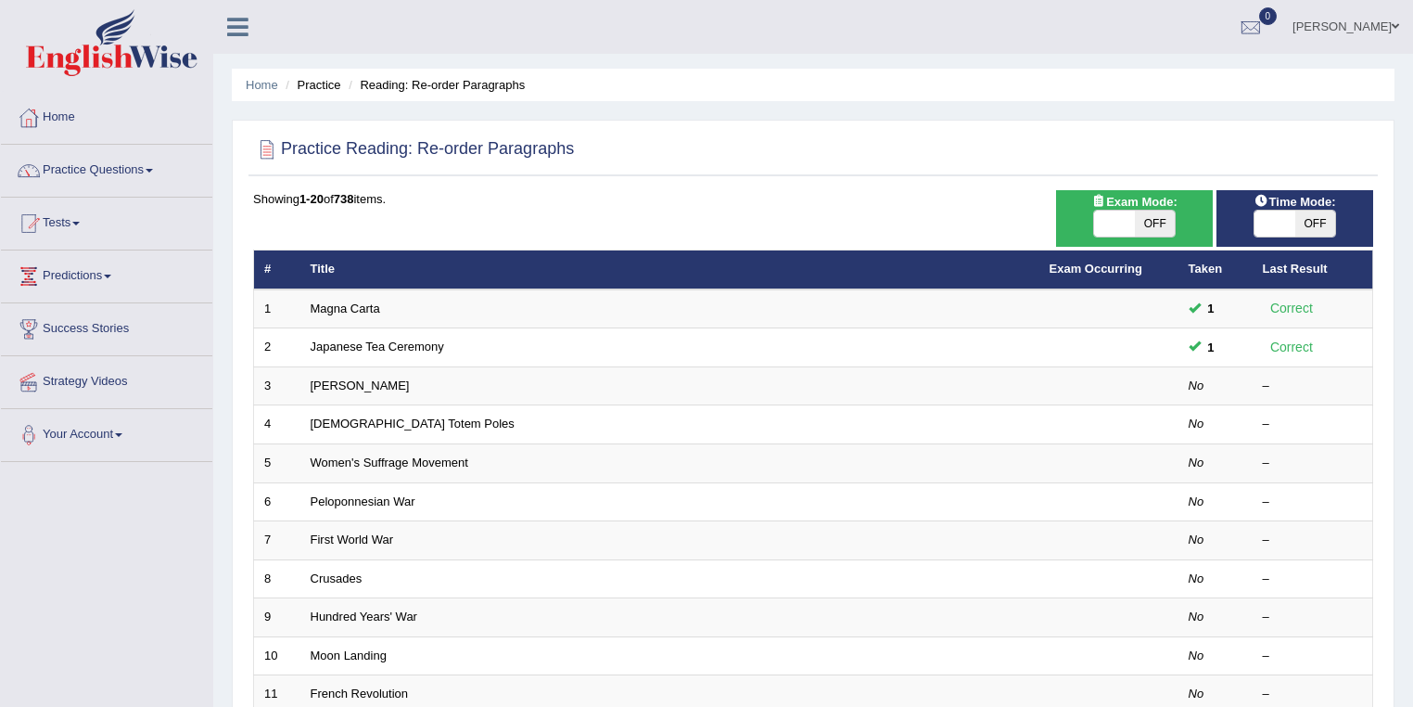
click at [1117, 223] on span at bounding box center [1114, 223] width 41 height 26
checkbox input "true"
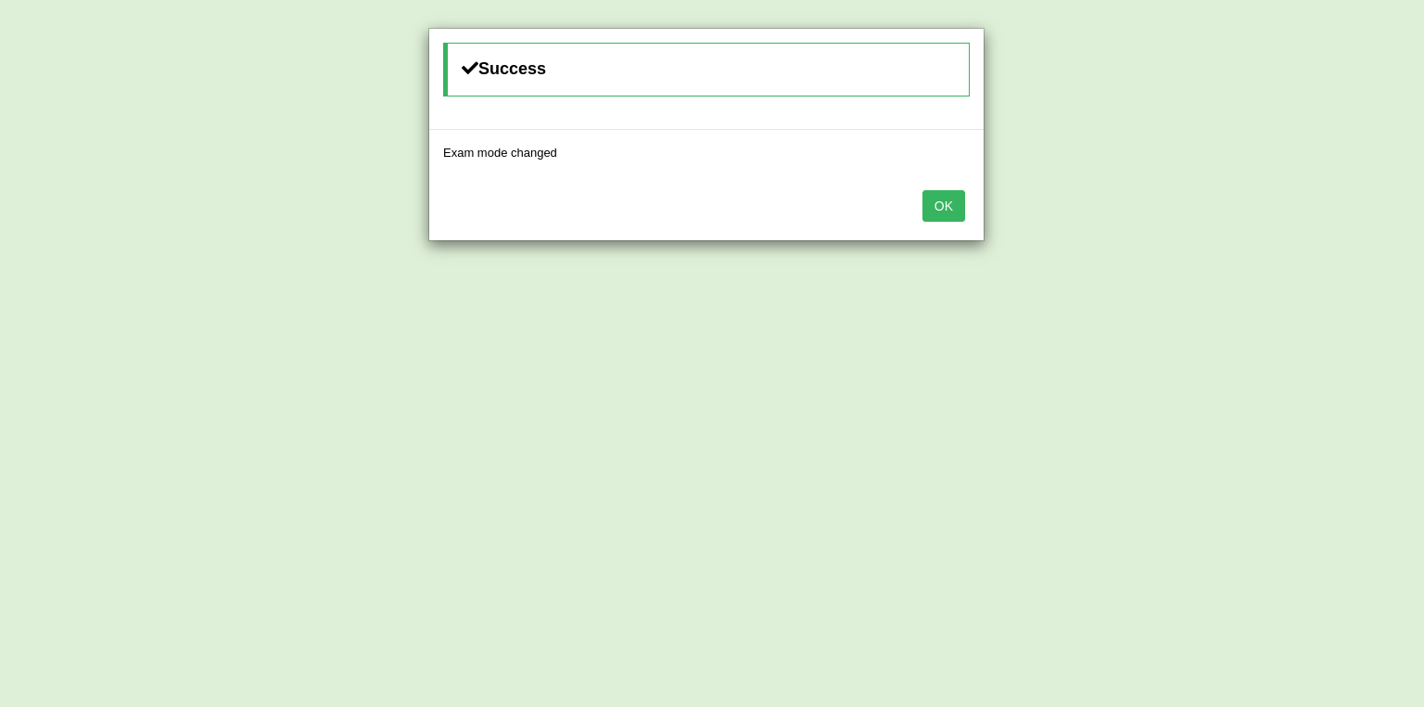
click at [946, 208] on button "OK" at bounding box center [944, 206] width 43 height 32
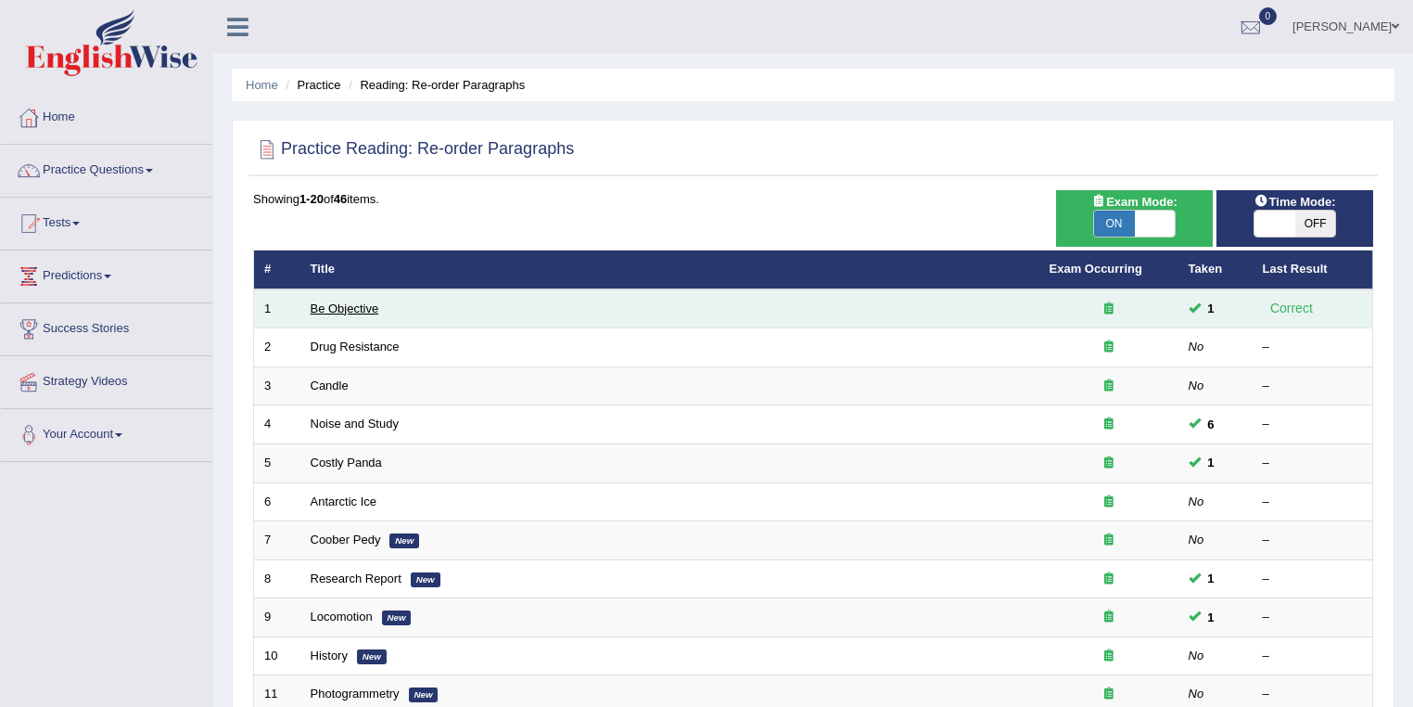
click at [353, 309] on link "Be Objective" at bounding box center [345, 308] width 69 height 14
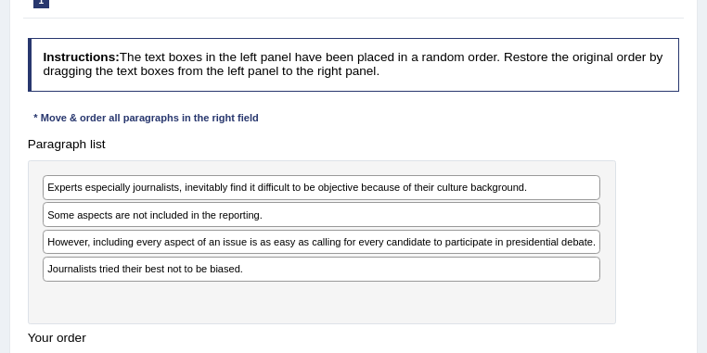
scroll to position [297, 0]
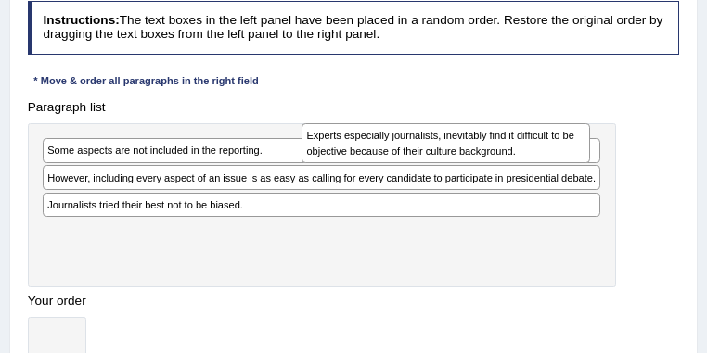
drag, startPoint x: 213, startPoint y: 160, endPoint x: 520, endPoint y: 146, distance: 307.3
click at [502, 149] on div "Experts especially journalists, inevitably find it difficult to be objective be…" at bounding box center [445, 143] width 288 height 40
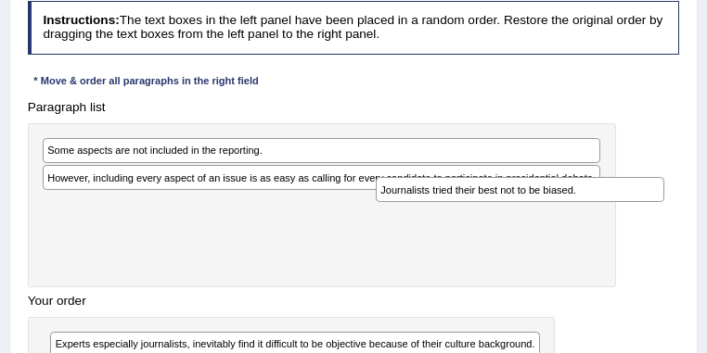
drag, startPoint x: 249, startPoint y: 235, endPoint x: 648, endPoint y: 203, distance: 399.9
click at [648, 203] on div "Paragraph list Some aspects are not included in the reporting. However, includi…" at bounding box center [353, 247] width 668 height 306
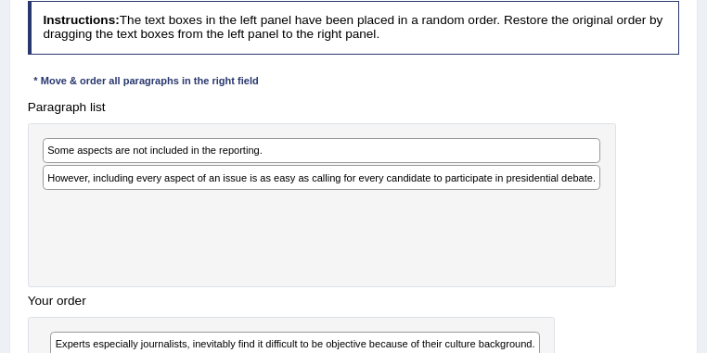
click at [196, 189] on div "However, including every aspect of an issue is as easy as calling for every can…" at bounding box center [321, 177] width 557 height 25
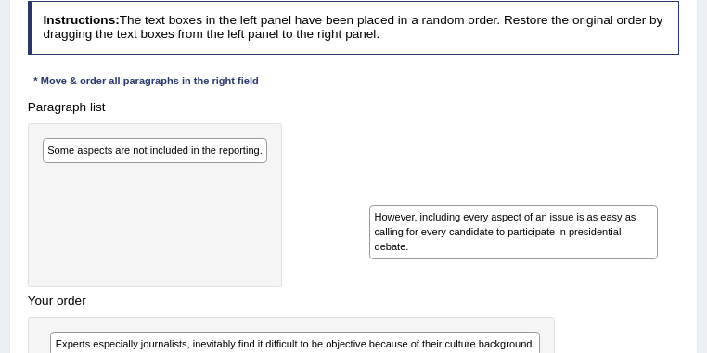
drag, startPoint x: 300, startPoint y: 213, endPoint x: 635, endPoint y: 257, distance: 337.5
click at [635, 257] on div "However, including every aspect of an issue is as easy as calling for every can…" at bounding box center [513, 232] width 288 height 55
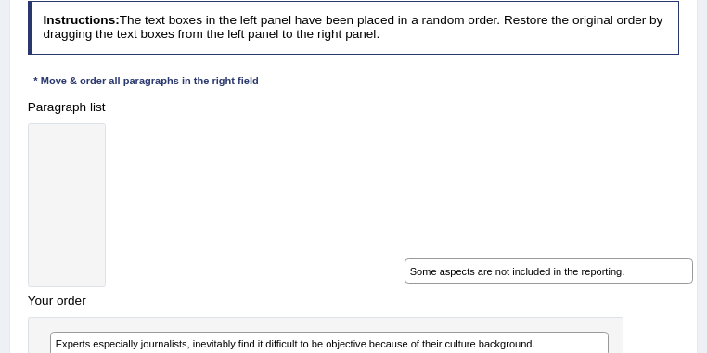
drag, startPoint x: 261, startPoint y: 153, endPoint x: 643, endPoint y: 314, distance: 414.7
click at [691, 304] on div "Practice Reading: Re-order Paragraphs 1 Be Objective Instructions: The text box…" at bounding box center [353, 214] width 688 height 592
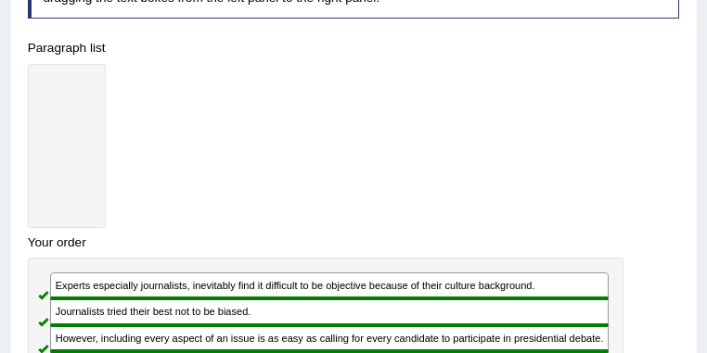
scroll to position [134, 0]
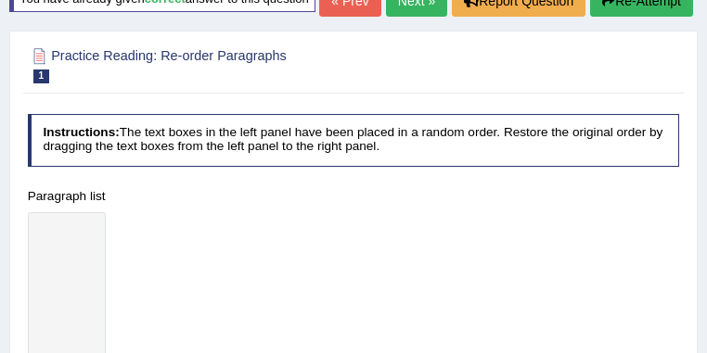
click at [416, 17] on link "Next »" at bounding box center [416, 1] width 61 height 32
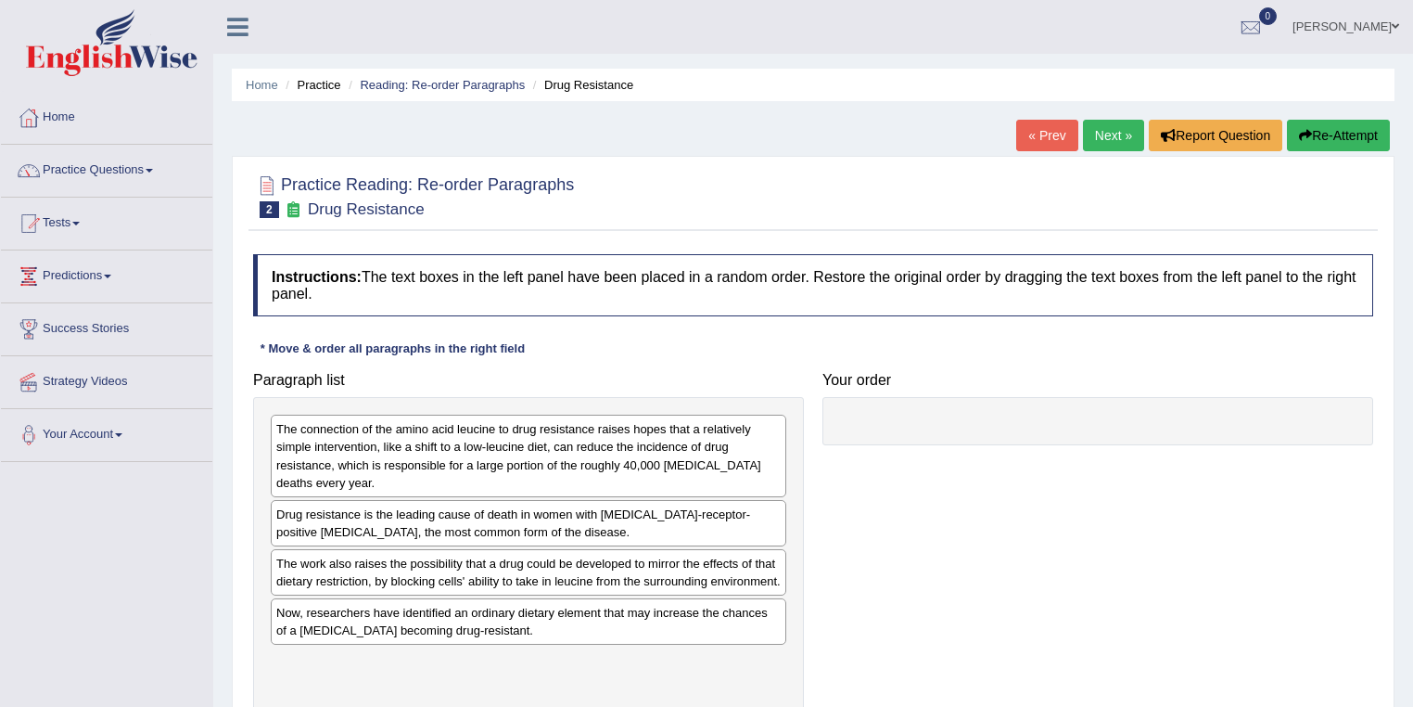
drag, startPoint x: 711, startPoint y: 1, endPoint x: 146, endPoint y: 163, distance: 587.5
click at [146, 163] on link "Practice Questions" at bounding box center [106, 168] width 211 height 46
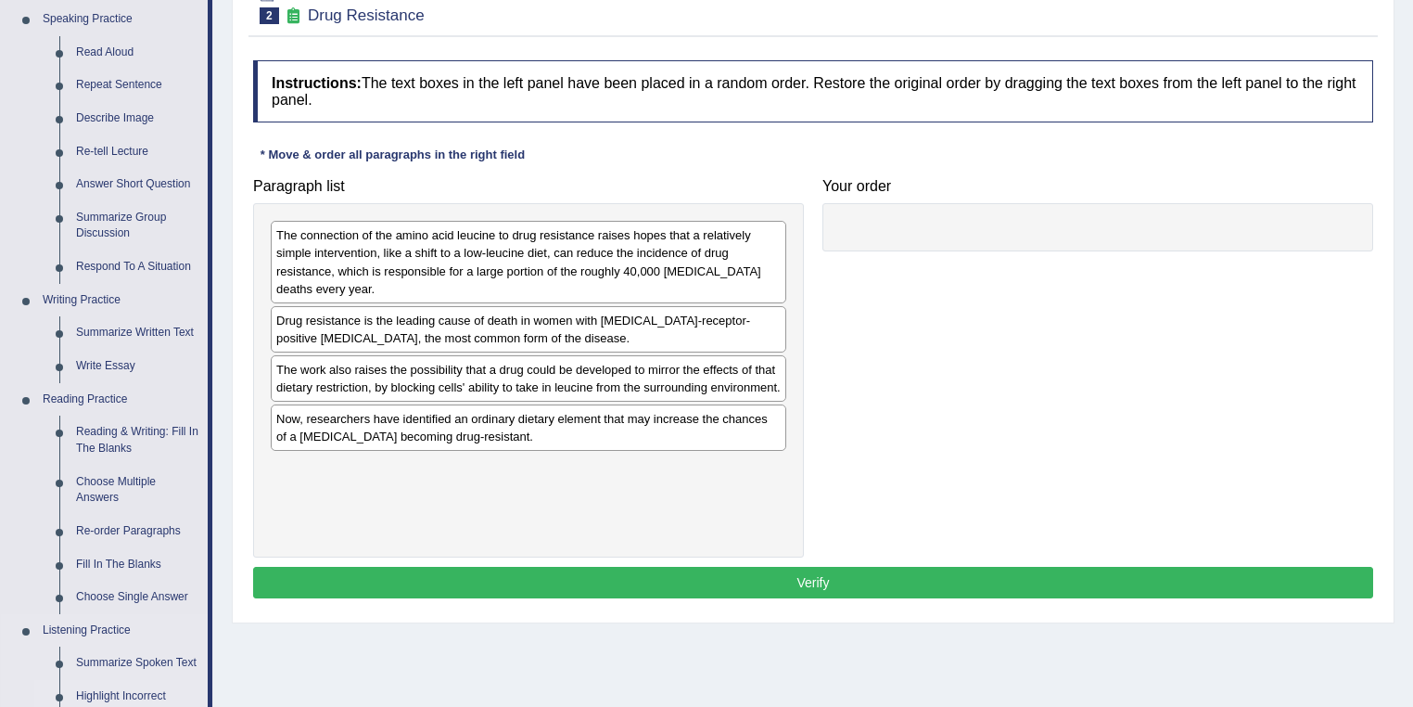
scroll to position [297, 0]
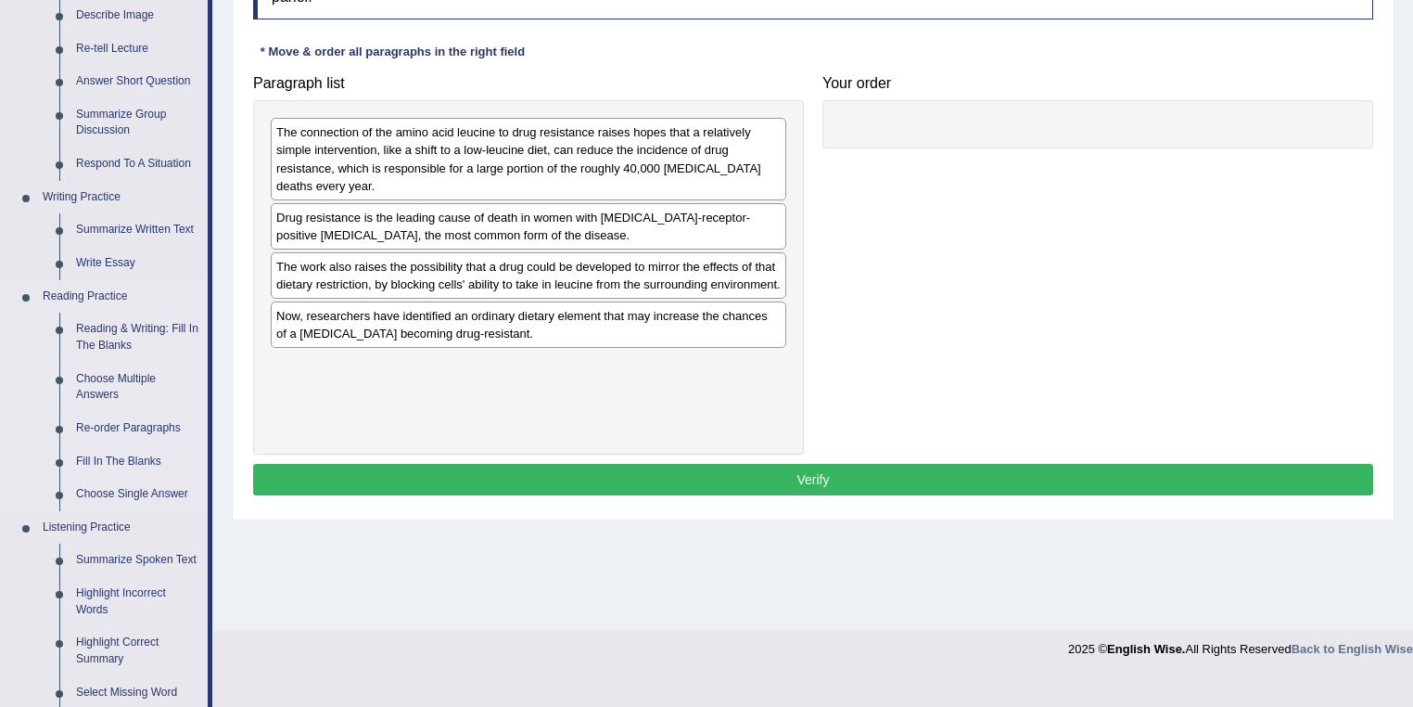
click at [145, 352] on link "Choose Multiple Answers" at bounding box center [138, 387] width 140 height 49
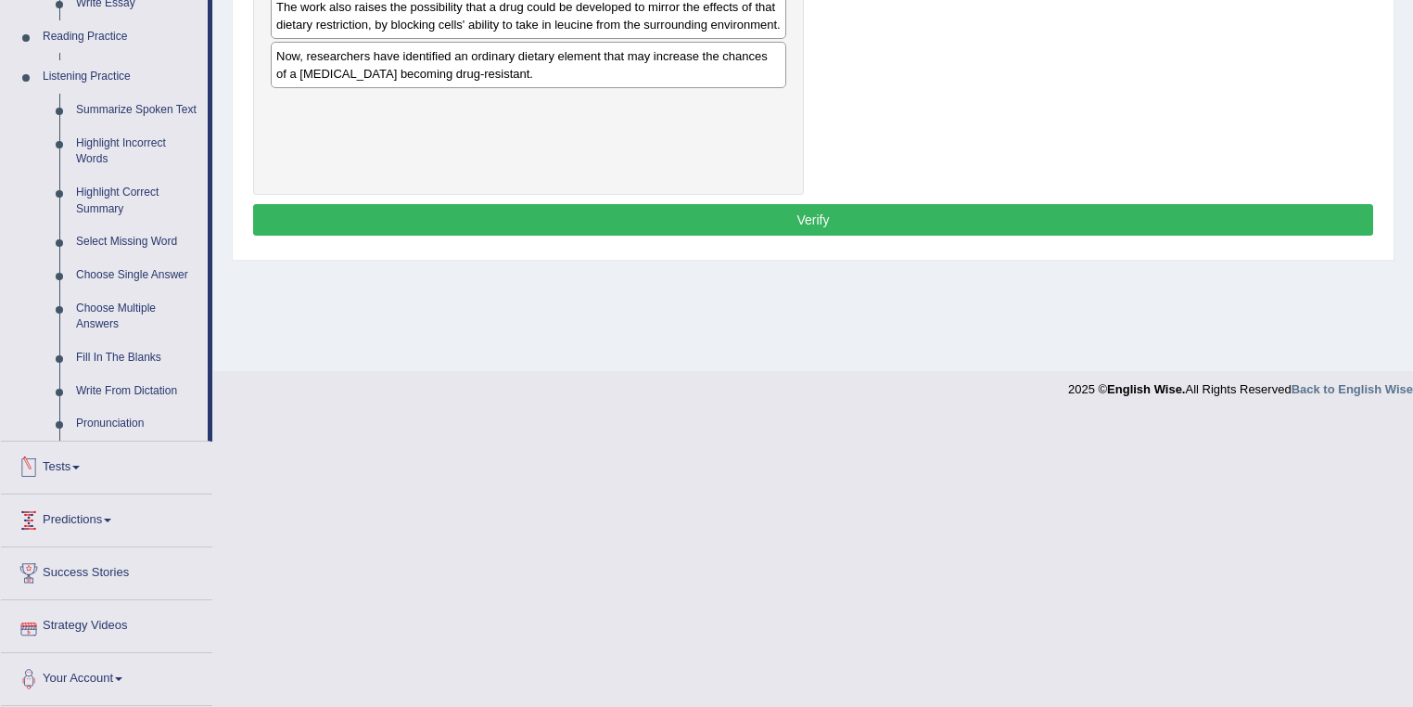
scroll to position [554, 0]
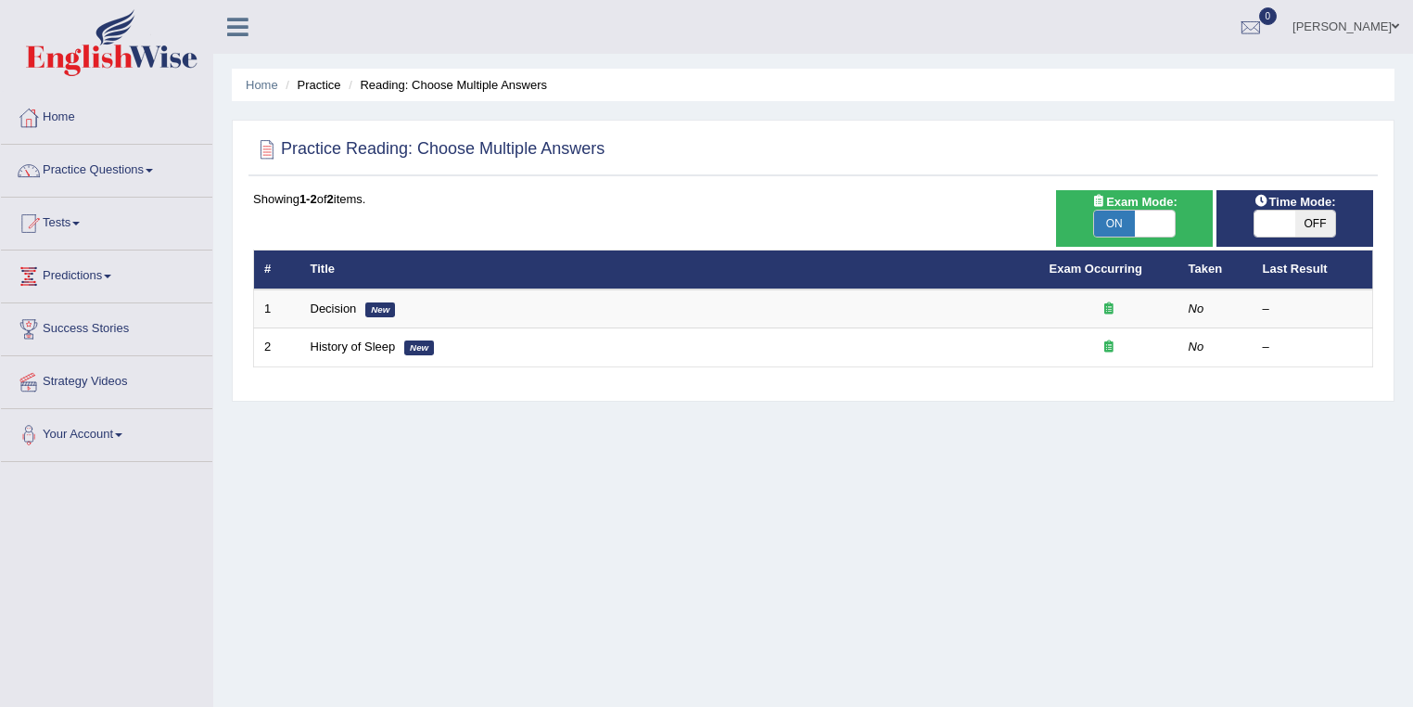
click at [1165, 228] on span at bounding box center [1155, 223] width 41 height 26
checkbox input "false"
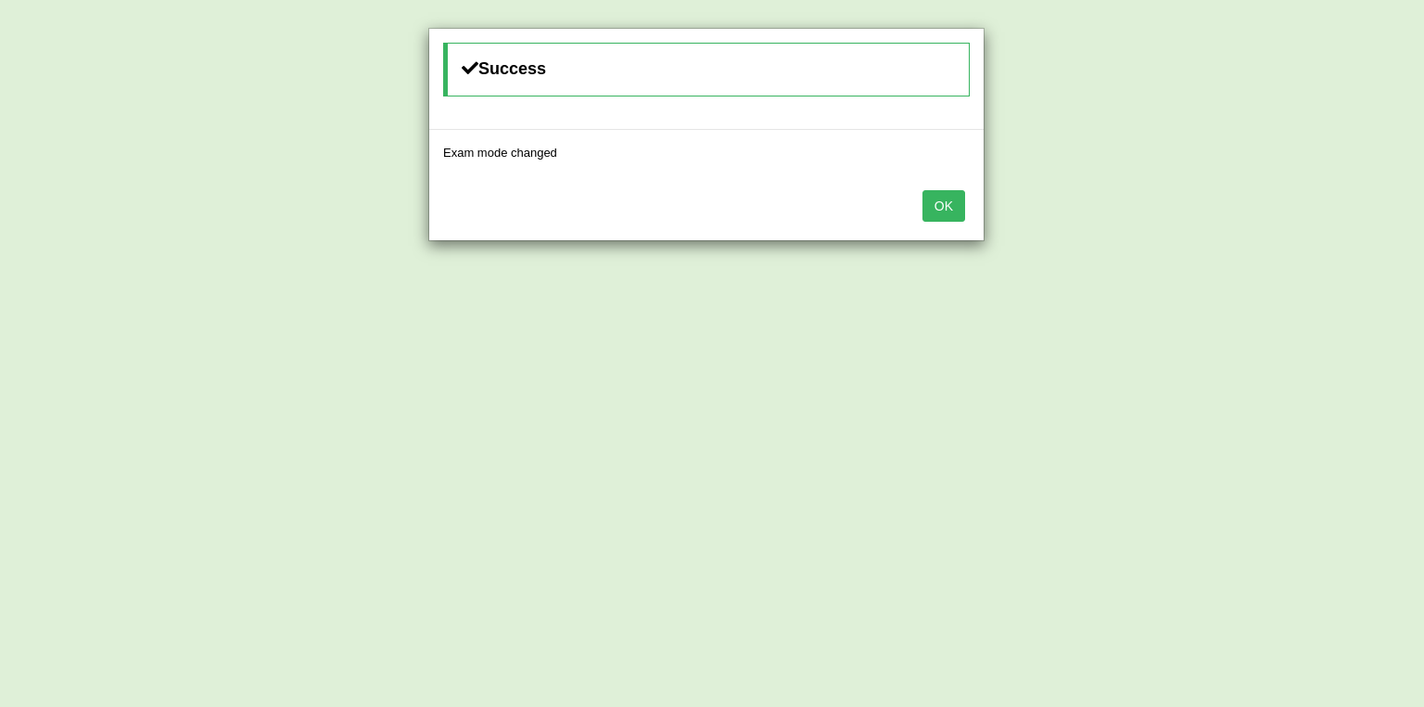
click at [931, 208] on button "OK" at bounding box center [944, 206] width 43 height 32
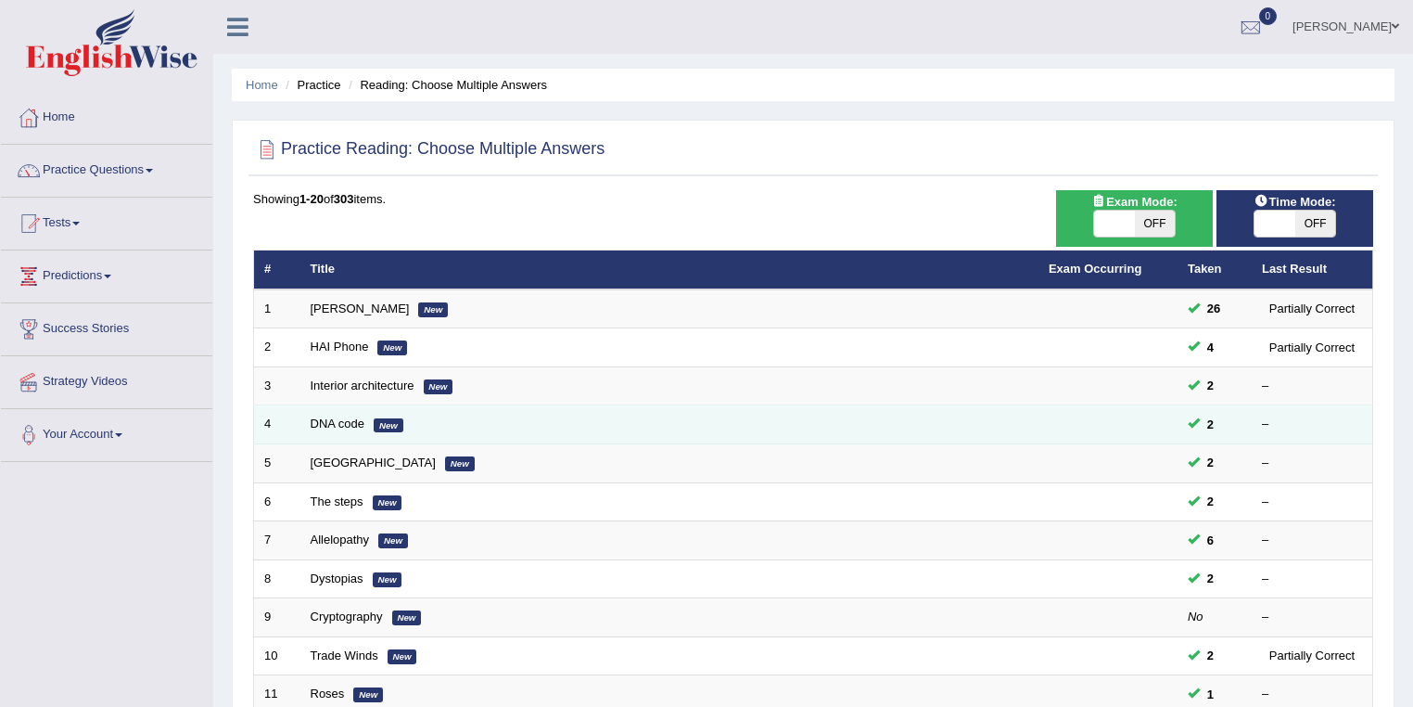
click at [337, 428] on td "DNA code New" at bounding box center [669, 424] width 738 height 39
click at [319, 423] on link "DNA code" at bounding box center [338, 423] width 55 height 14
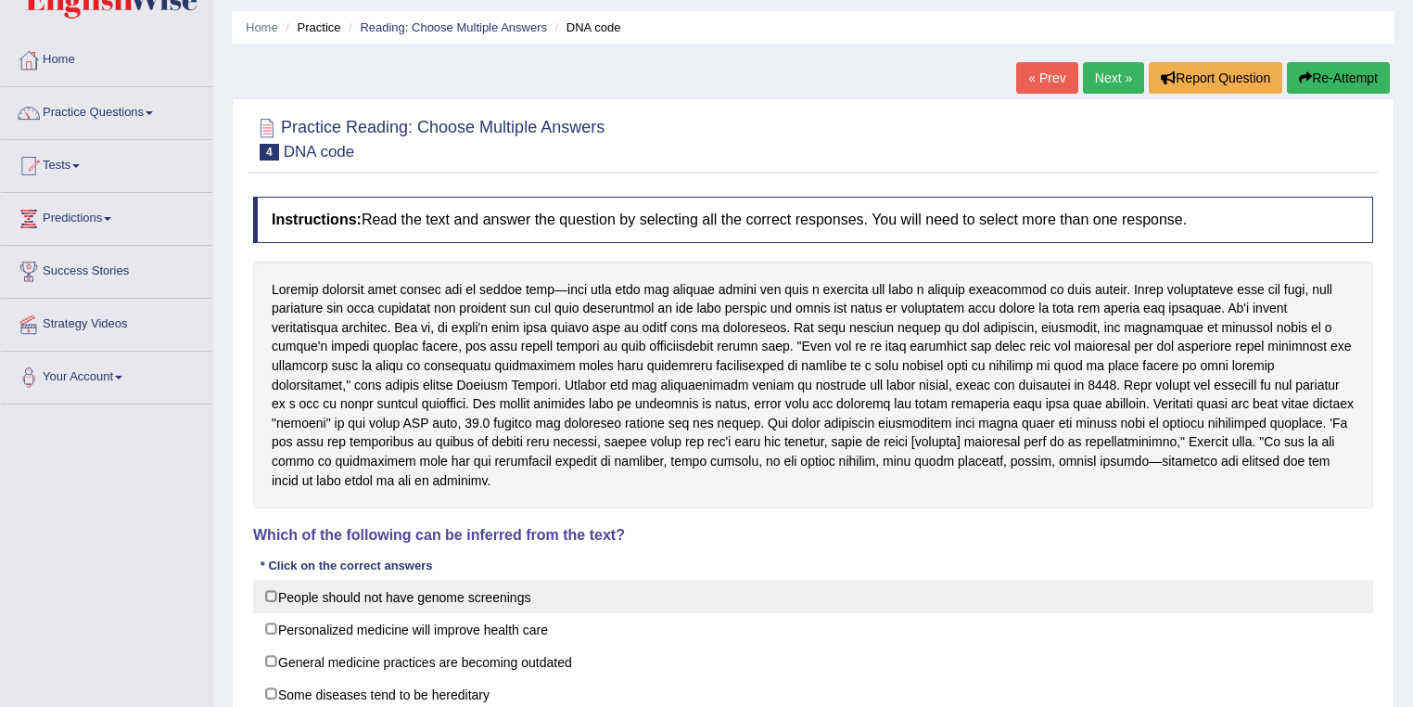
scroll to position [98, 0]
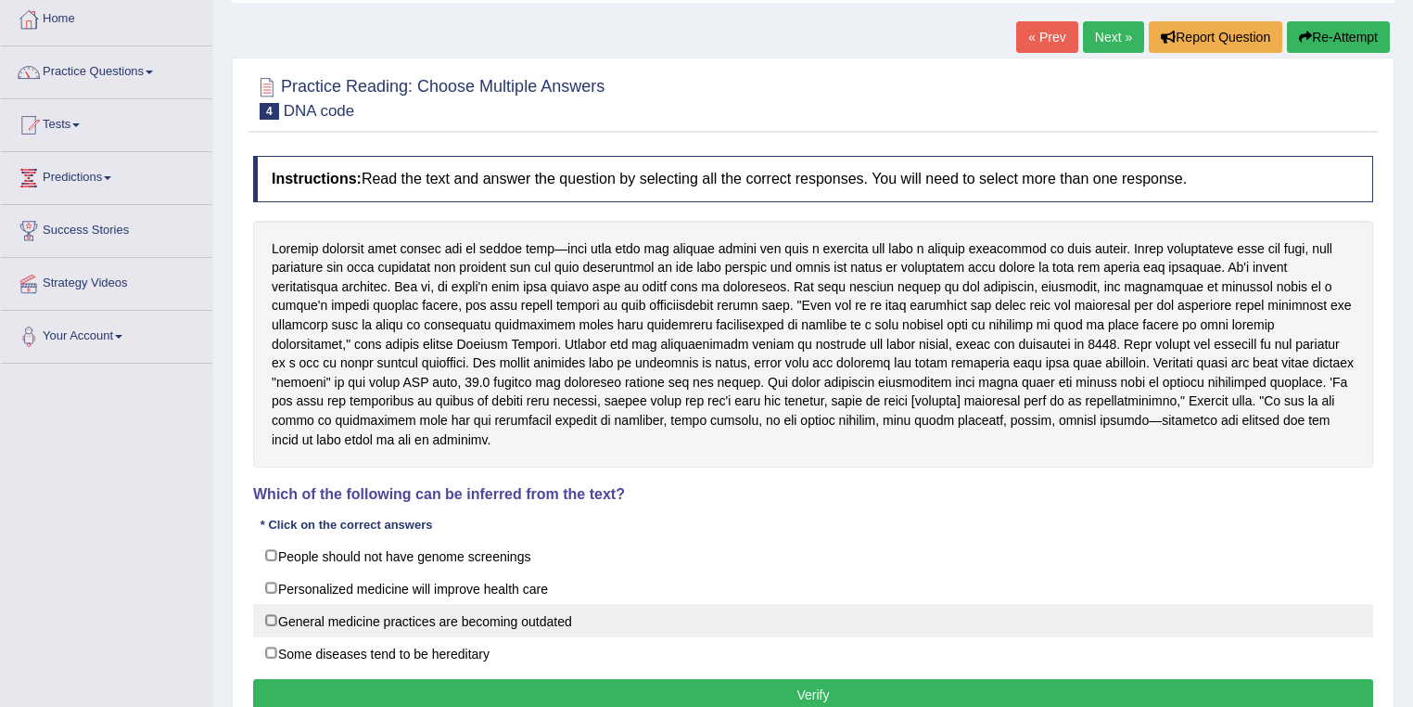
click at [268, 616] on label "General medicine practices are becoming outdated" at bounding box center [813, 620] width 1120 height 33
checkbox input "true"
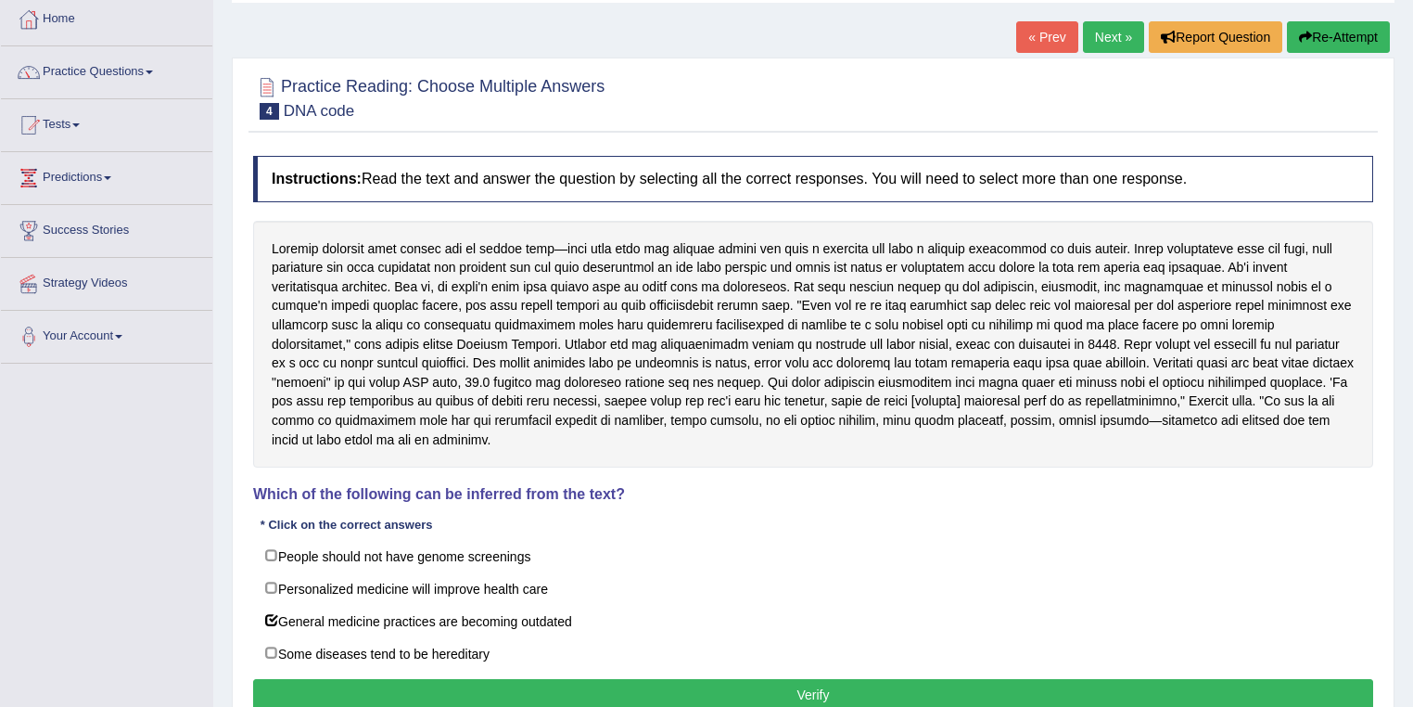
click at [1217, 535] on div "Instructions: Read the text and answer the question by selecting all the correc…" at bounding box center [812, 435] width 1129 height 579
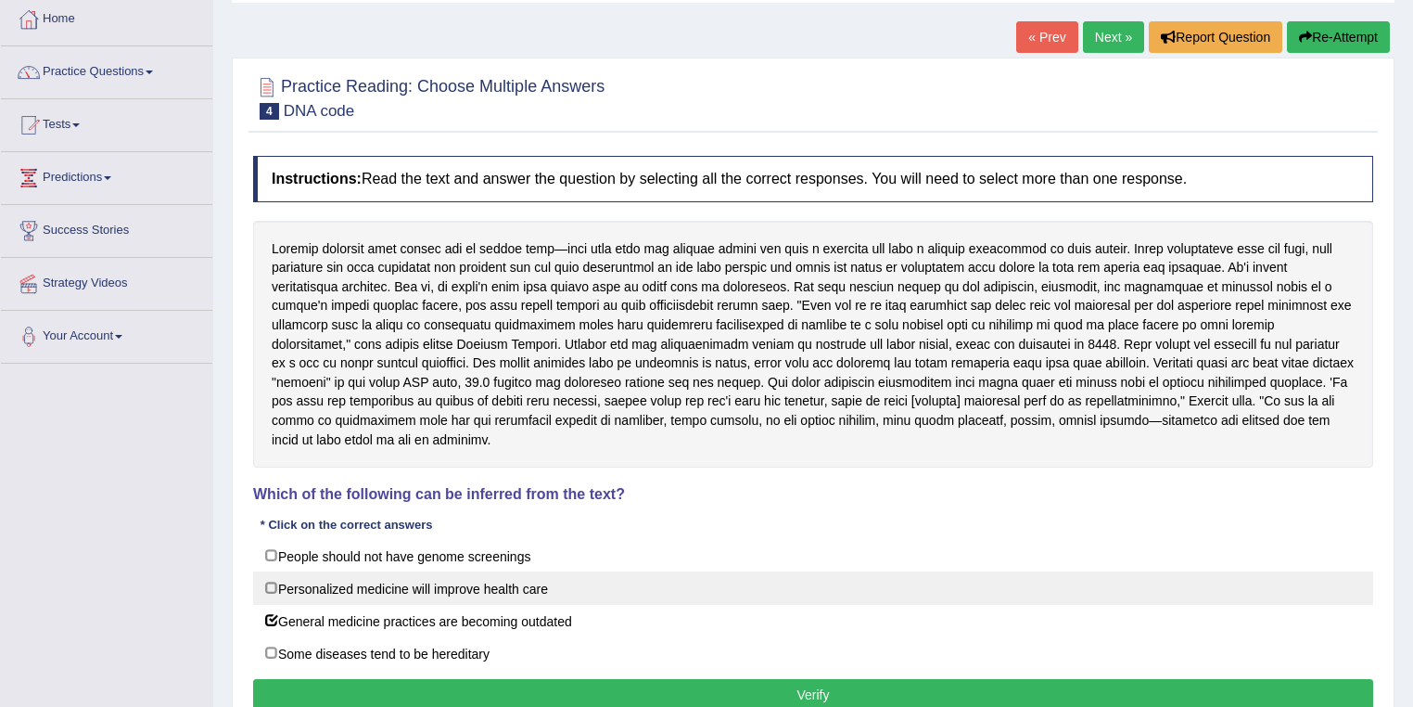
click at [267, 581] on label "Personalized medicine will improve health care" at bounding box center [813, 587] width 1120 height 33
checkbox input "true"
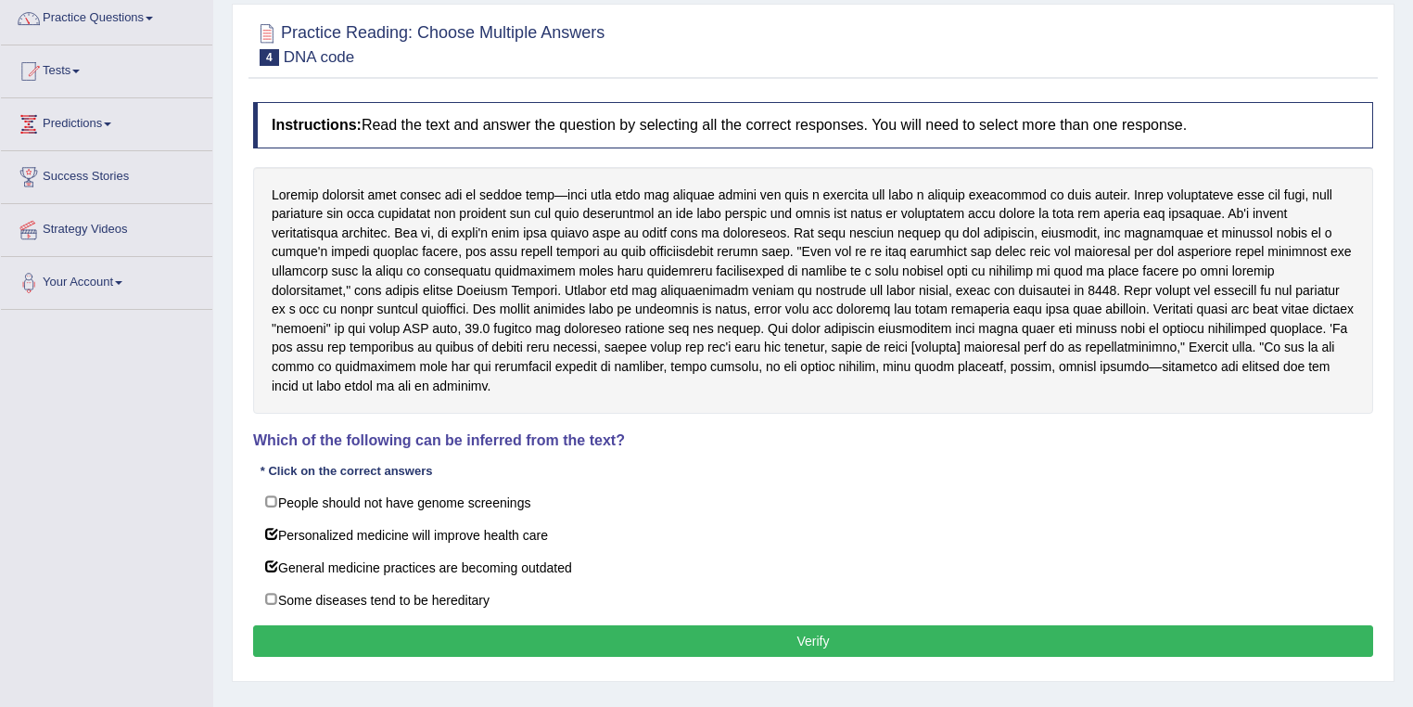
scroll to position [267, 0]
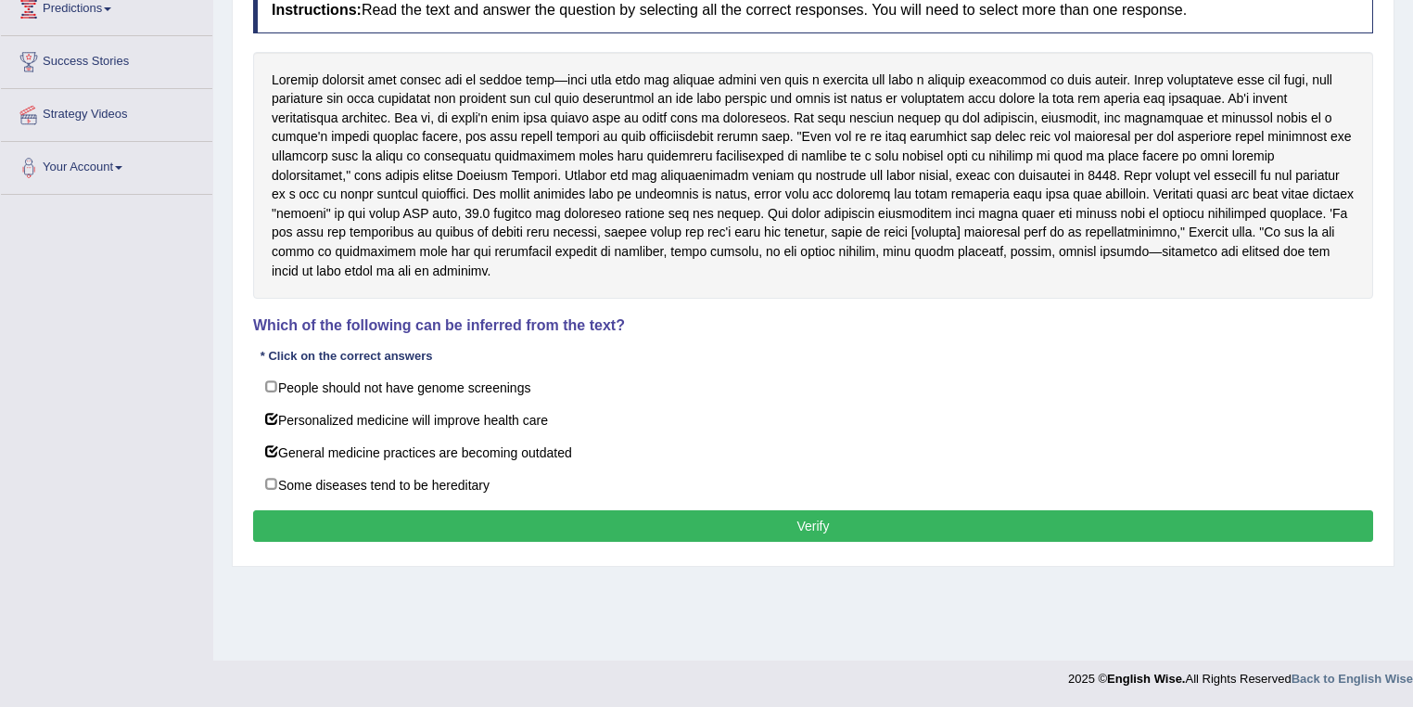
click at [808, 522] on button "Verify" at bounding box center [813, 526] width 1120 height 32
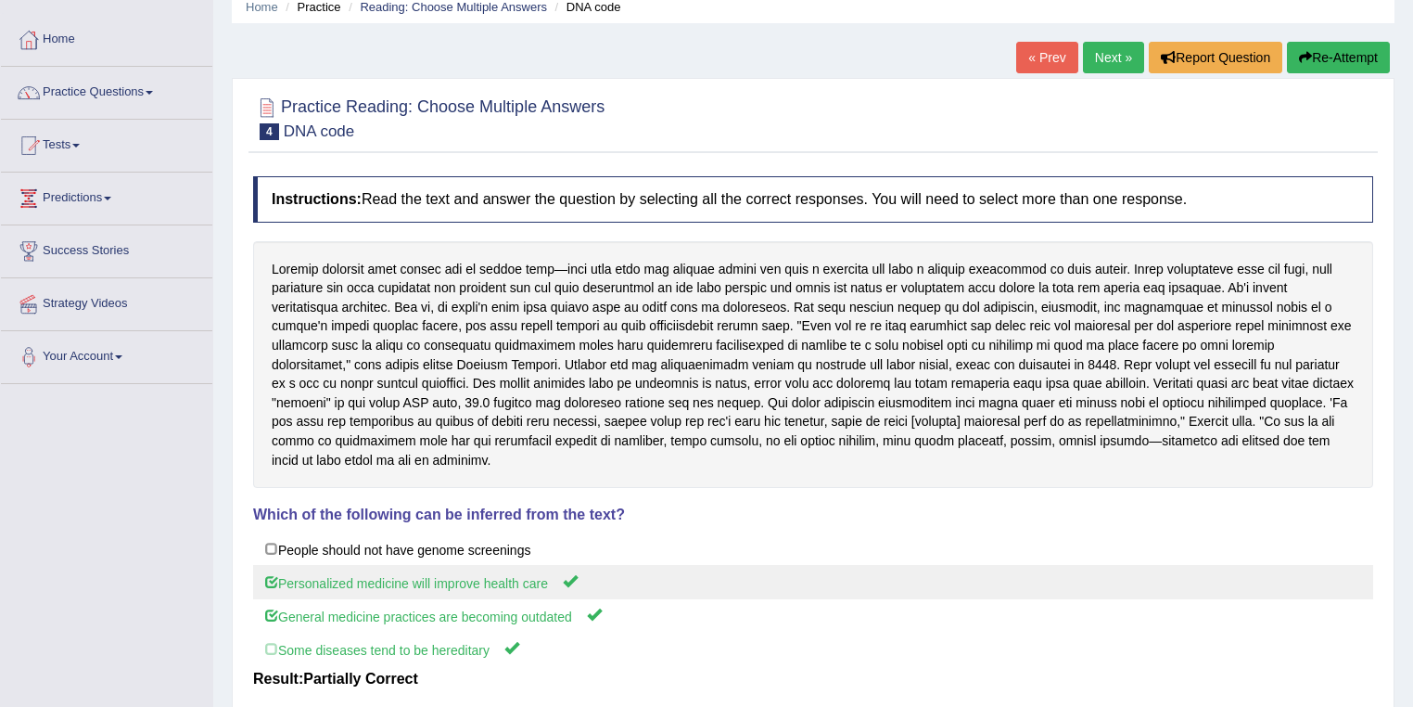
scroll to position [0, 0]
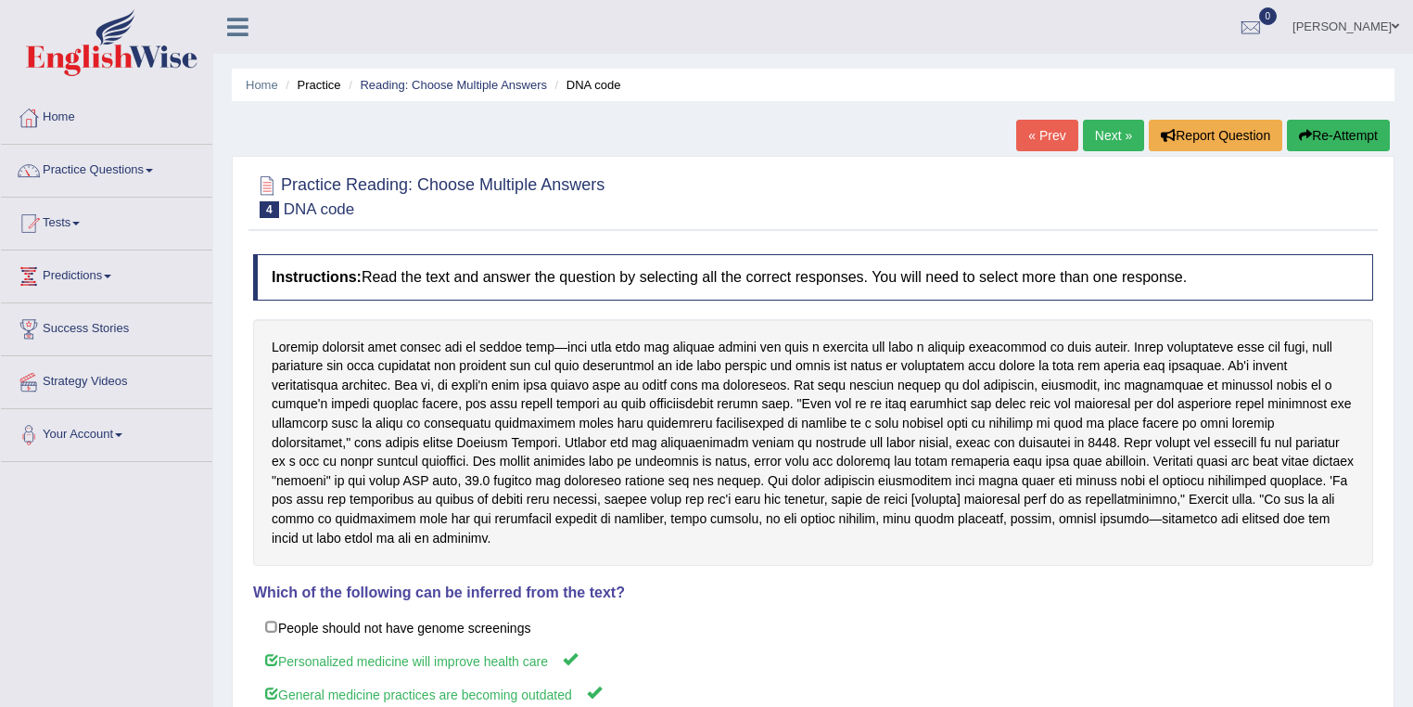
click at [1312, 146] on button "Re-Attempt" at bounding box center [1338, 136] width 103 height 32
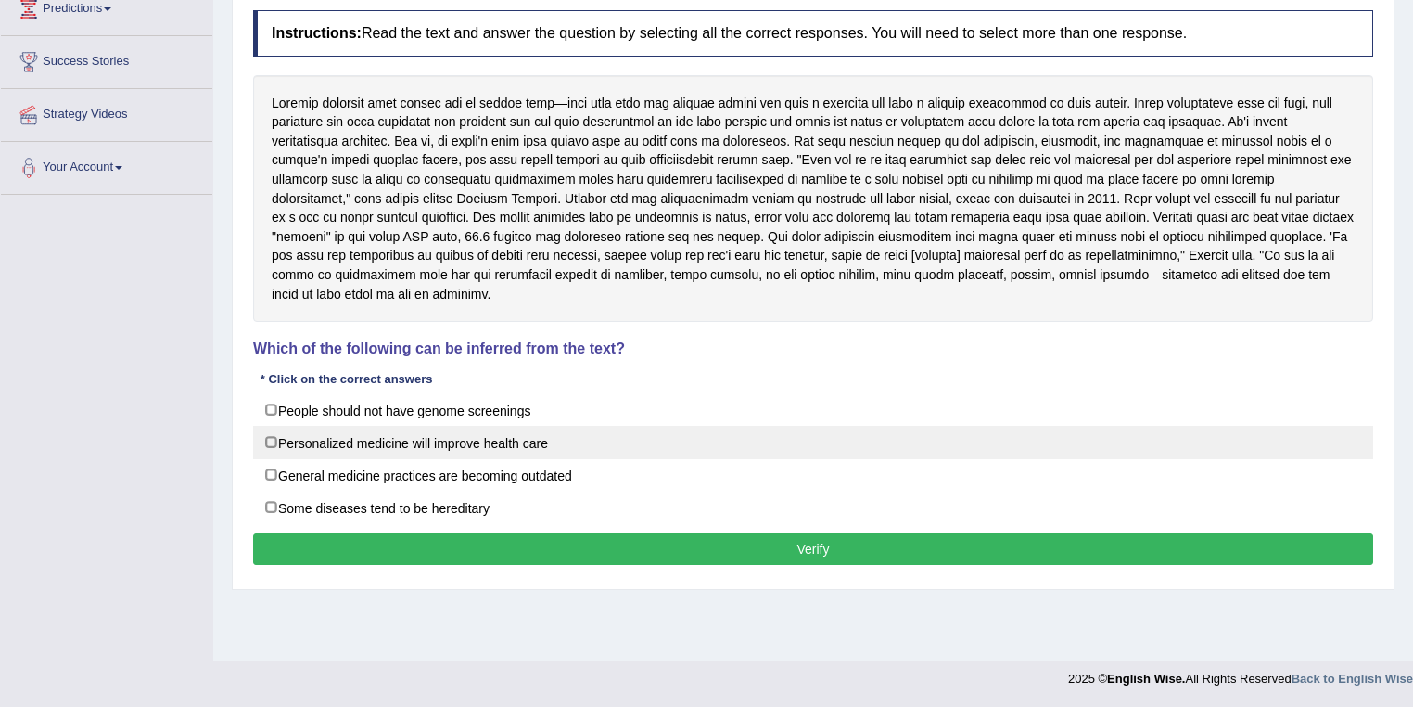
click at [274, 435] on label "Personalized medicine will improve health care" at bounding box center [813, 442] width 1120 height 33
checkbox input "true"
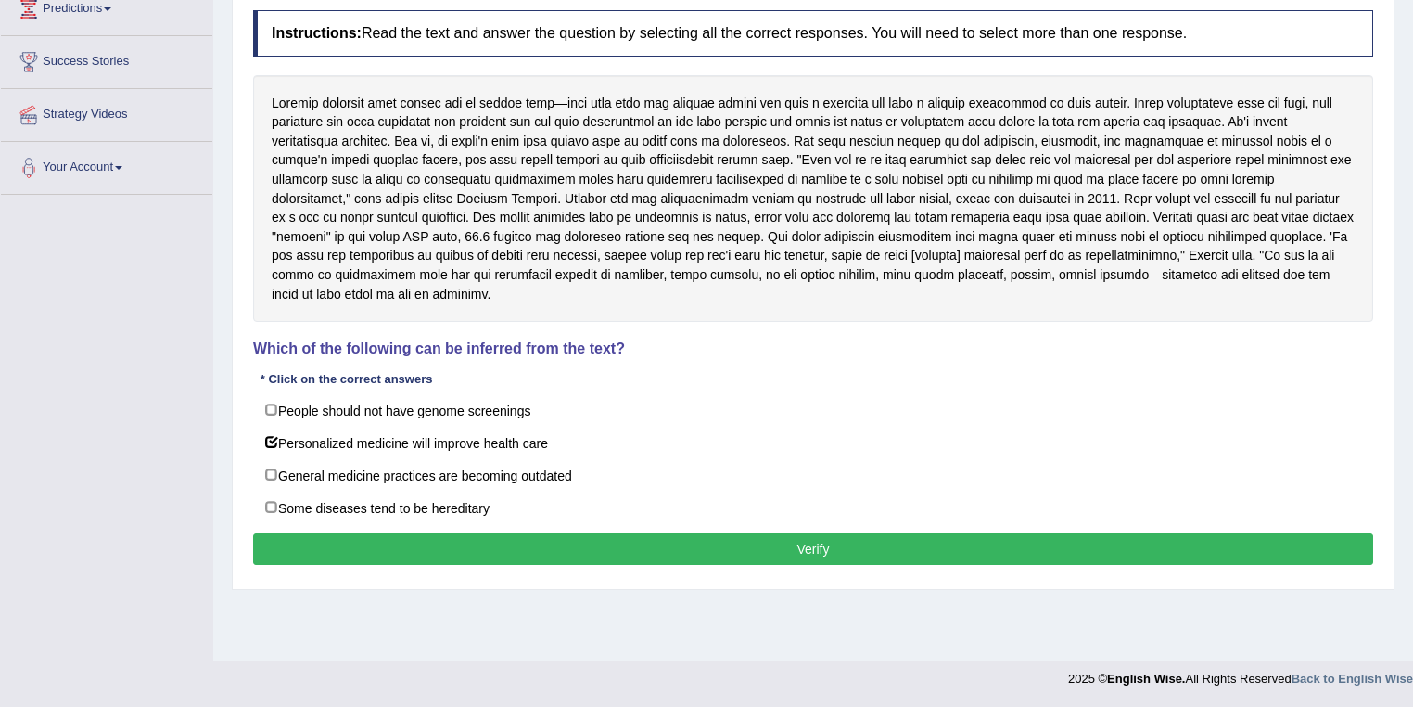
drag, startPoint x: 271, startPoint y: 466, endPoint x: 265, endPoint y: 383, distance: 83.6
click at [271, 464] on label "General medicine practices are becoming outdated" at bounding box center [813, 474] width 1120 height 33
checkbox input "true"
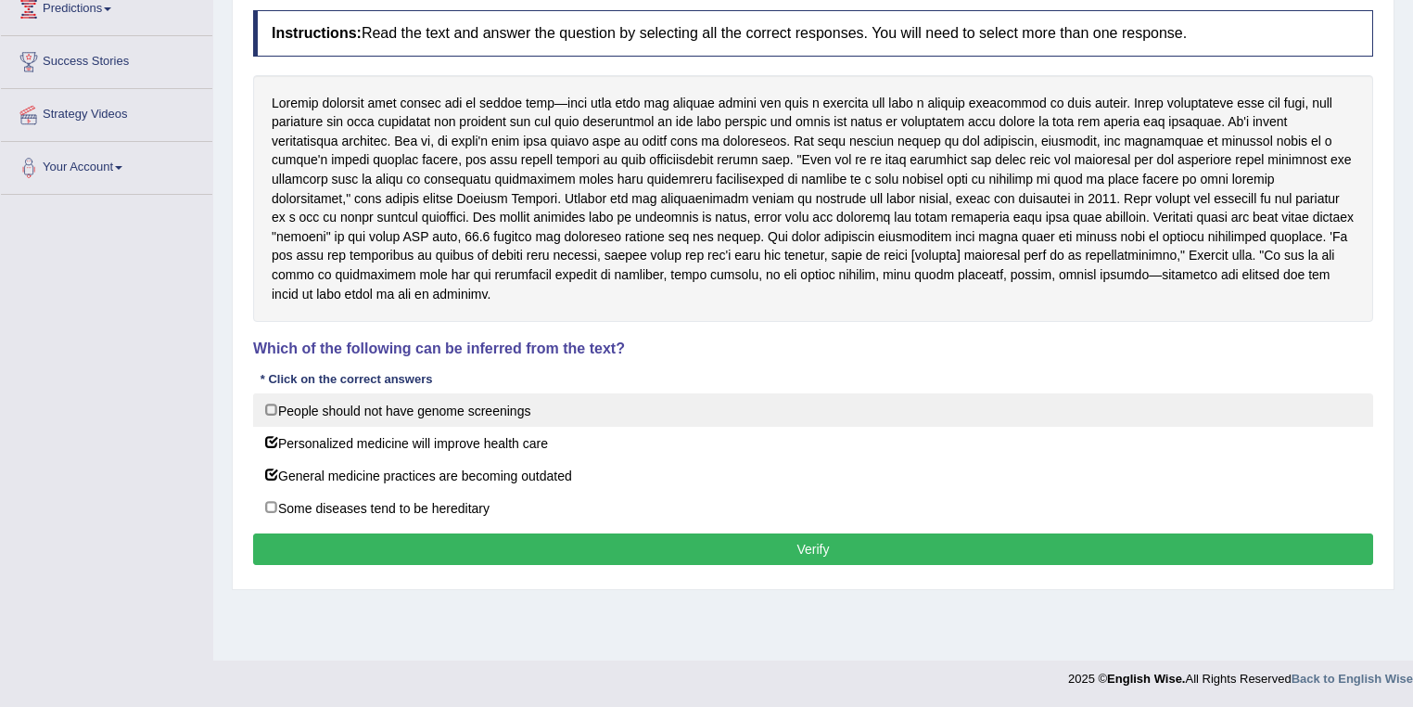
click at [267, 412] on label "People should not have genome screenings" at bounding box center [813, 409] width 1120 height 33
checkbox input "true"
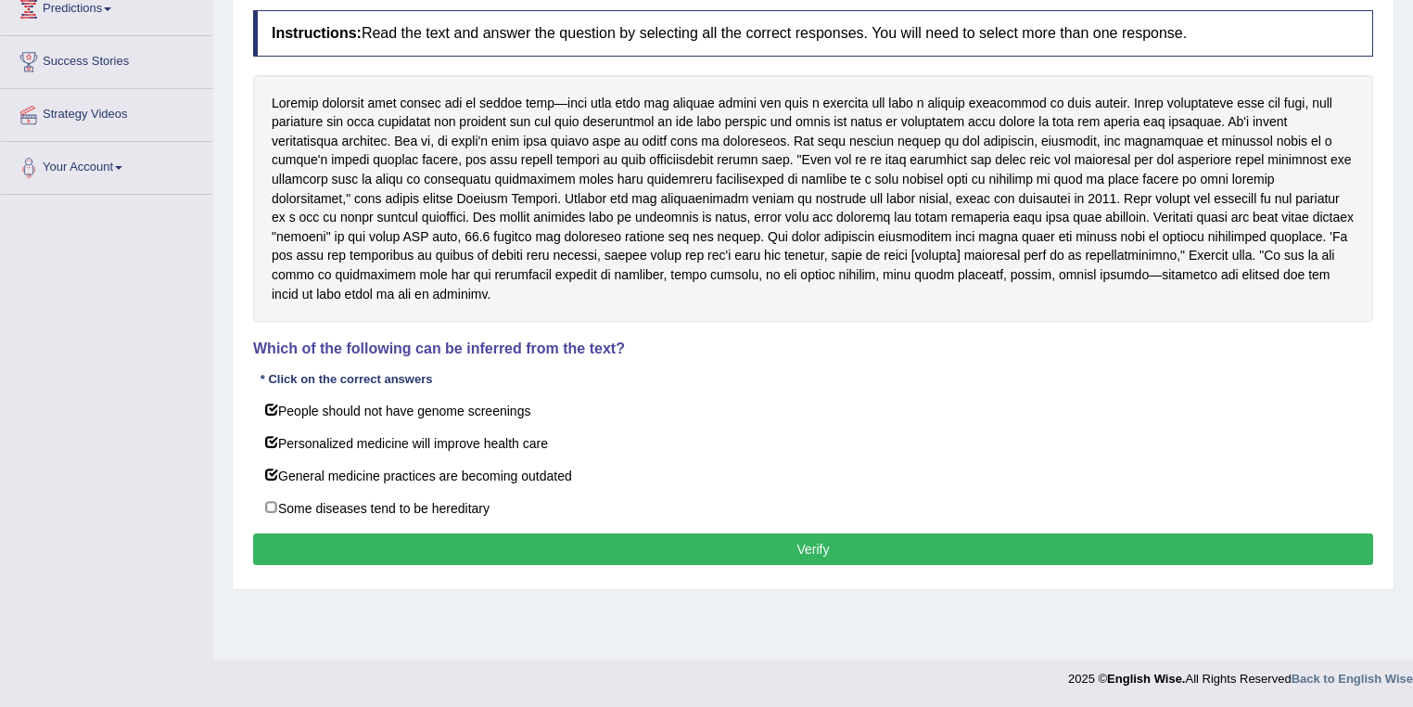
click at [701, 550] on button "Verify" at bounding box center [813, 549] width 1120 height 32
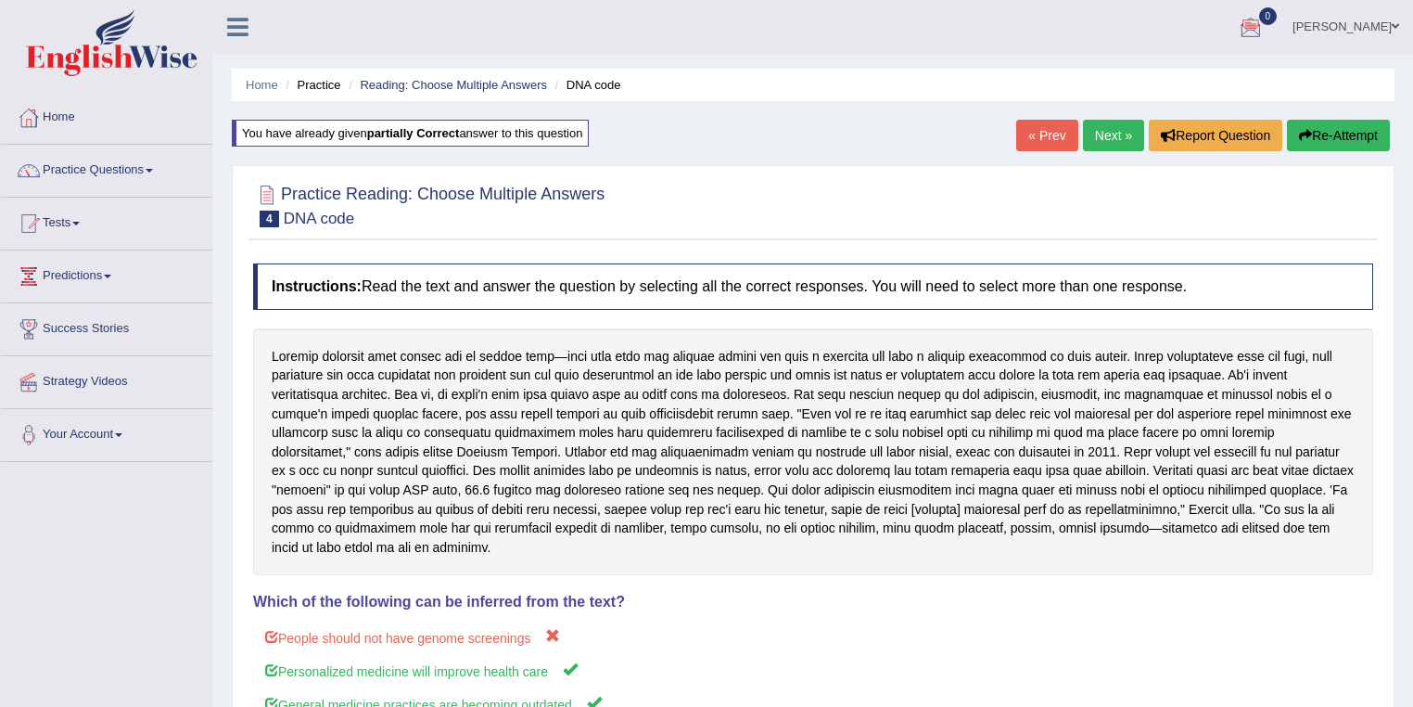
click at [1323, 136] on button "Re-Attempt" at bounding box center [1338, 136] width 103 height 32
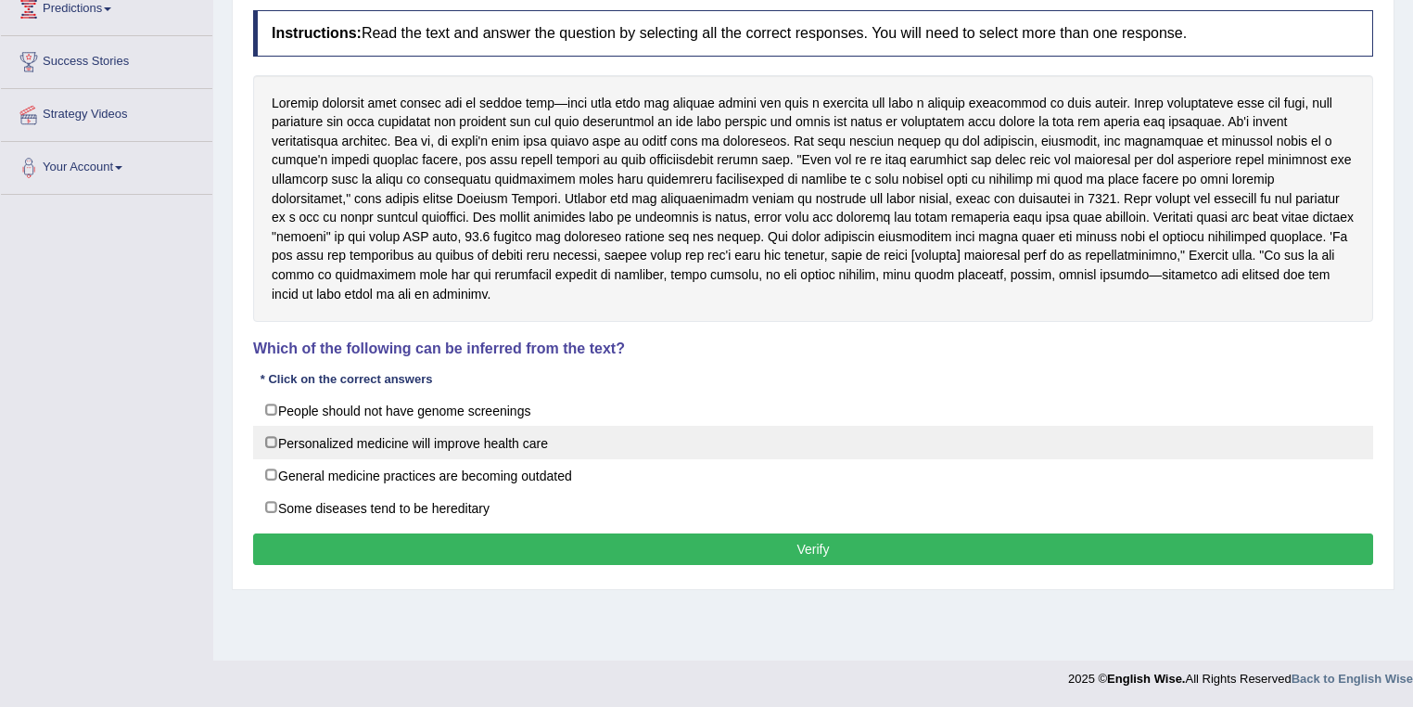
click at [270, 434] on label "Personalized medicine will improve health care" at bounding box center [813, 442] width 1120 height 33
checkbox input "true"
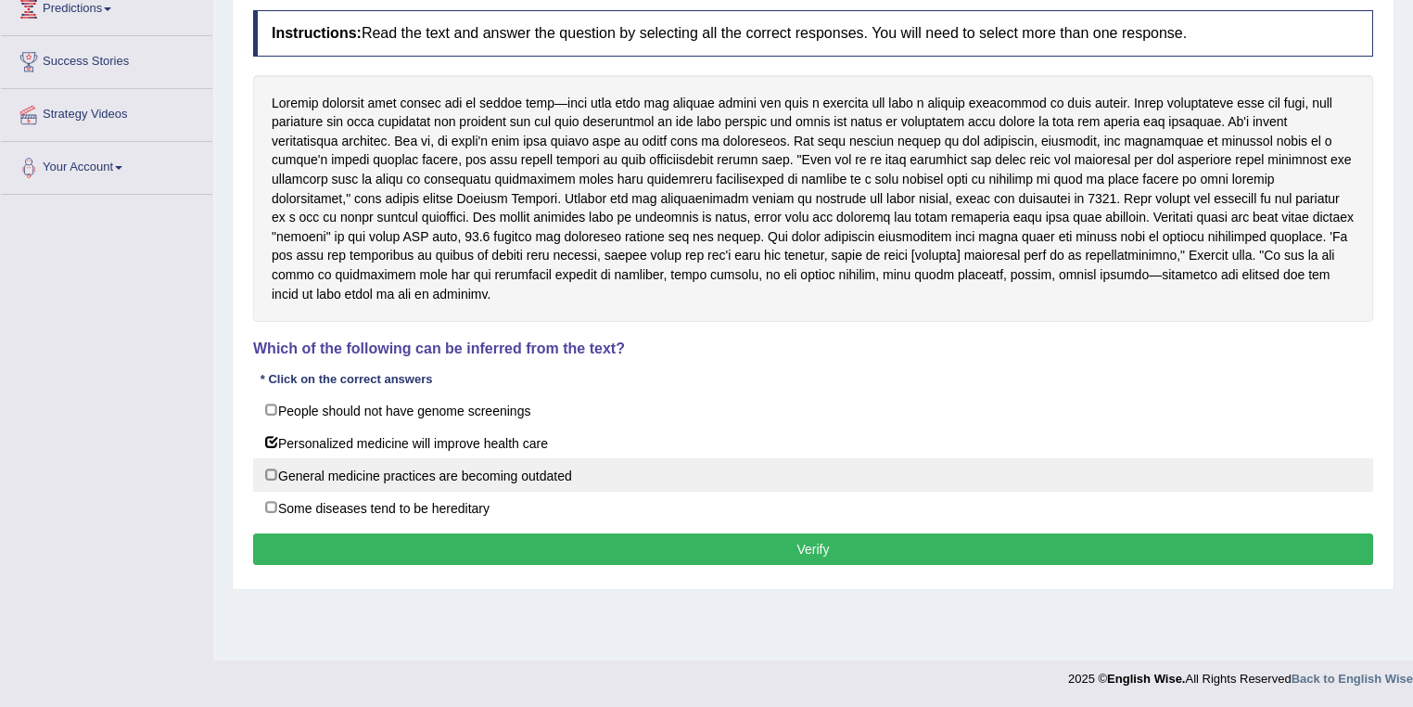
click at [271, 471] on label "General medicine practices are becoming outdated" at bounding box center [813, 474] width 1120 height 33
checkbox input "true"
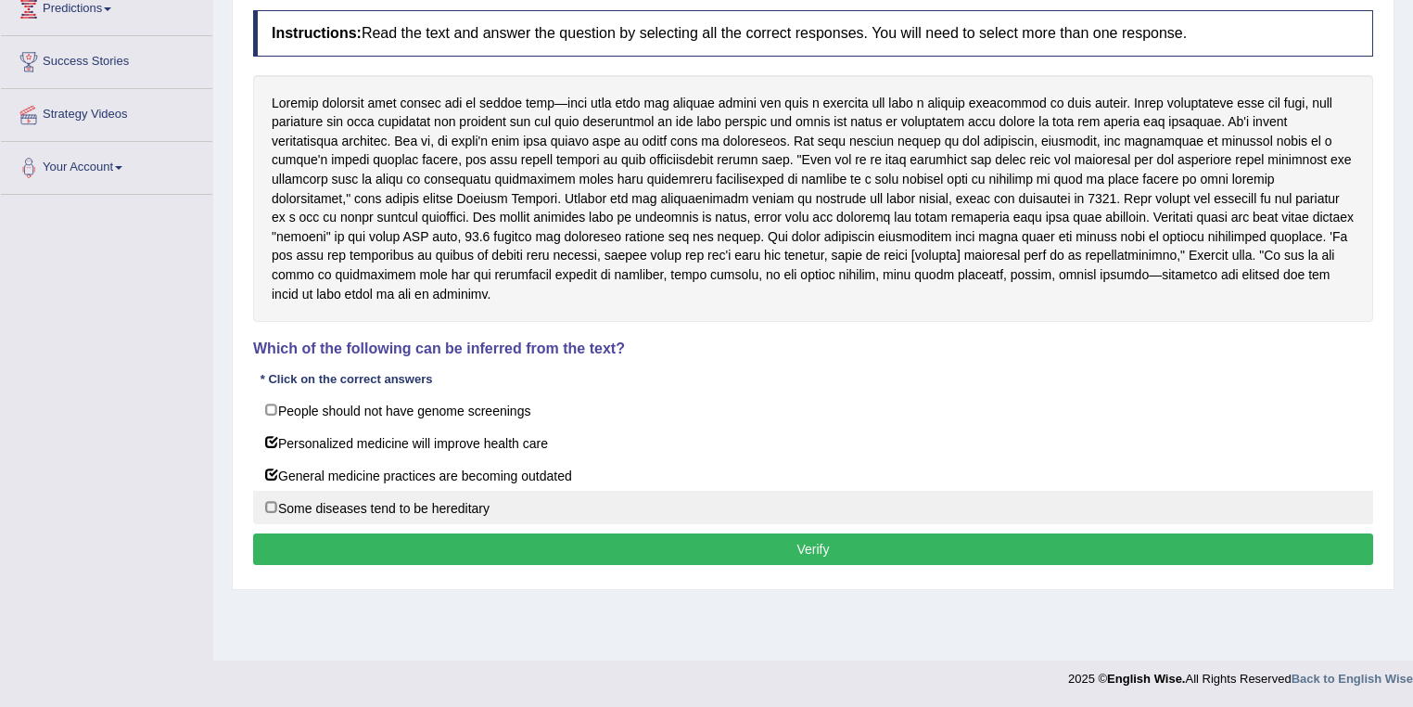
drag, startPoint x: 271, startPoint y: 508, endPoint x: 272, endPoint y: 440, distance: 67.7
click at [271, 507] on label "Some diseases tend to be hereditary" at bounding box center [813, 506] width 1120 height 33
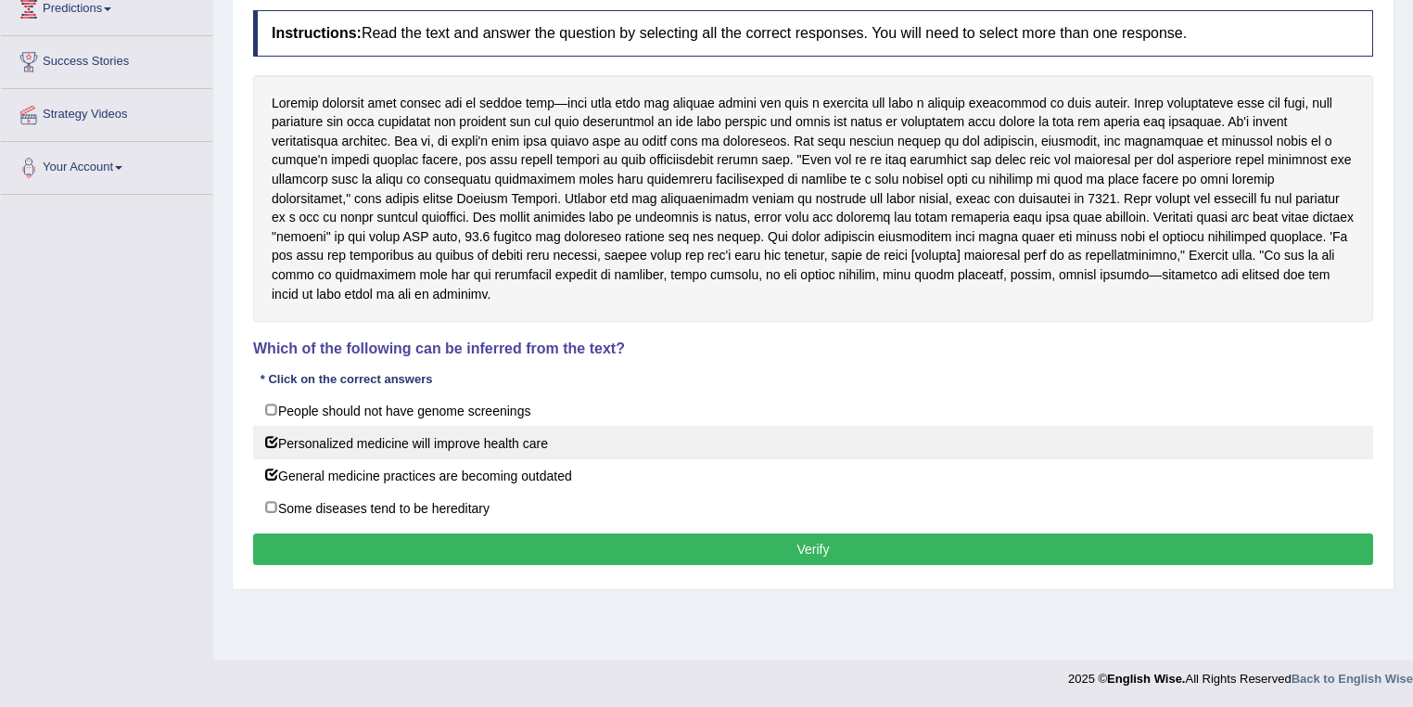
checkbox input "true"
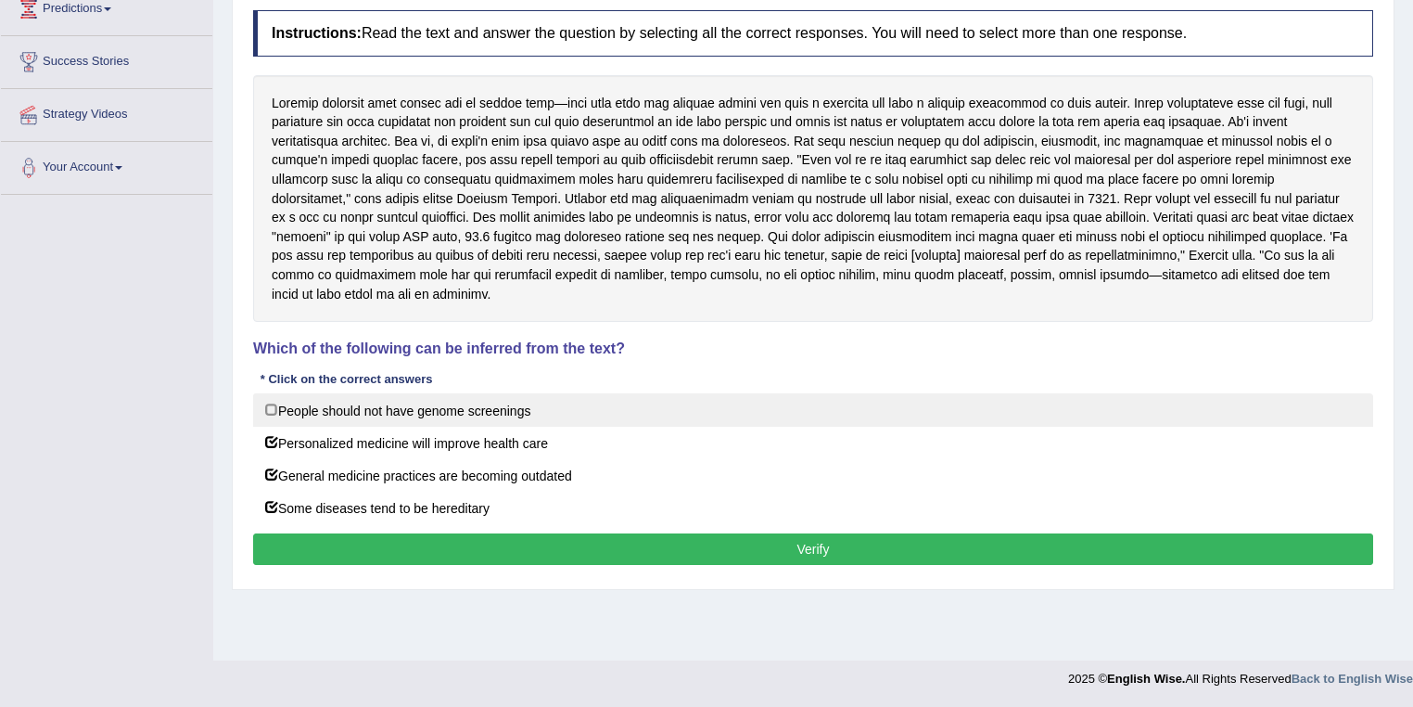
click at [272, 407] on label "People should not have genome screenings" at bounding box center [813, 409] width 1120 height 33
checkbox input "true"
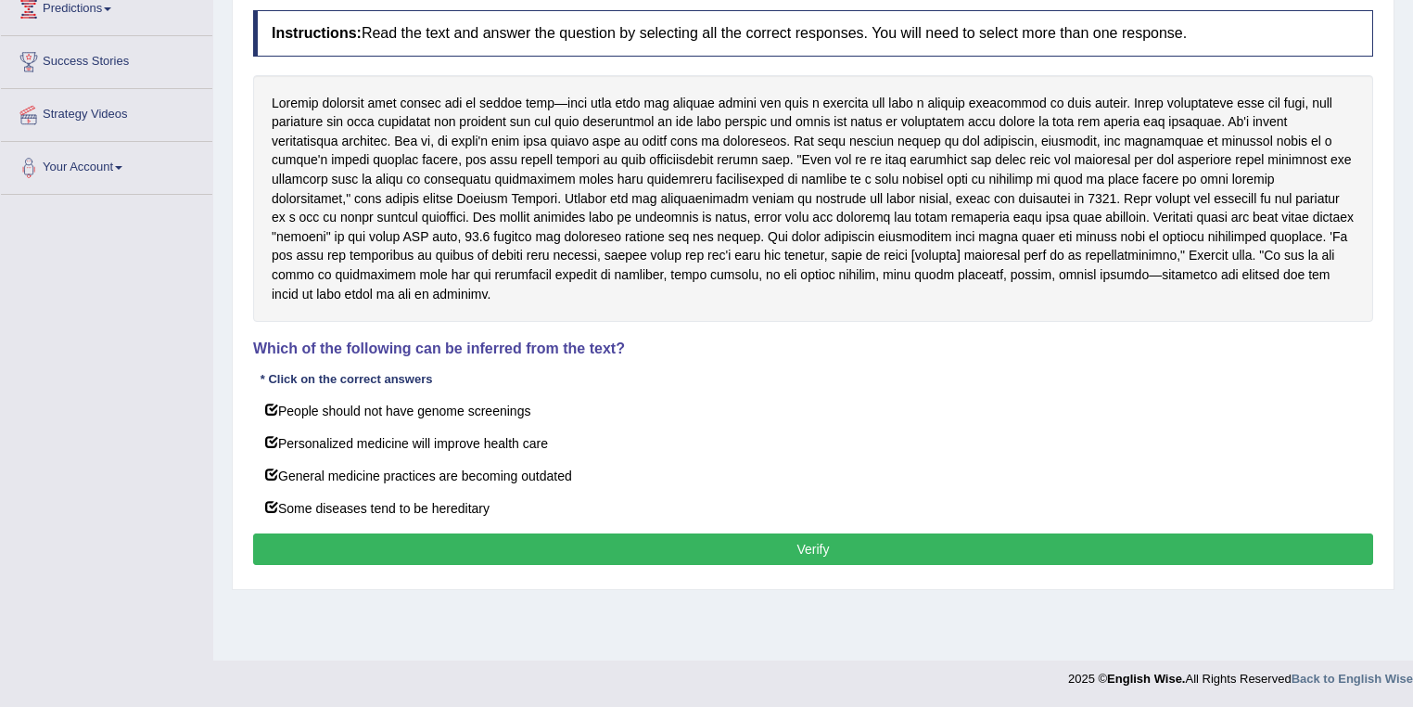
click at [749, 543] on button "Verify" at bounding box center [813, 549] width 1120 height 32
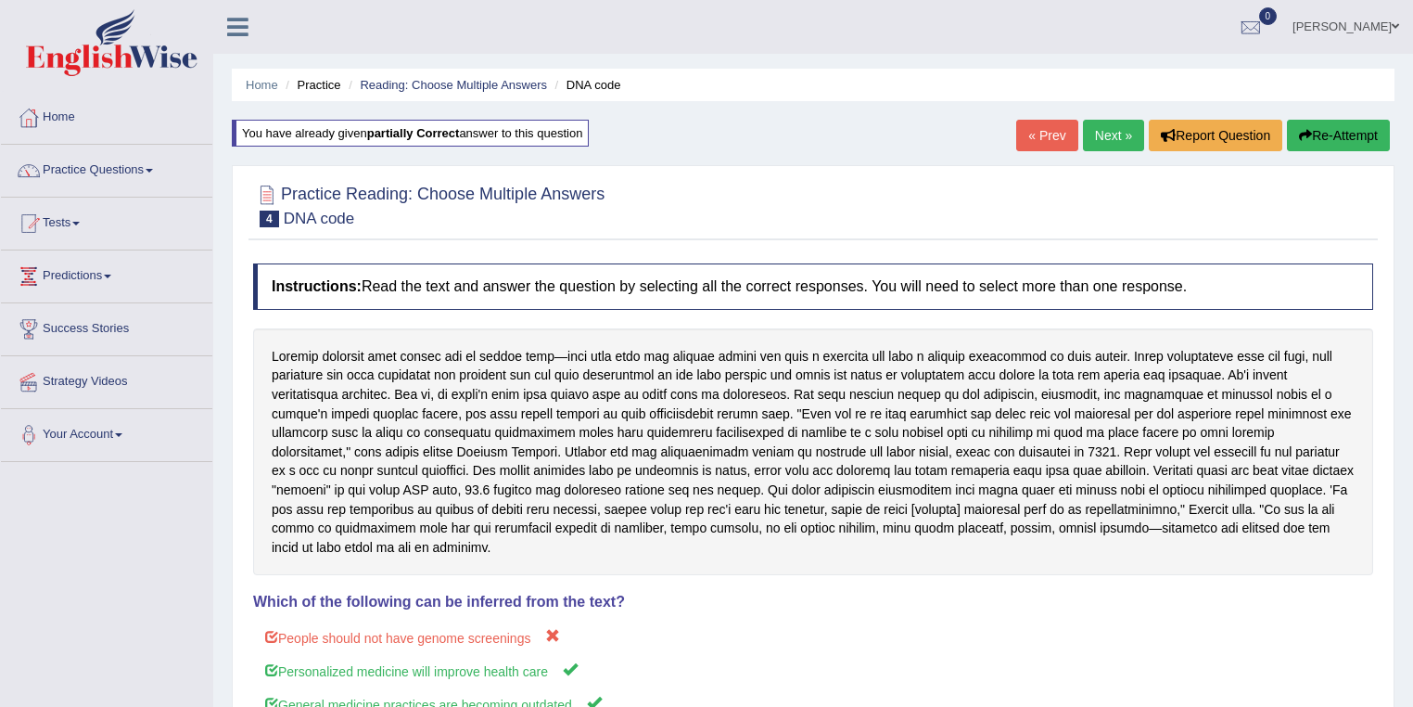
click at [1096, 145] on link "Next »" at bounding box center [1113, 136] width 61 height 32
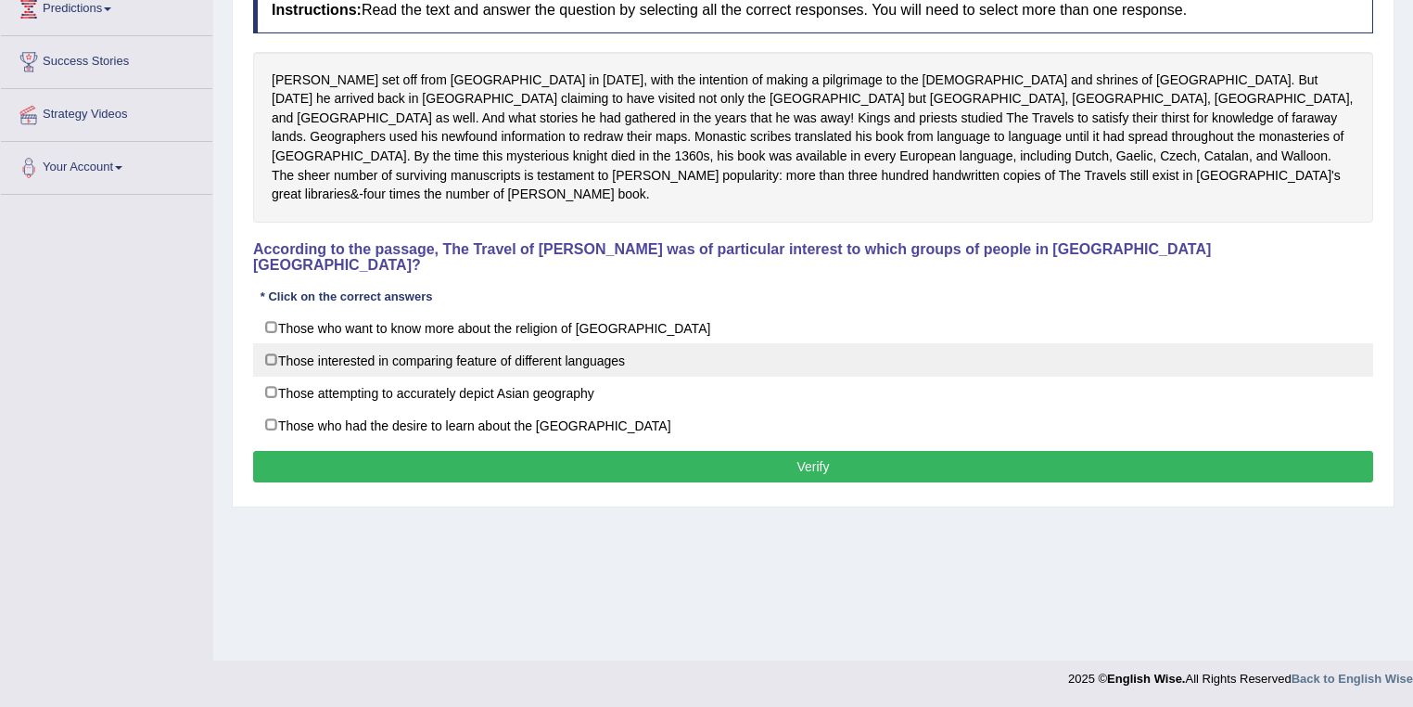
drag, startPoint x: 266, startPoint y: 326, endPoint x: 263, endPoint y: 360, distance: 33.5
click at [266, 343] on label "Those interested in comparing feature of different languages" at bounding box center [813, 359] width 1120 height 33
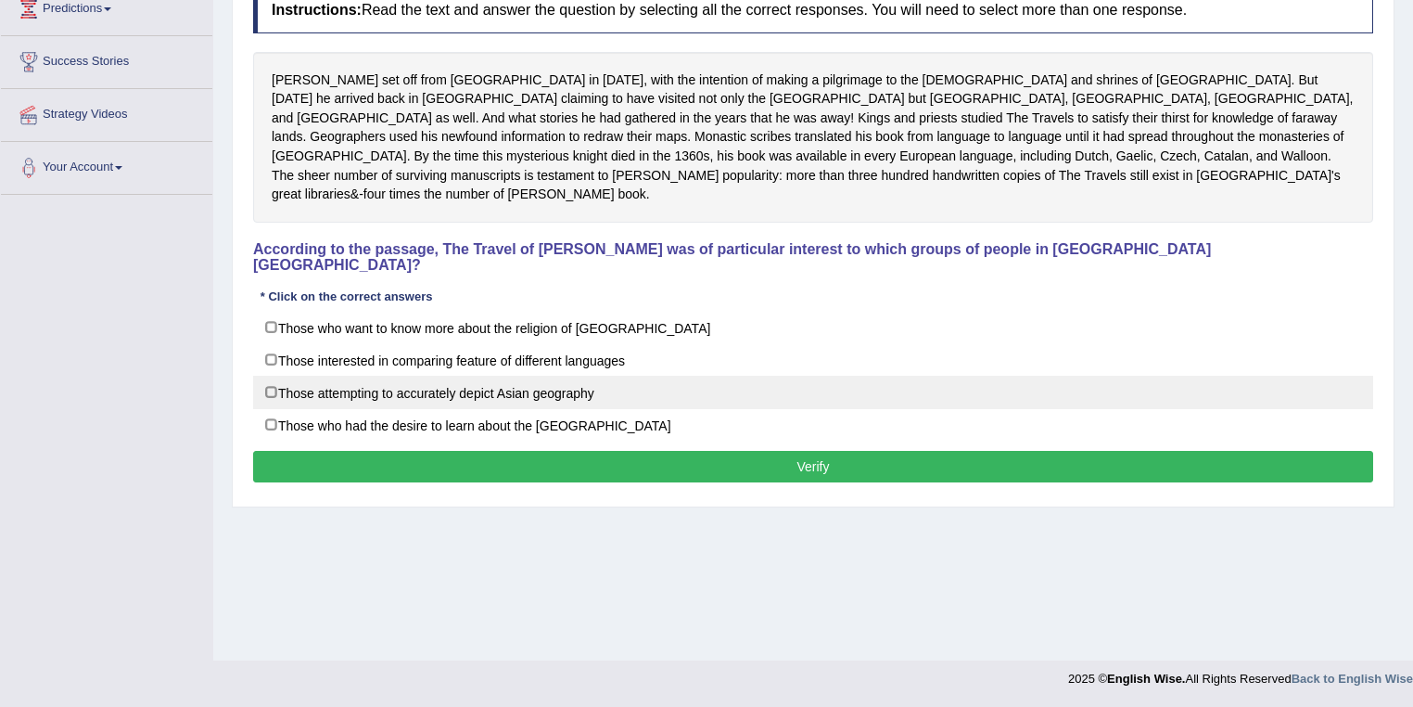
checkbox input "true"
click at [263, 376] on label "Those attempting to accurately depict Asian geography" at bounding box center [813, 392] width 1120 height 33
checkbox input "true"
drag, startPoint x: 266, startPoint y: 378, endPoint x: 281, endPoint y: 339, distance: 41.7
click at [268, 408] on label "Those who had the desire to learn about the [GEOGRAPHIC_DATA]" at bounding box center [813, 424] width 1120 height 33
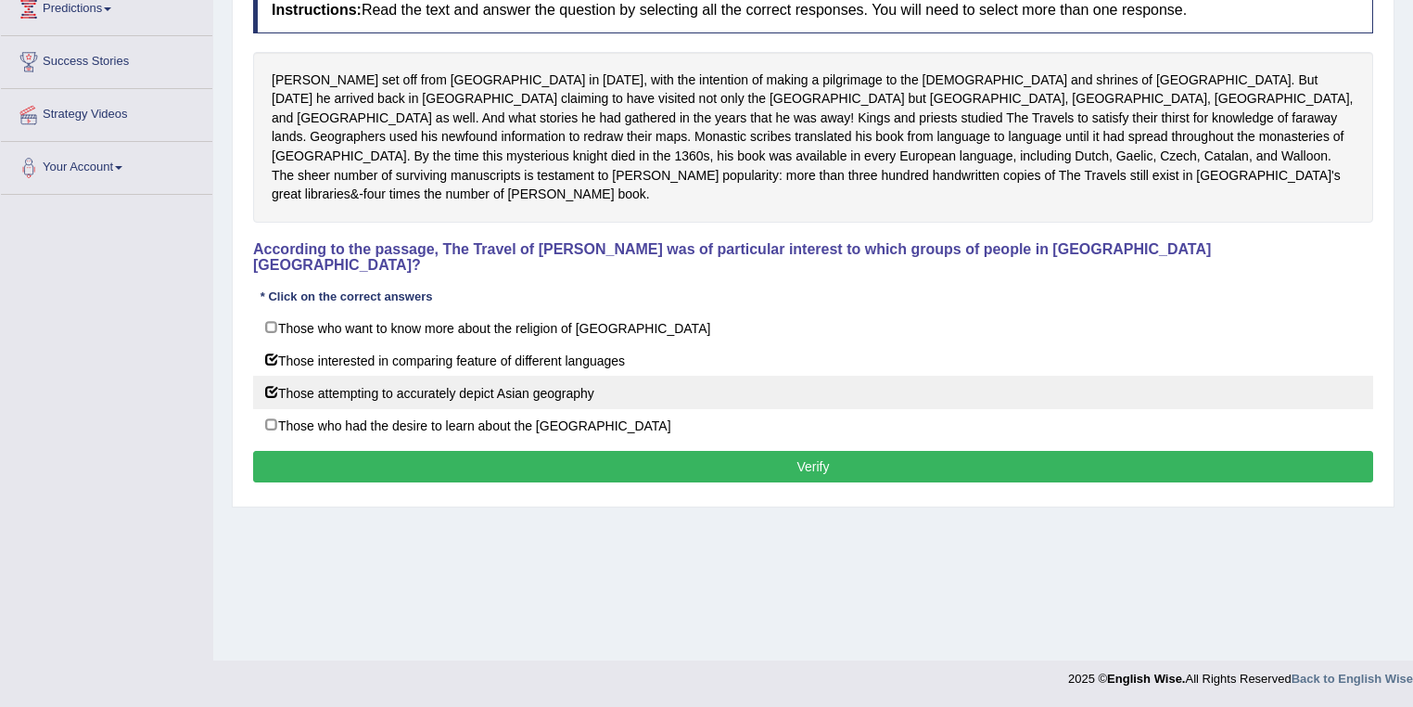
checkbox input "true"
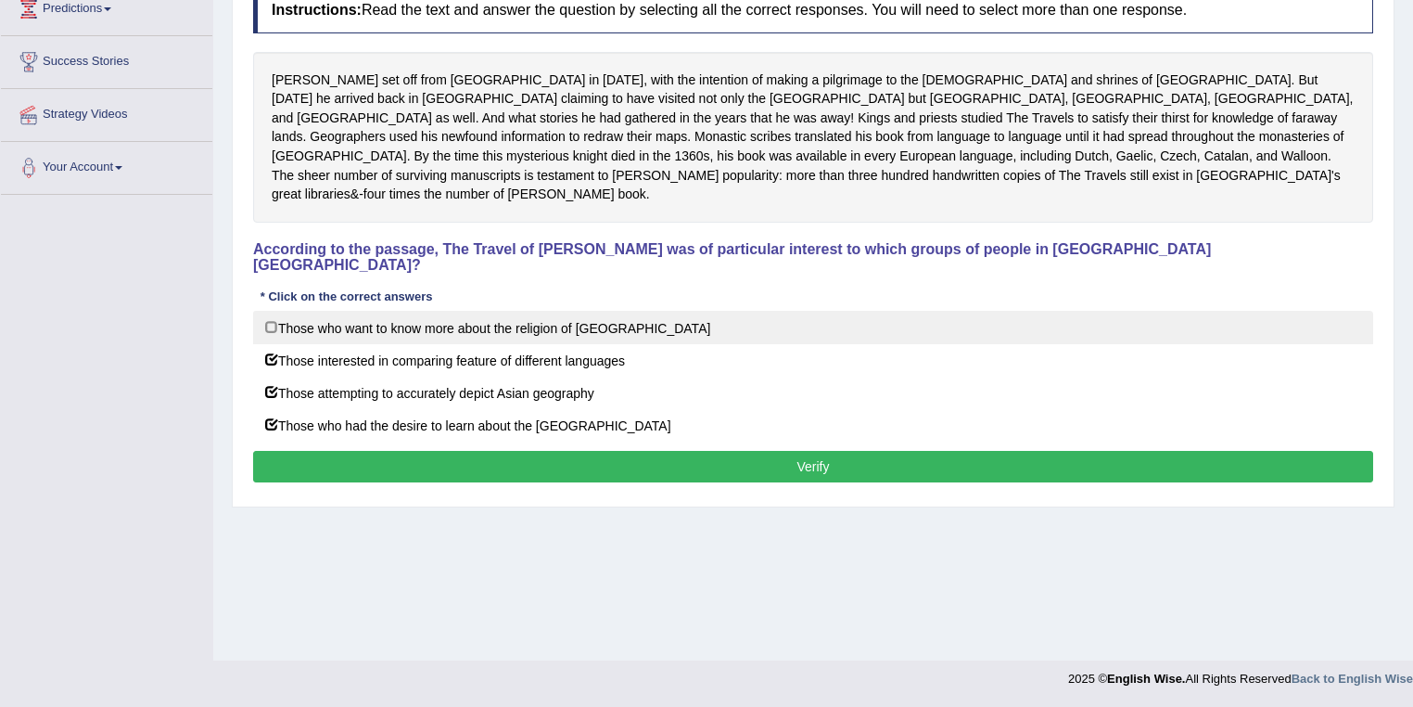
click at [276, 311] on label "Those who want to know more about the religion of [GEOGRAPHIC_DATA]" at bounding box center [813, 327] width 1120 height 33
checkbox input "true"
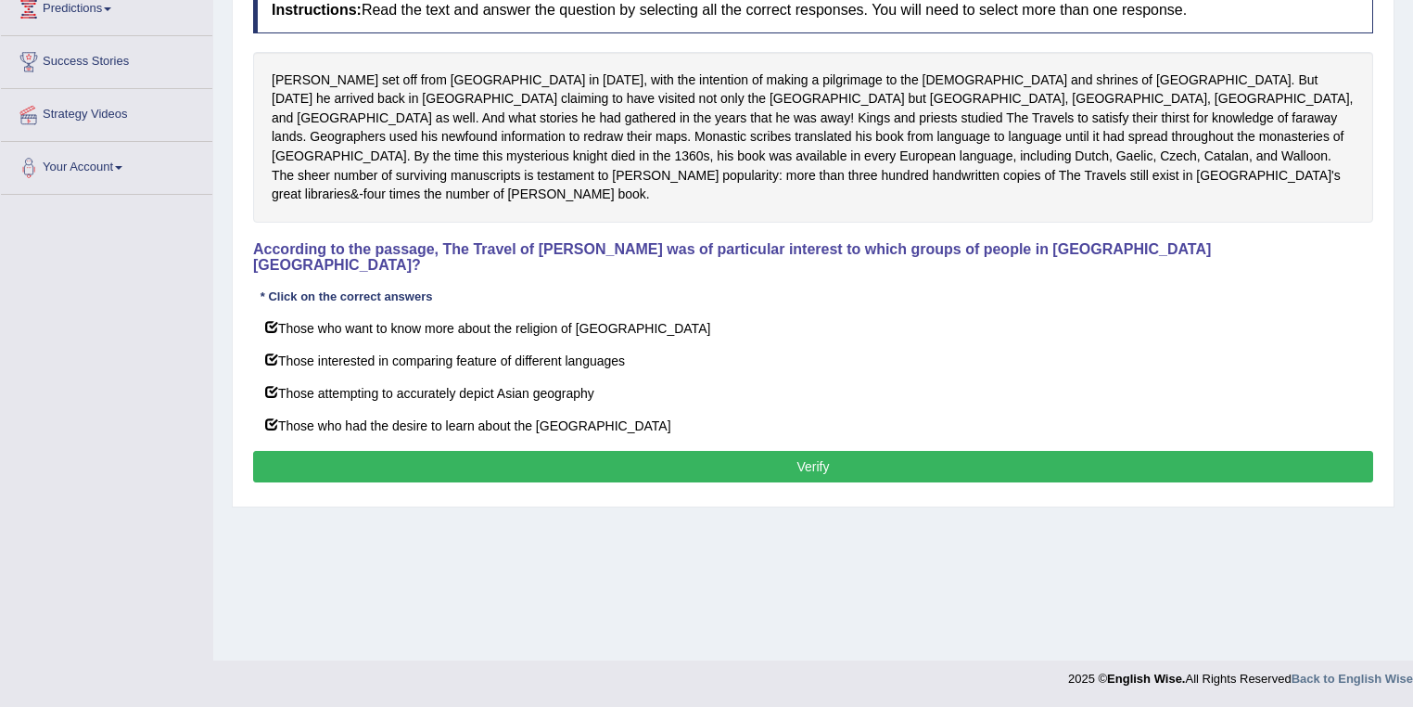
click at [762, 451] on button "Verify" at bounding box center [813, 467] width 1120 height 32
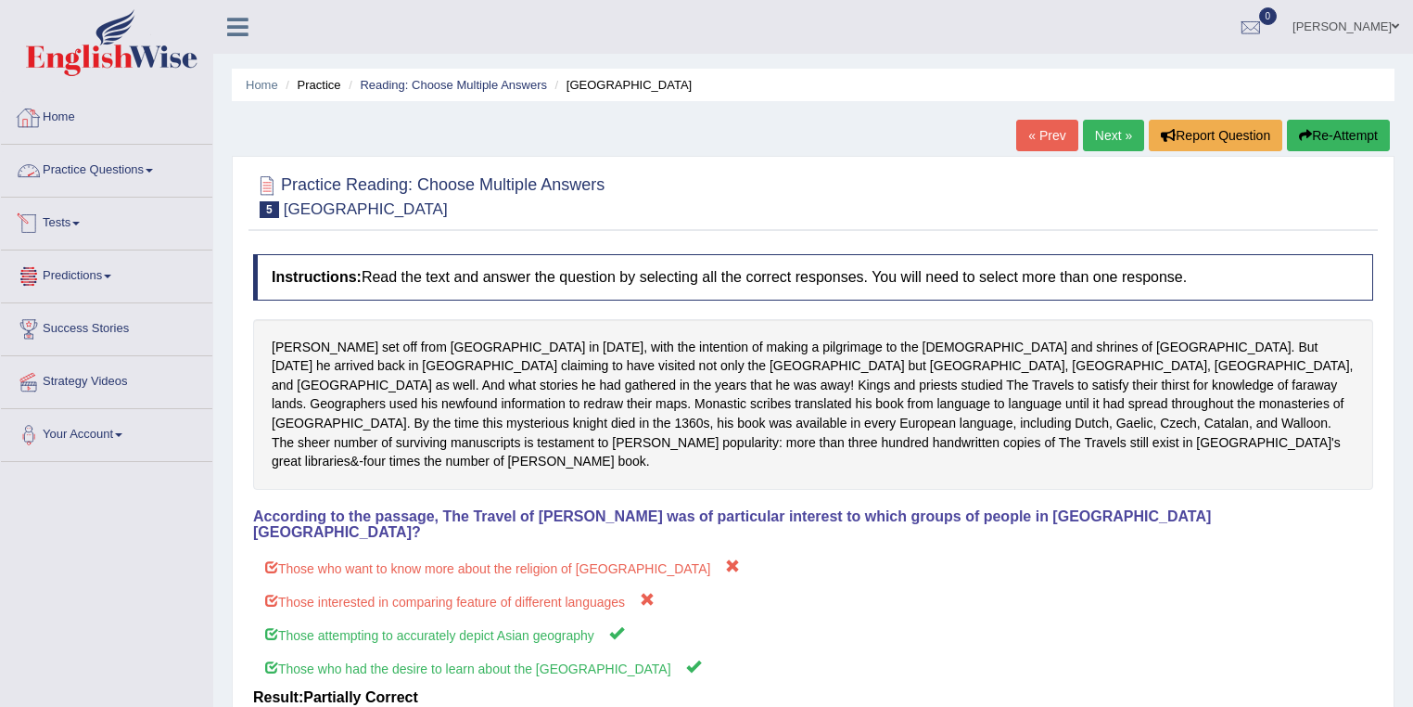
click at [55, 126] on link "Home" at bounding box center [106, 115] width 211 height 46
